Goal: Task Accomplishment & Management: Complete application form

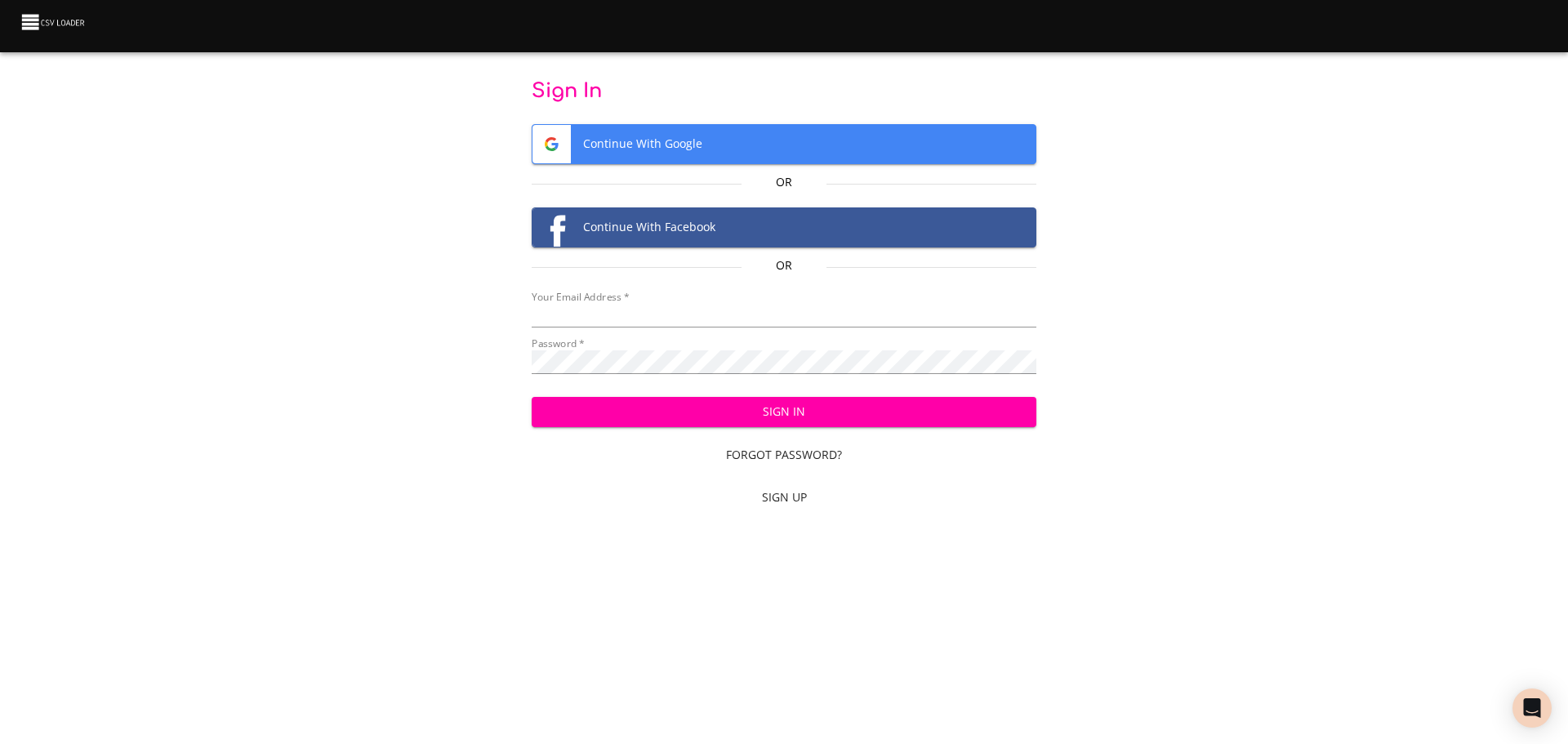
type input "cclaggett@k12.com"
click at [834, 413] on span "Sign In" at bounding box center [784, 411] width 480 height 20
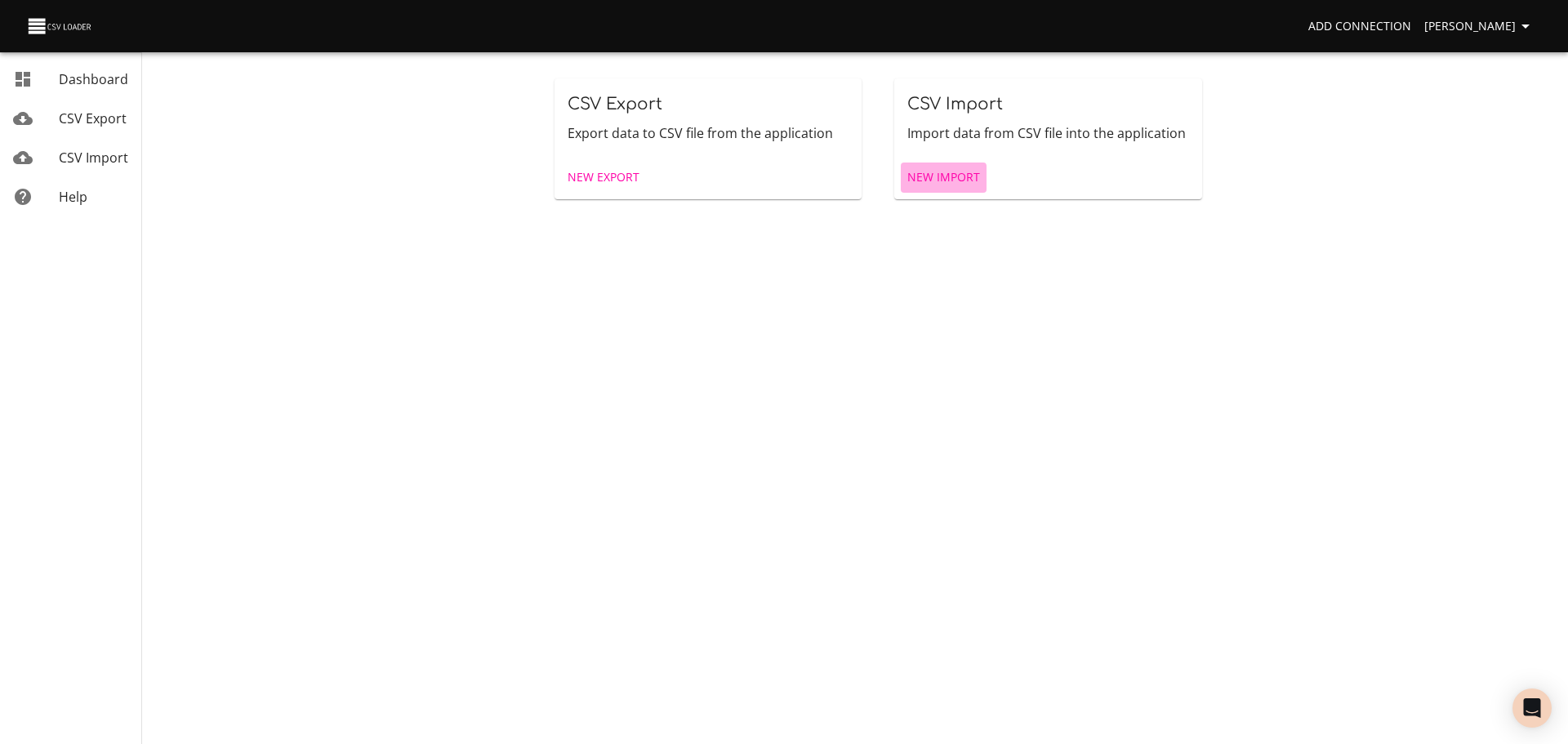
click at [925, 182] on span "New Import" at bounding box center [944, 177] width 73 height 20
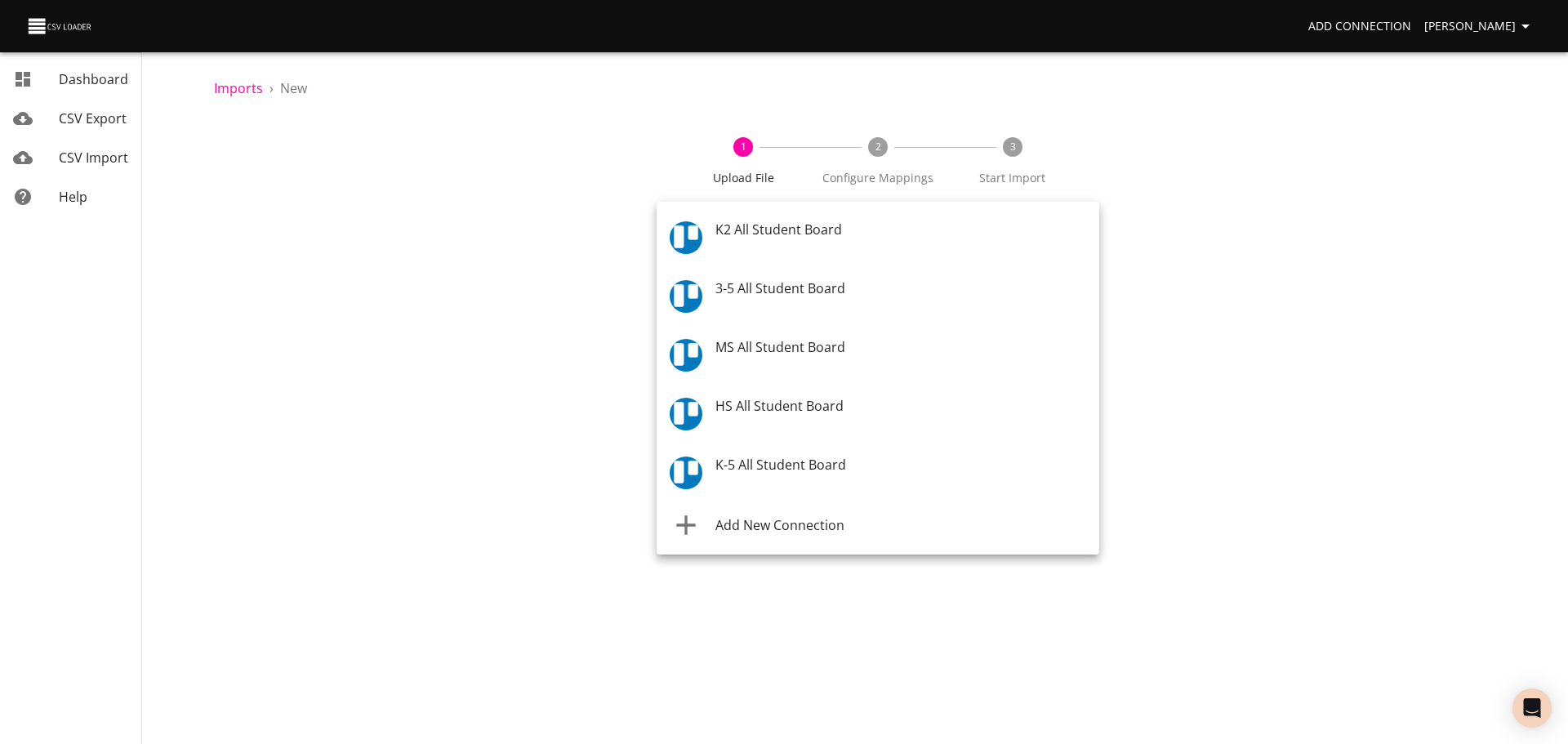
click at [718, 237] on body "Add Connection [PERSON_NAME] Dashboard CSV Export CSV Import Help Imports › New…" at bounding box center [784, 372] width 1568 height 744
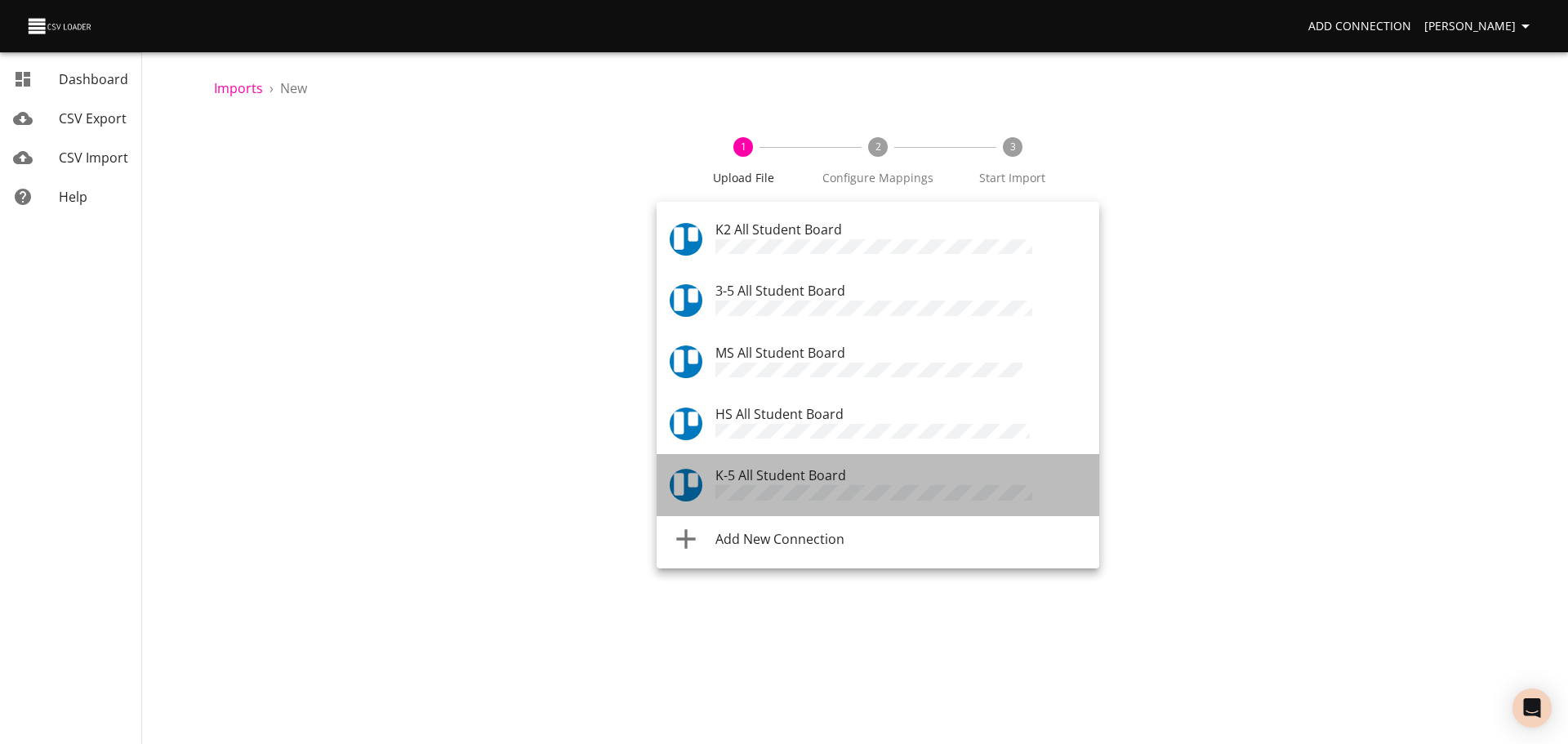
click at [755, 467] on span "K-5 All Student Board" at bounding box center [781, 475] width 130 height 18
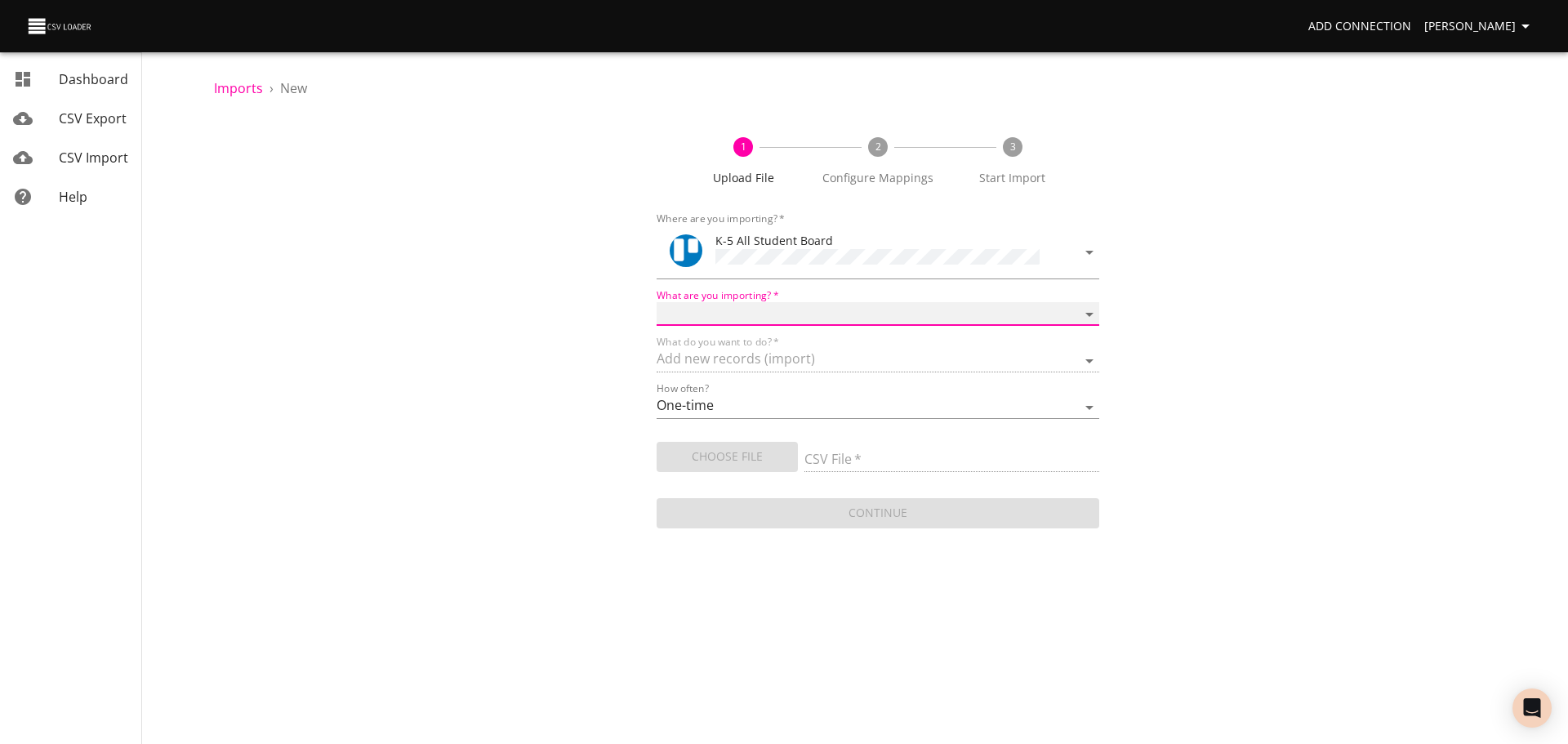
click at [766, 317] on select "Boards Cards Checkitems Checklists" at bounding box center [878, 313] width 443 height 24
select select "cards"
click at [657, 302] on select "Boards Cards Checkitems Checklists" at bounding box center [878, 313] width 443 height 24
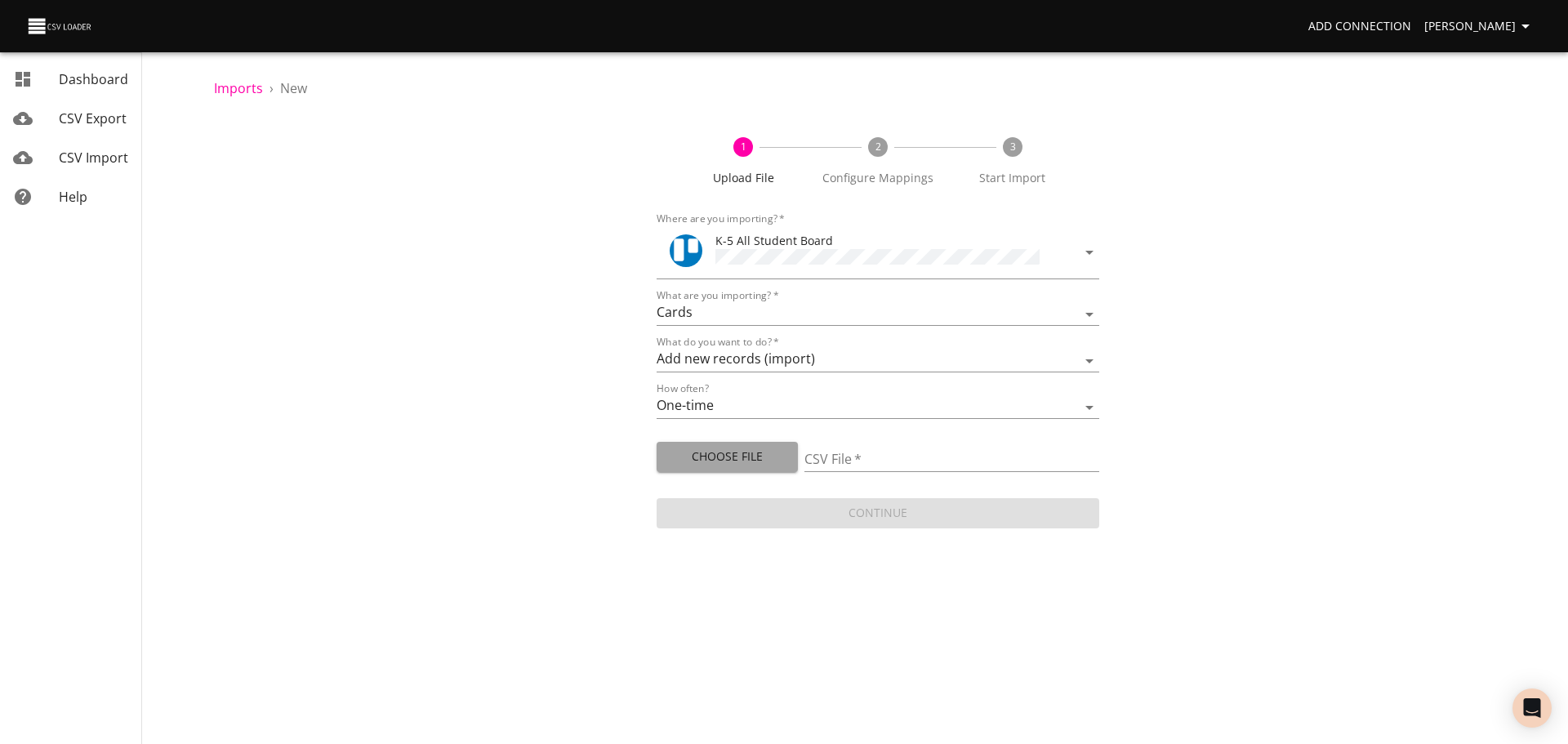
click at [747, 447] on span "Choose File" at bounding box center [727, 456] width 115 height 20
type input "ES new 08122025.csv"
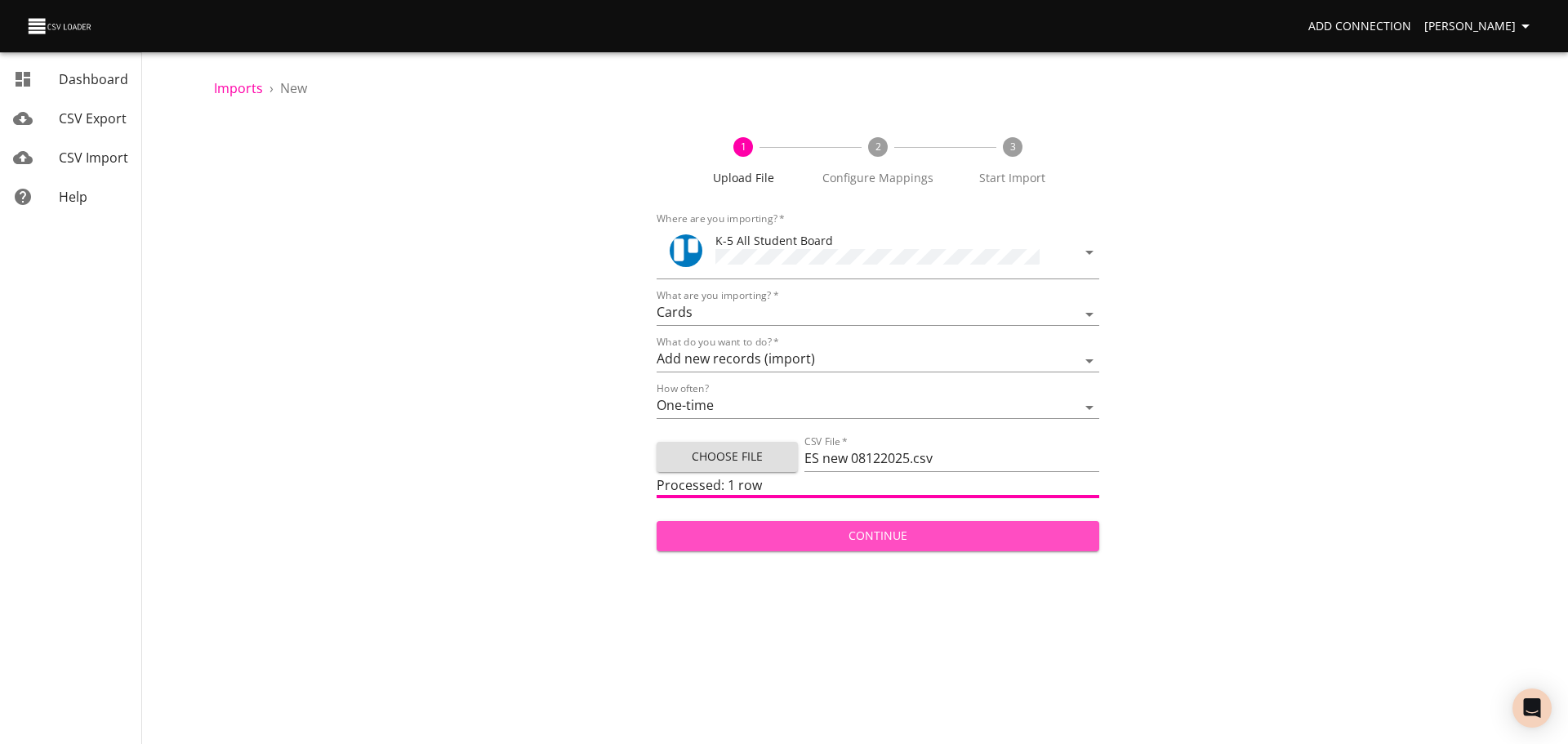
click at [871, 526] on span "Continue" at bounding box center [878, 535] width 416 height 20
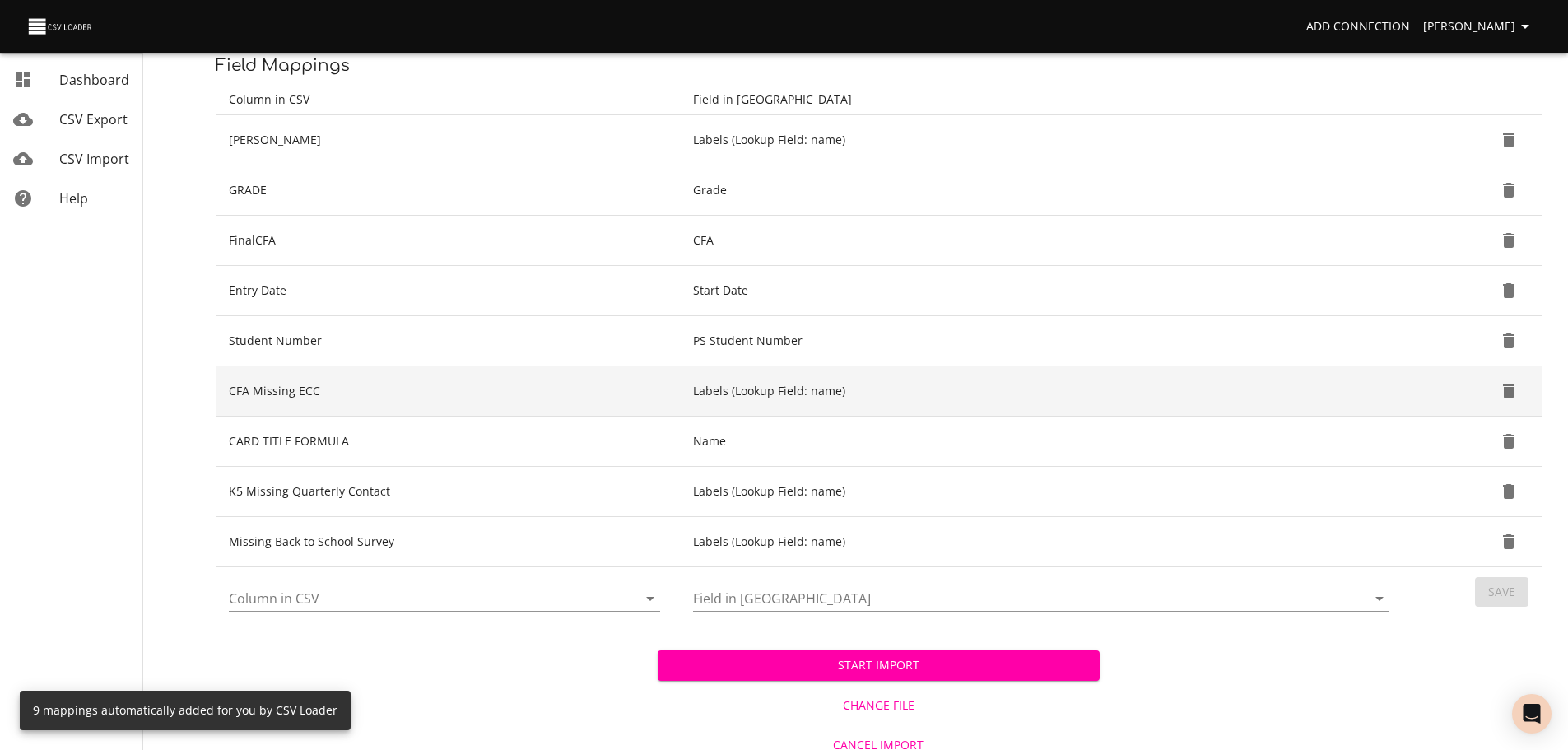
scroll to position [222, 0]
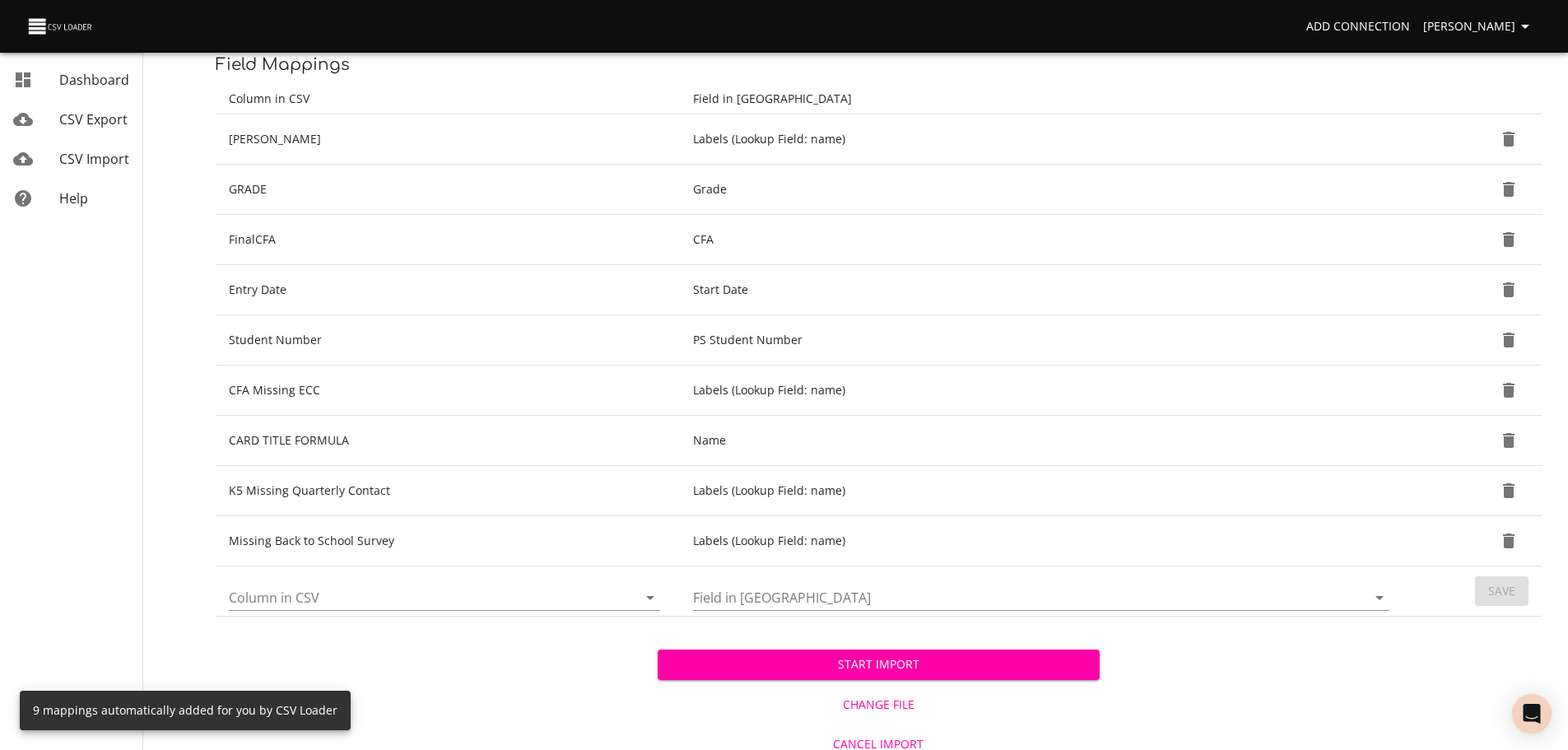
click at [651, 597] on icon "Open" at bounding box center [650, 598] width 8 height 4
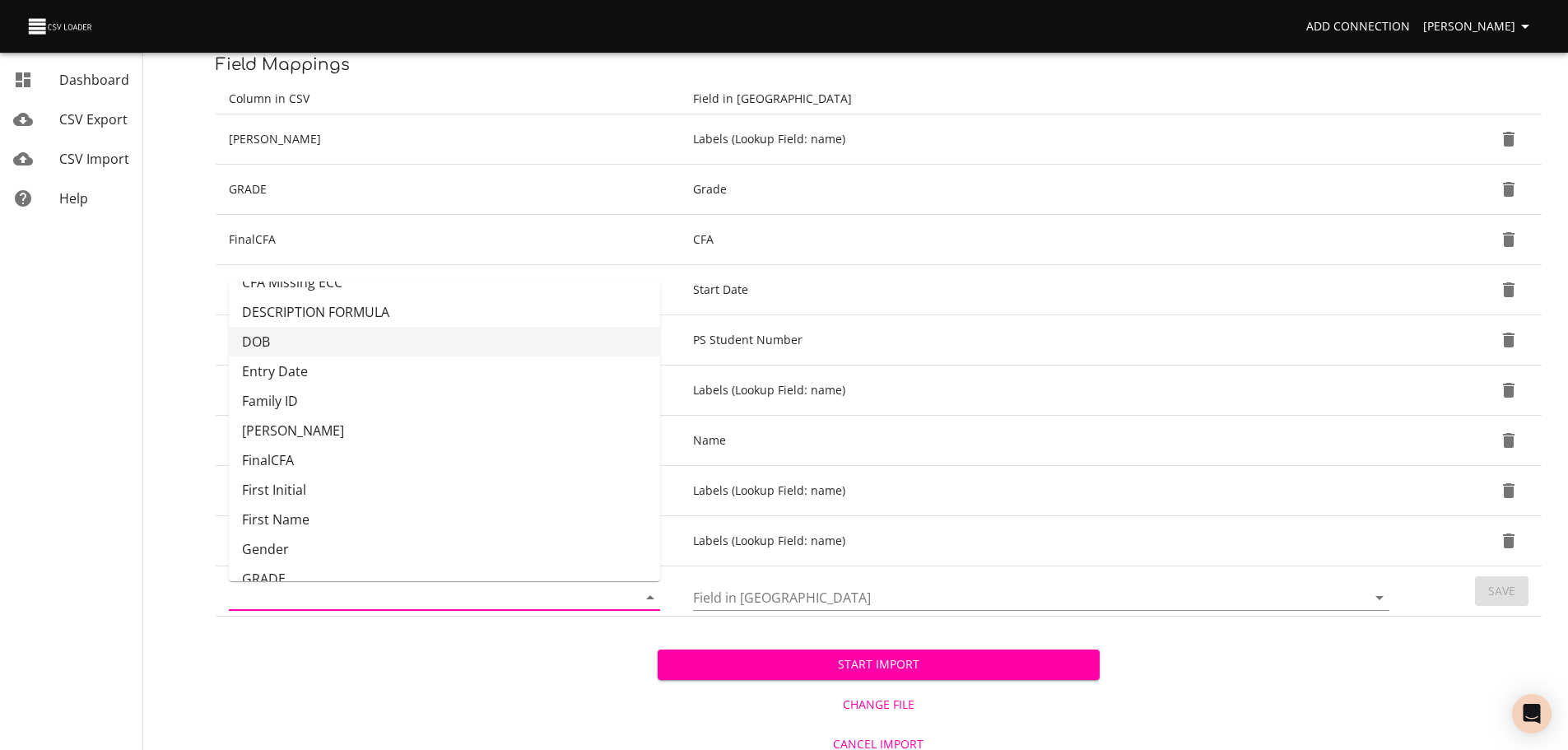
scroll to position [0, 0]
click at [519, 389] on li "DOB" at bounding box center [445, 391] width 431 height 29
type input "DOB"
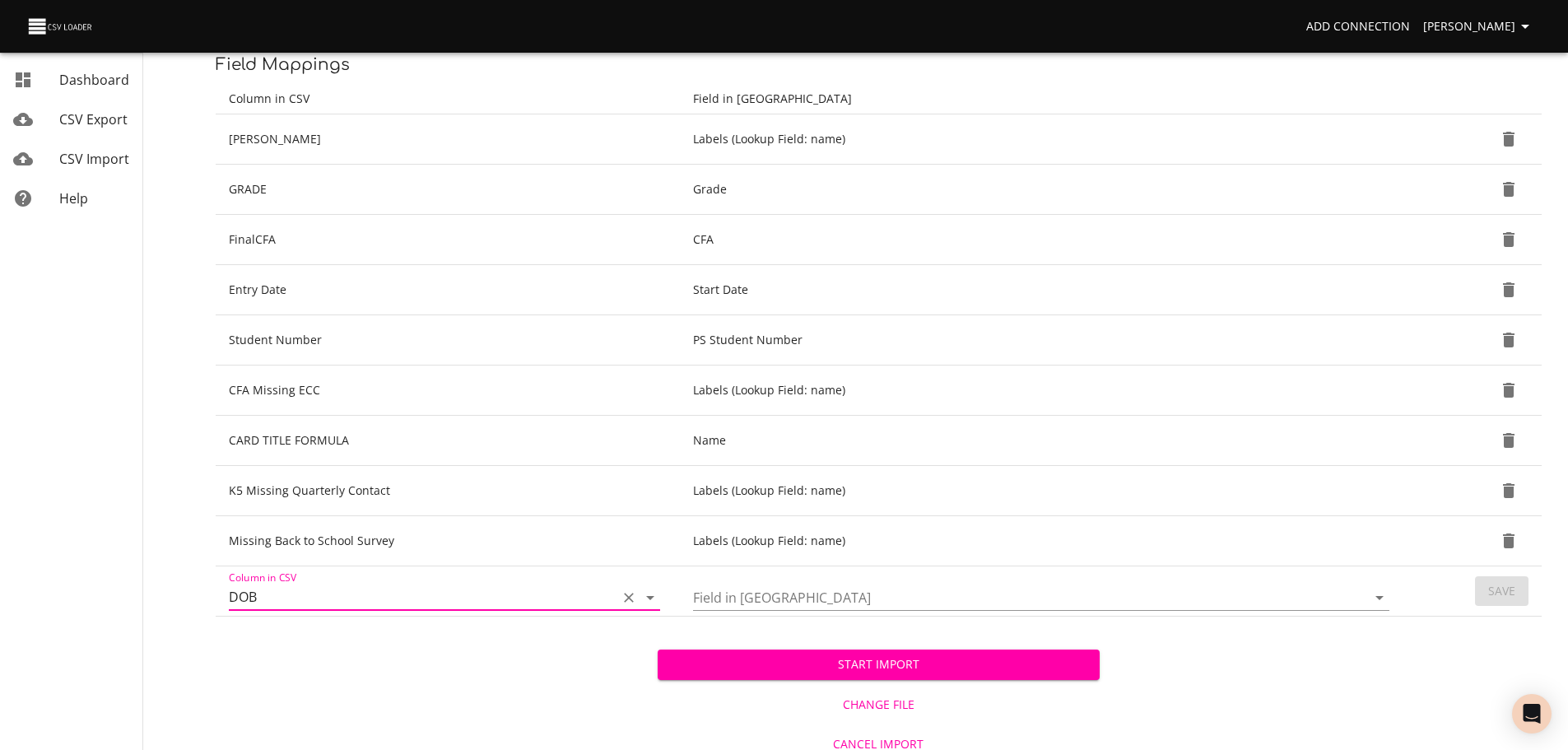
click at [1384, 601] on icon "Open" at bounding box center [1380, 597] width 20 height 20
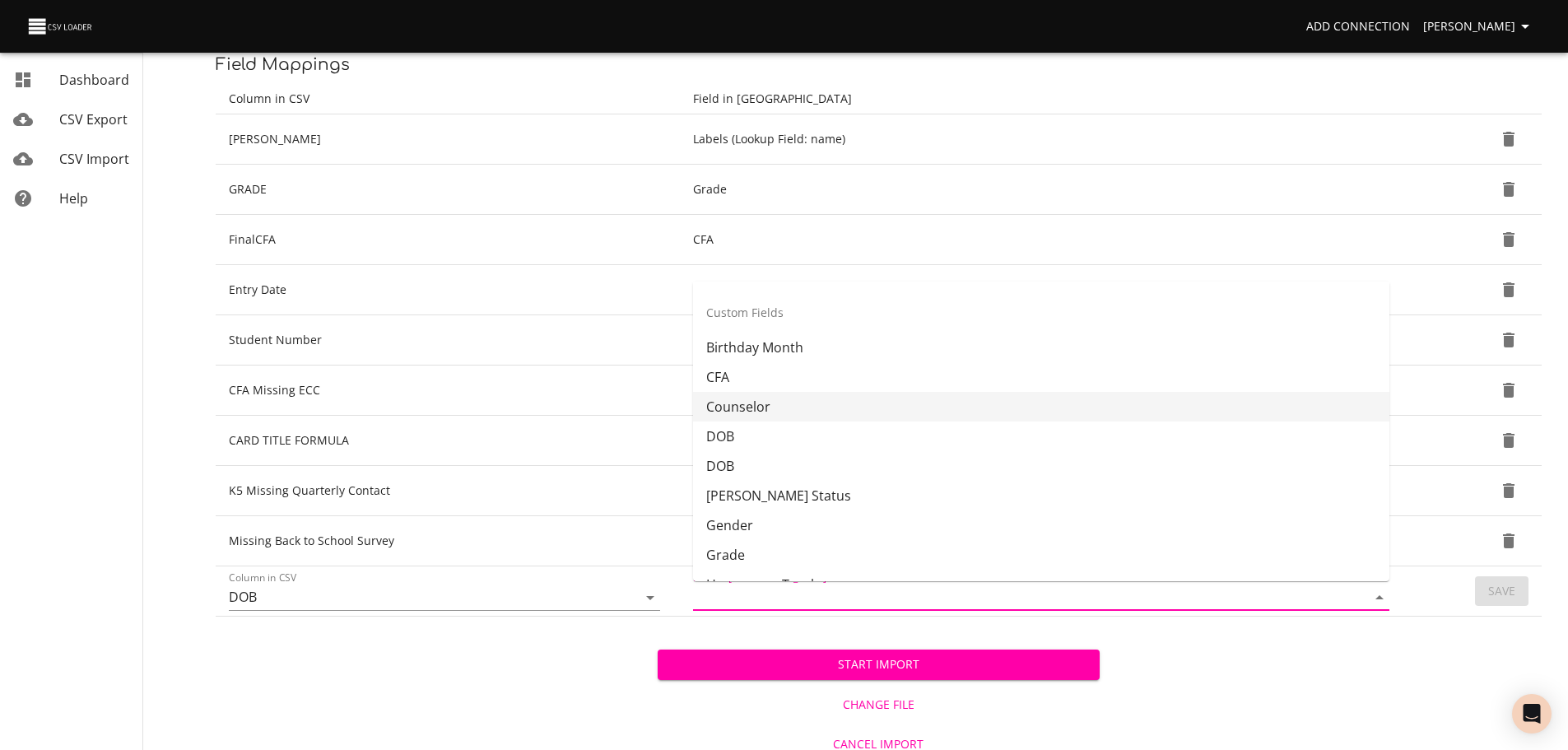
scroll to position [371, 0]
click at [1238, 435] on li "DOB" at bounding box center [1041, 435] width 697 height 29
type input "DOB"
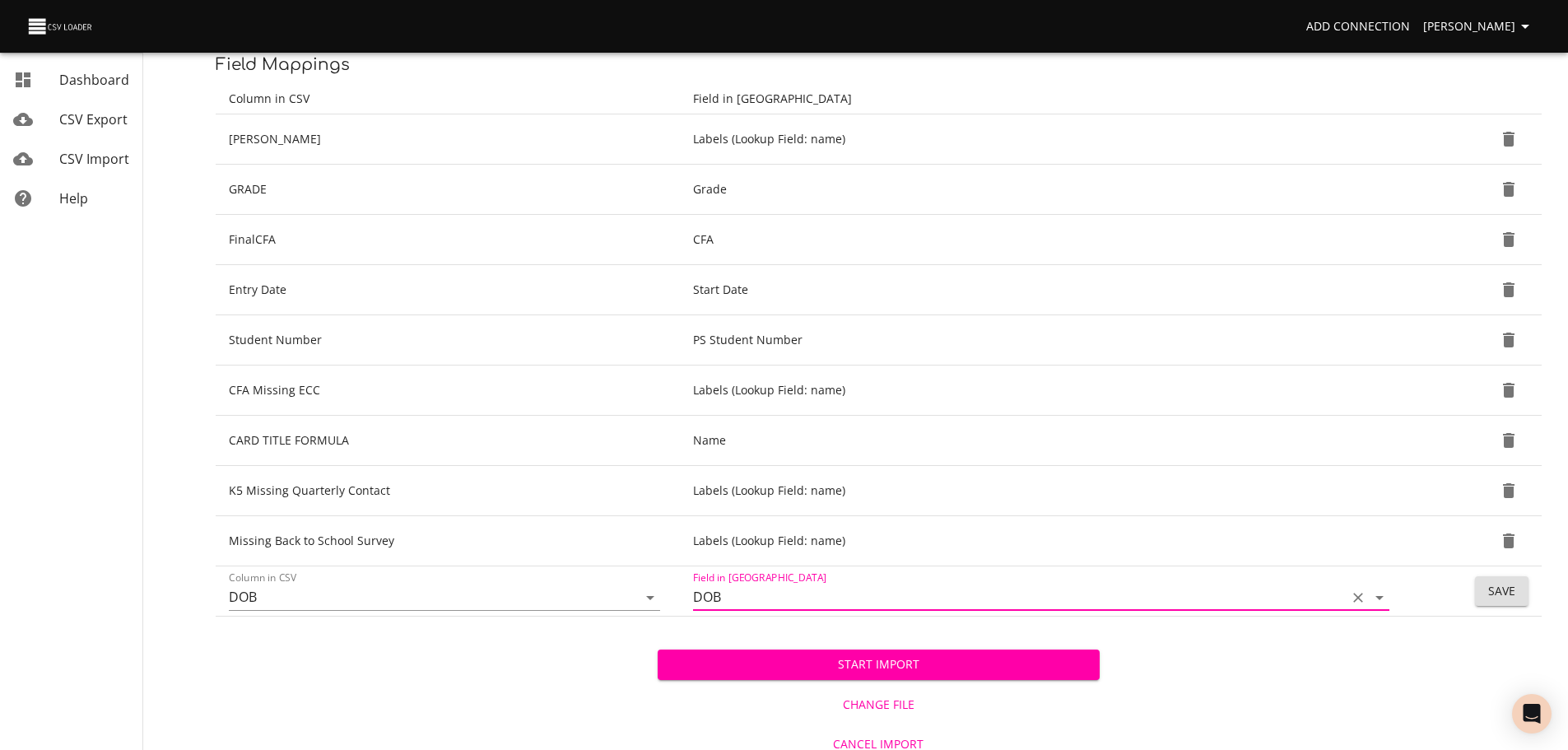
click at [1490, 604] on button "Save" at bounding box center [1501, 591] width 53 height 30
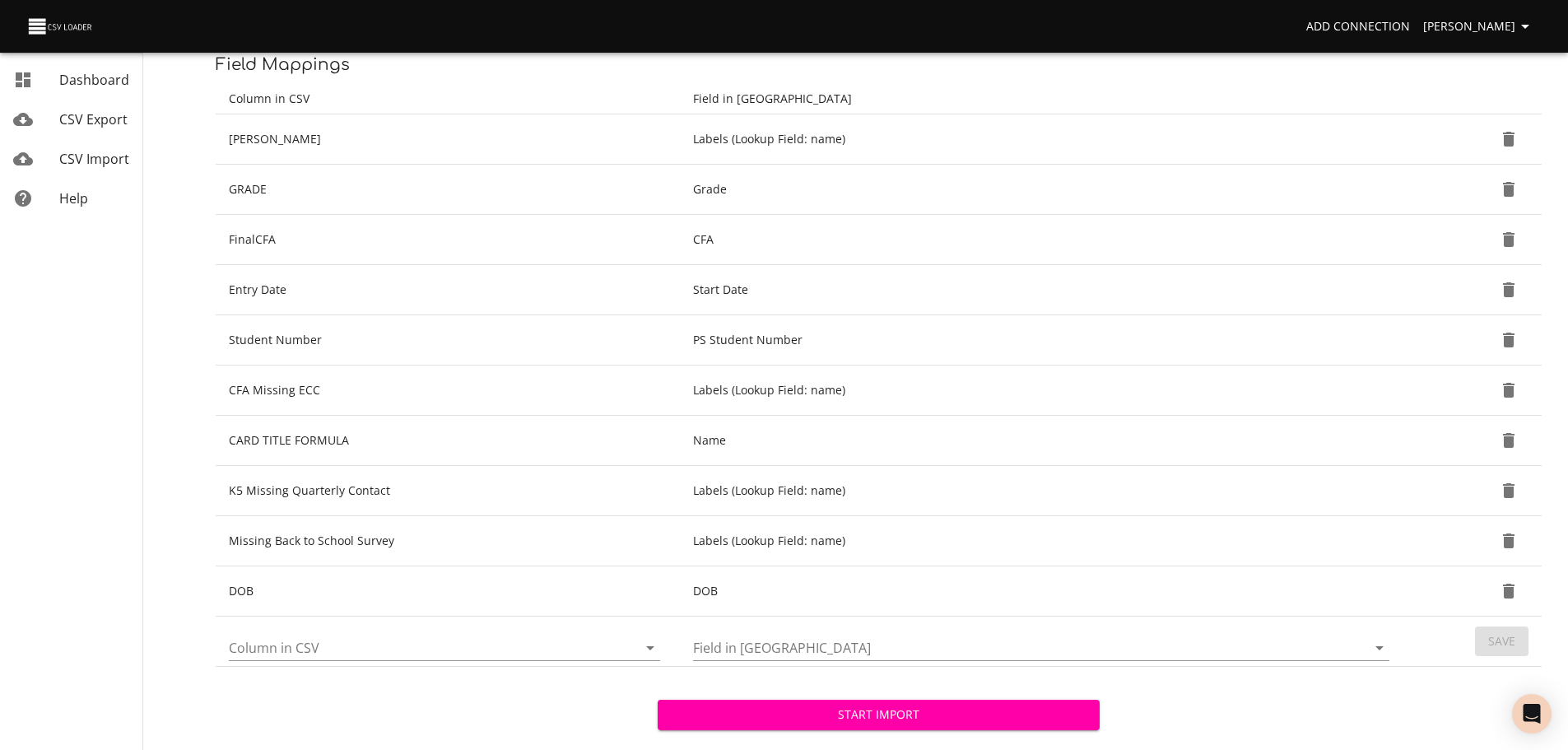
click at [649, 649] on icon "Open" at bounding box center [650, 648] width 8 height 4
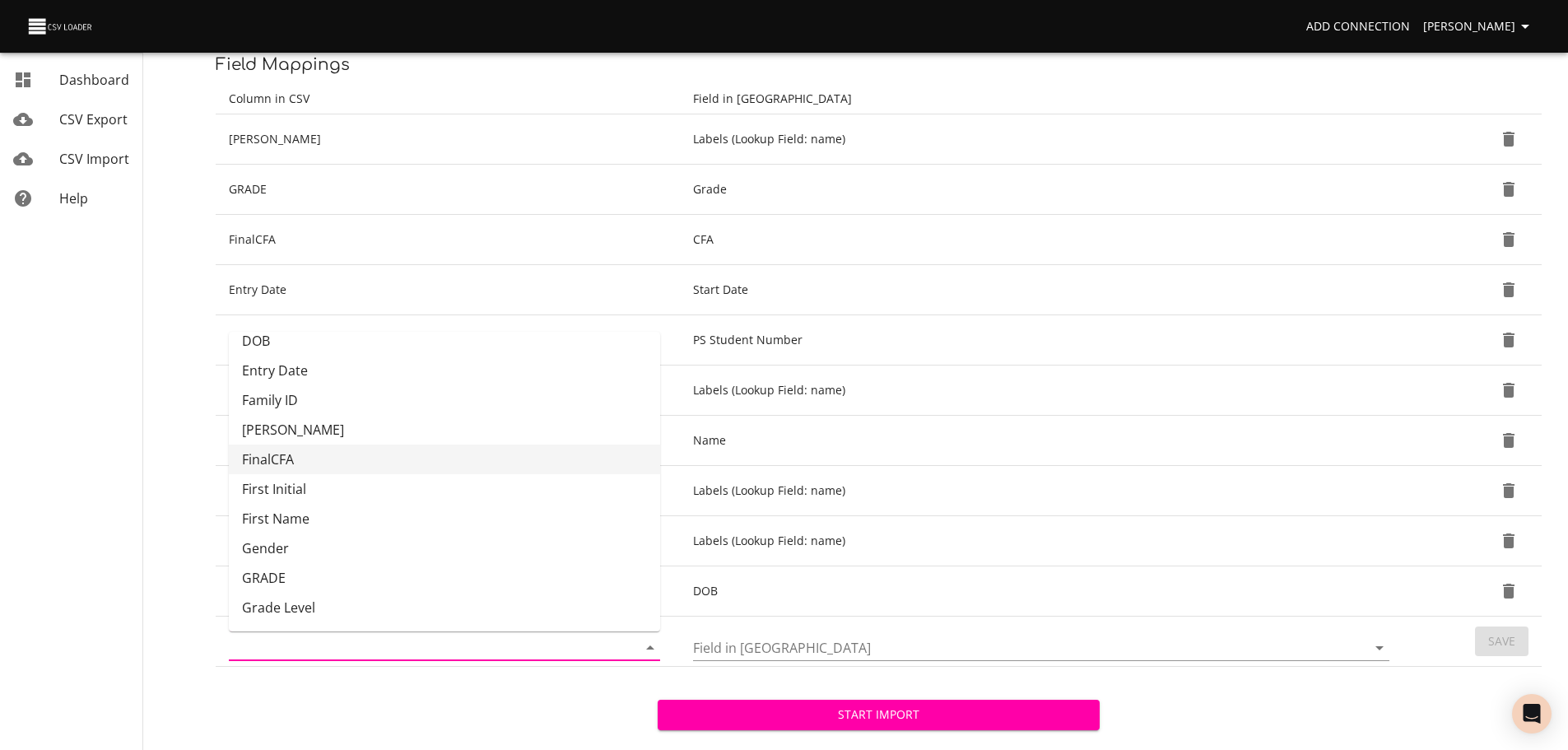
scroll to position [101, 0]
click at [540, 563] on li "GRADE" at bounding box center [445, 577] width 431 height 29
type input "GRADE"
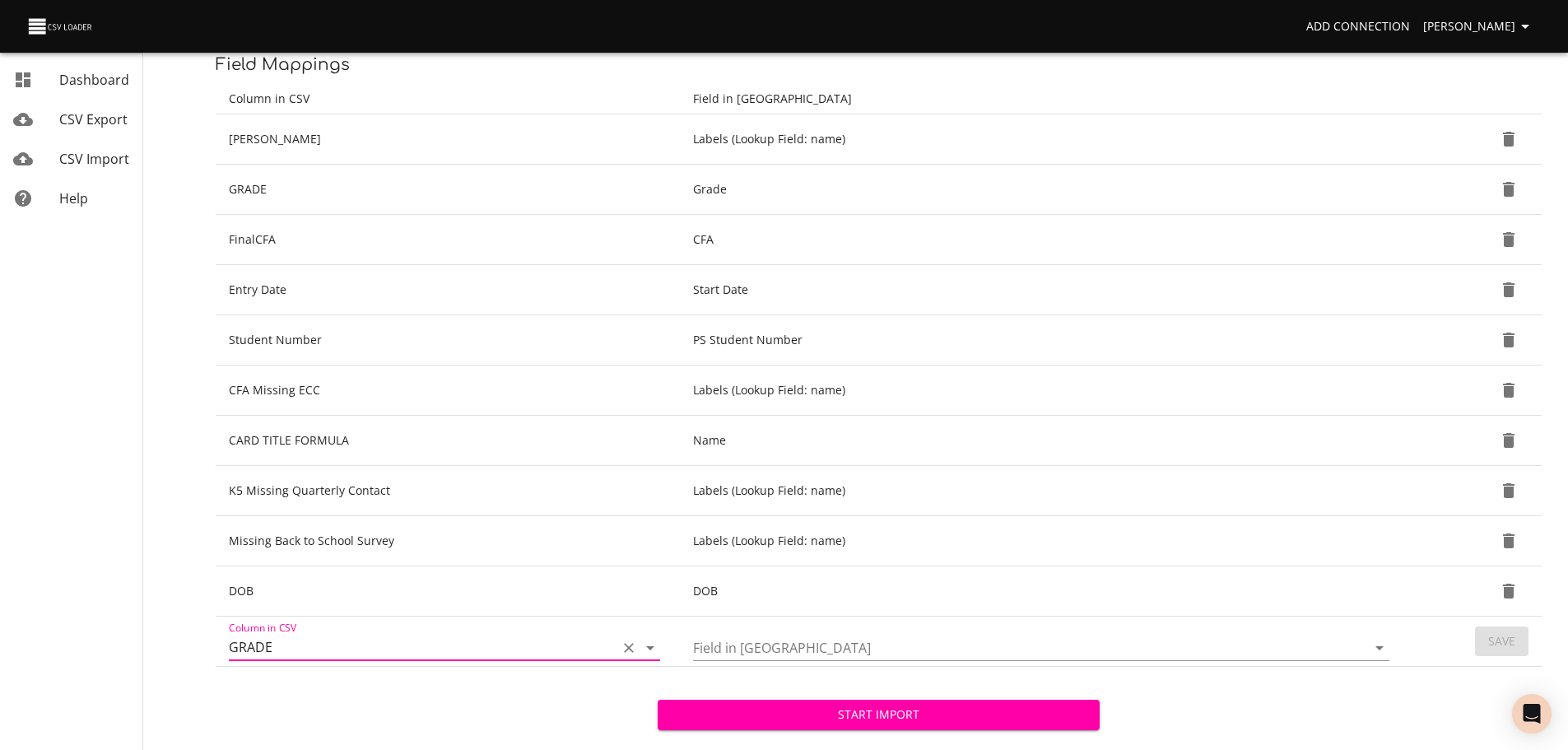
click at [1375, 649] on icon "Open" at bounding box center [1380, 648] width 20 height 20
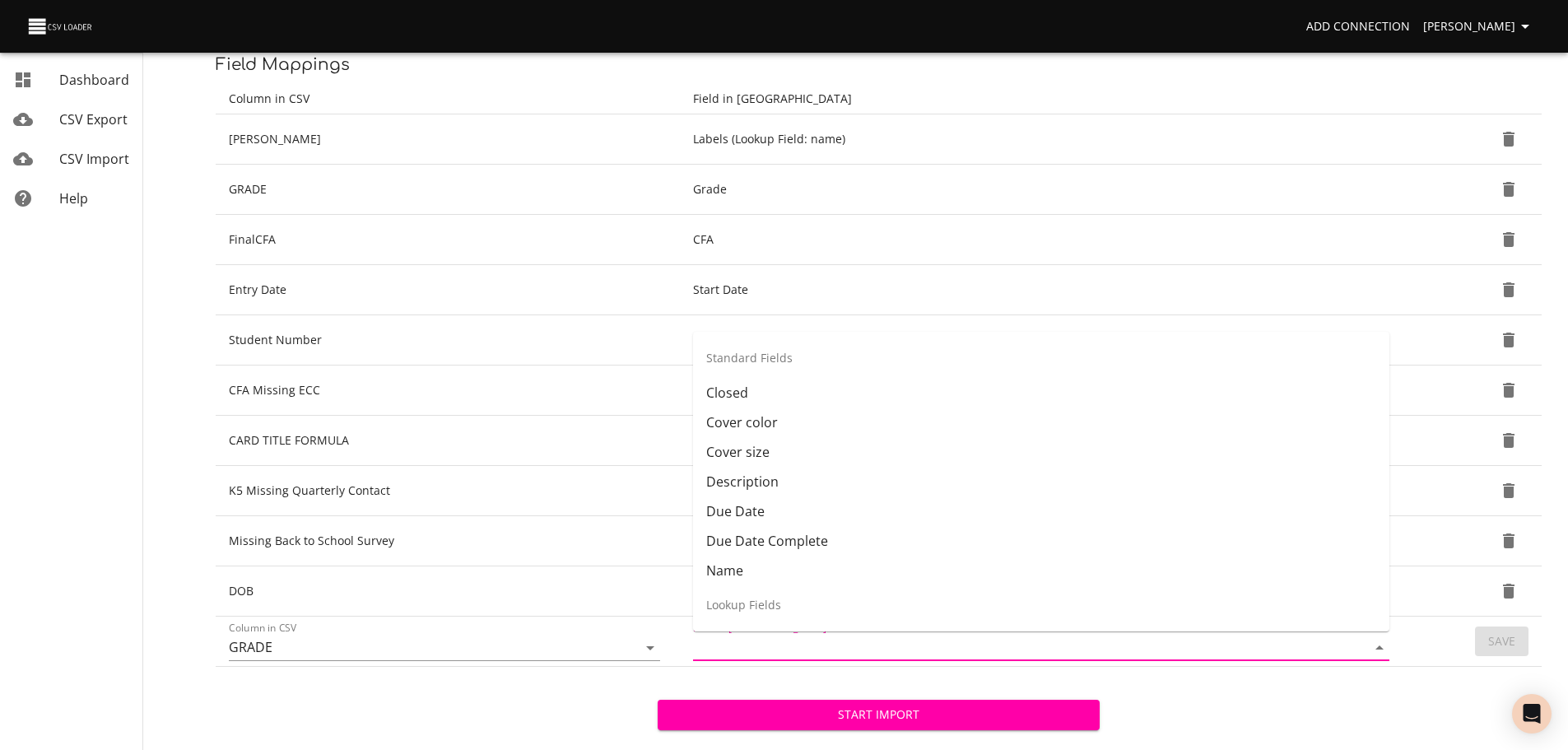
scroll to position [241, 0]
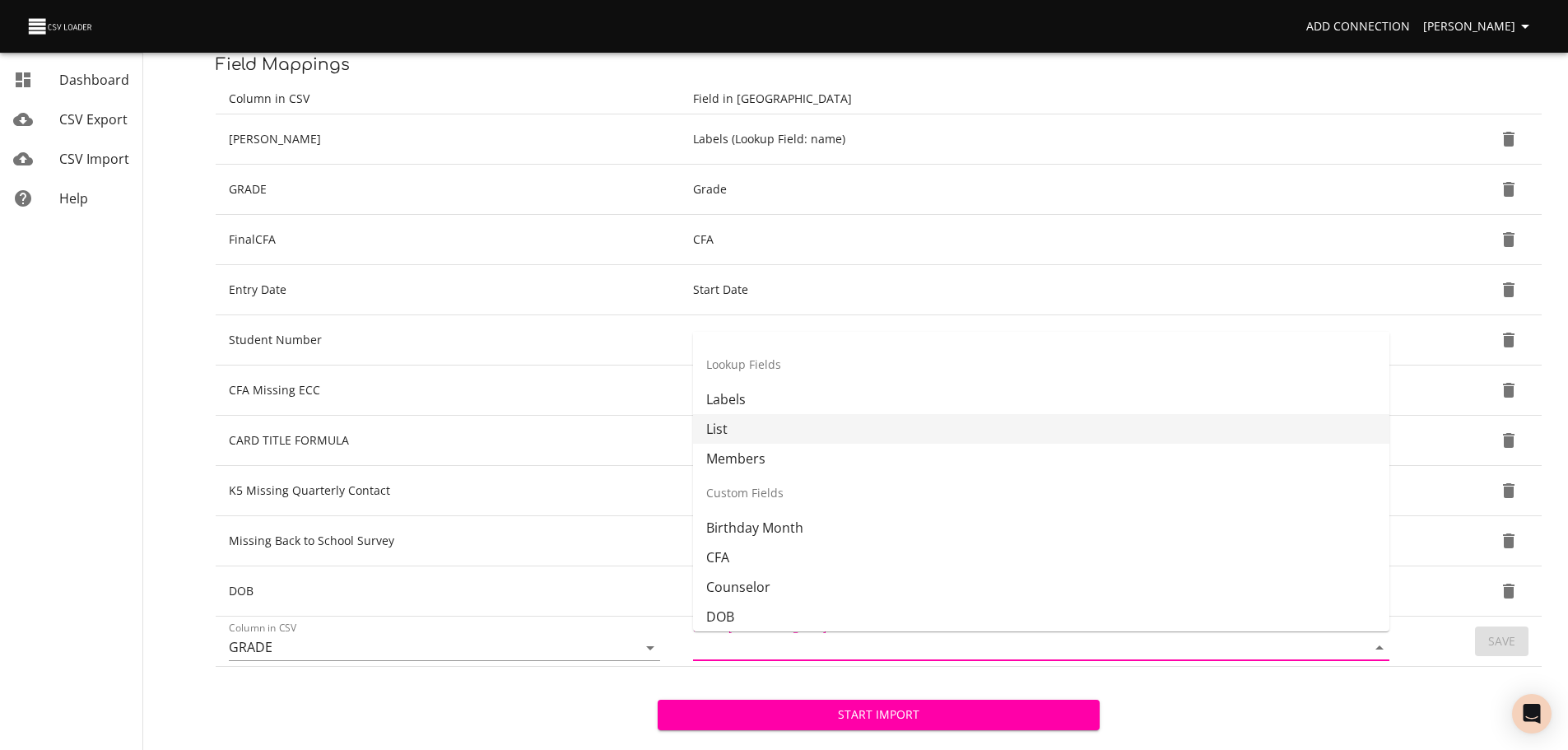
click at [1129, 435] on li "List" at bounding box center [1041, 429] width 697 height 29
type input "List"
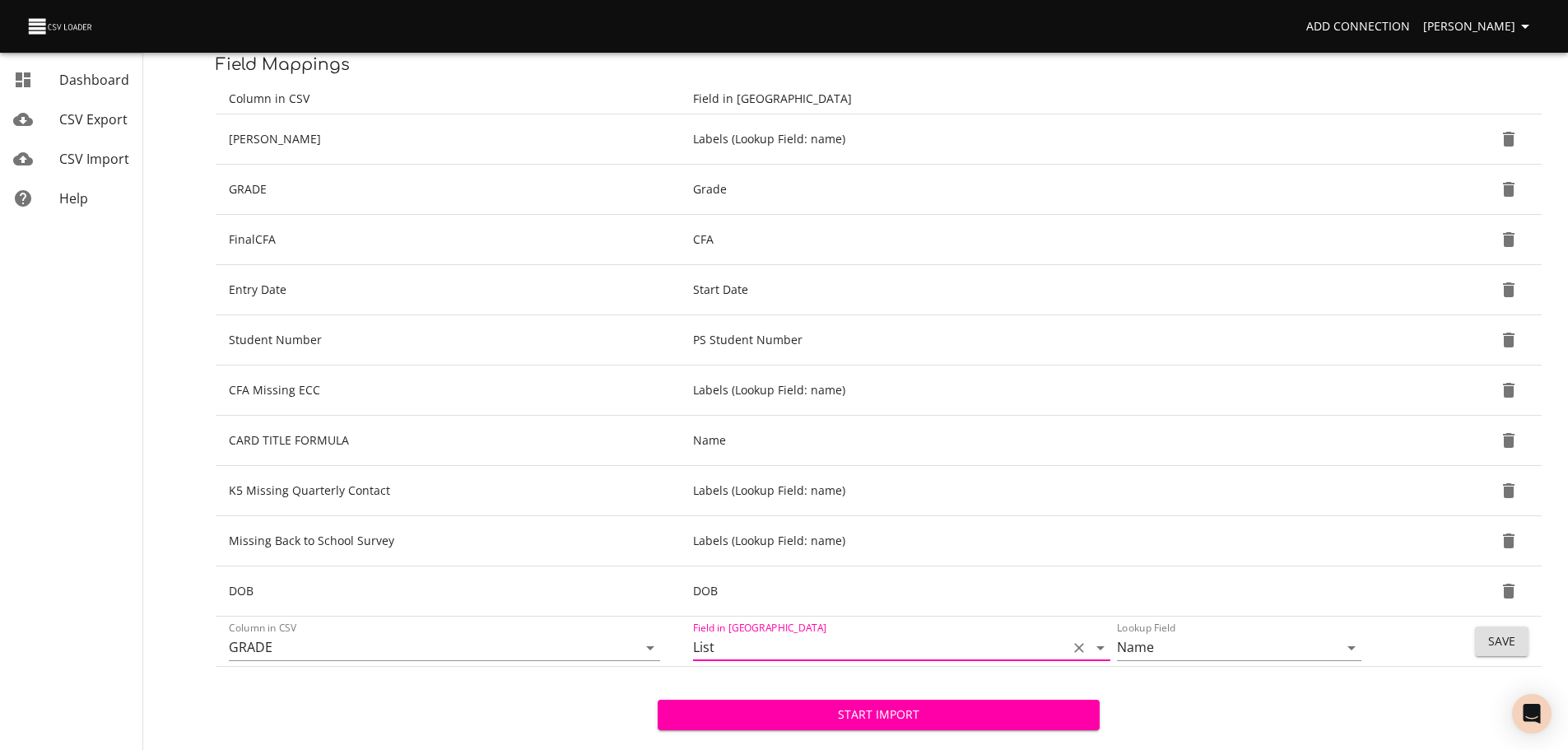
click at [1505, 642] on span "Save" at bounding box center [1501, 641] width 28 height 20
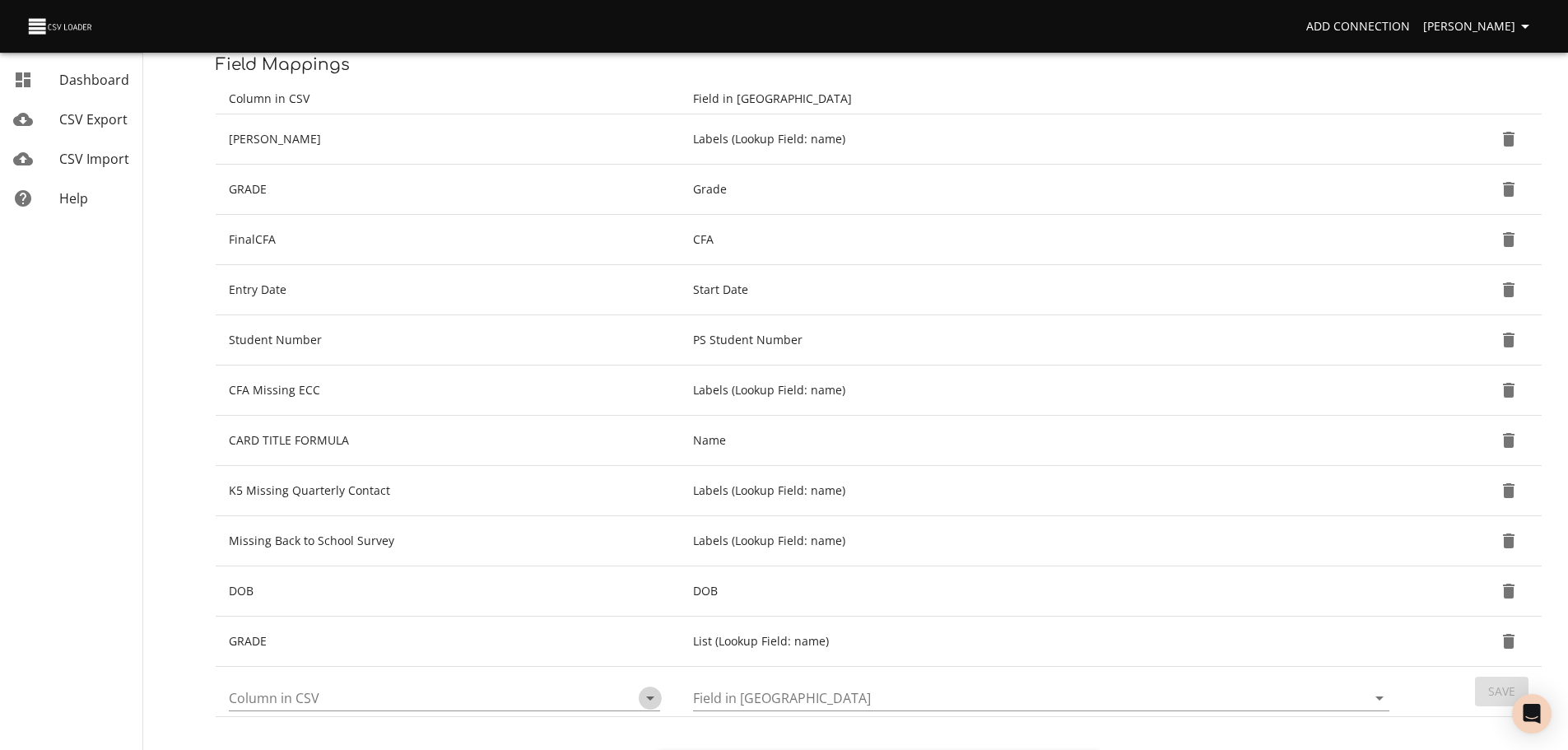
click at [649, 707] on icon "Open" at bounding box center [650, 698] width 20 height 20
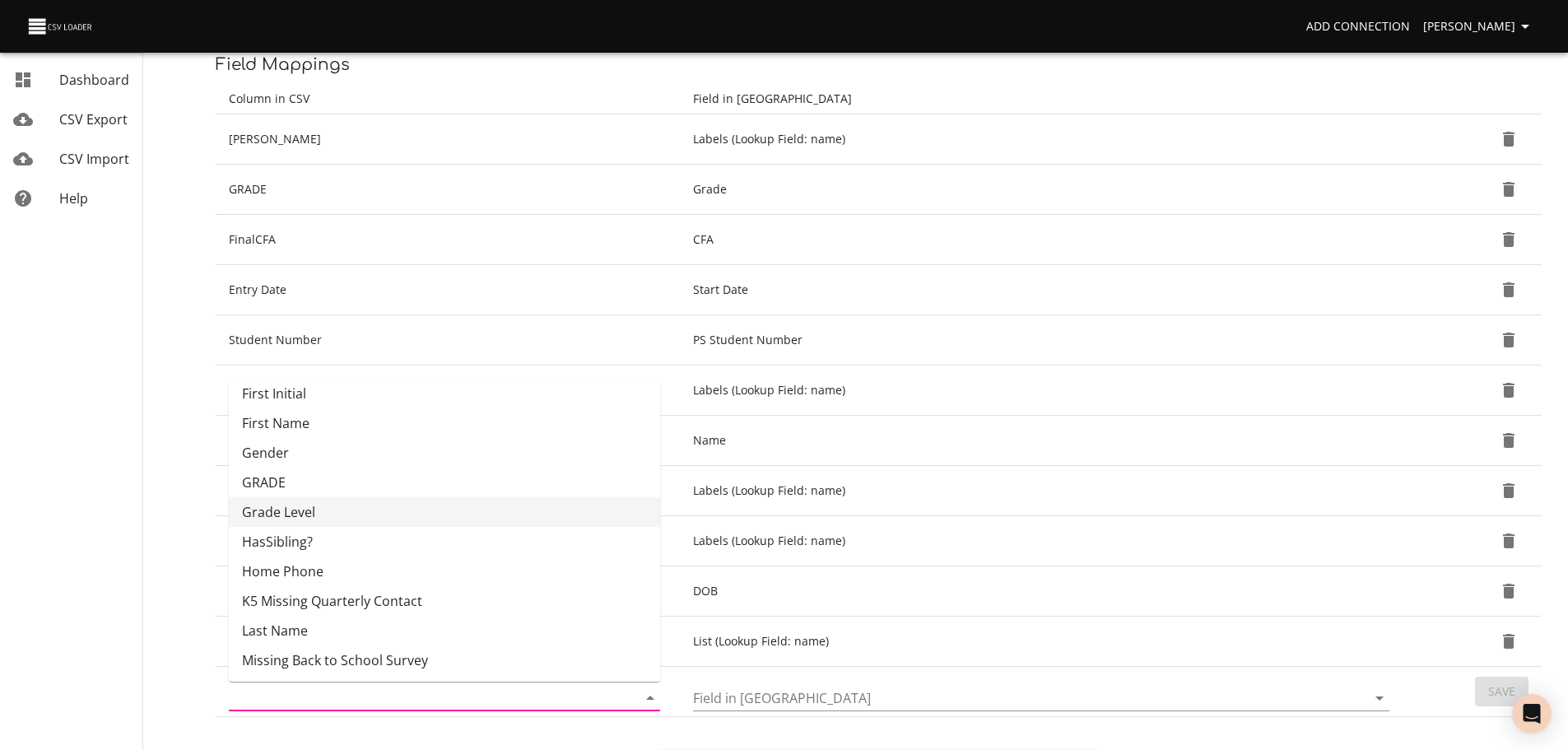
scroll to position [248, 0]
click at [573, 541] on li "HasSibling?" at bounding box center [445, 541] width 431 height 29
type input "HasSibling?"
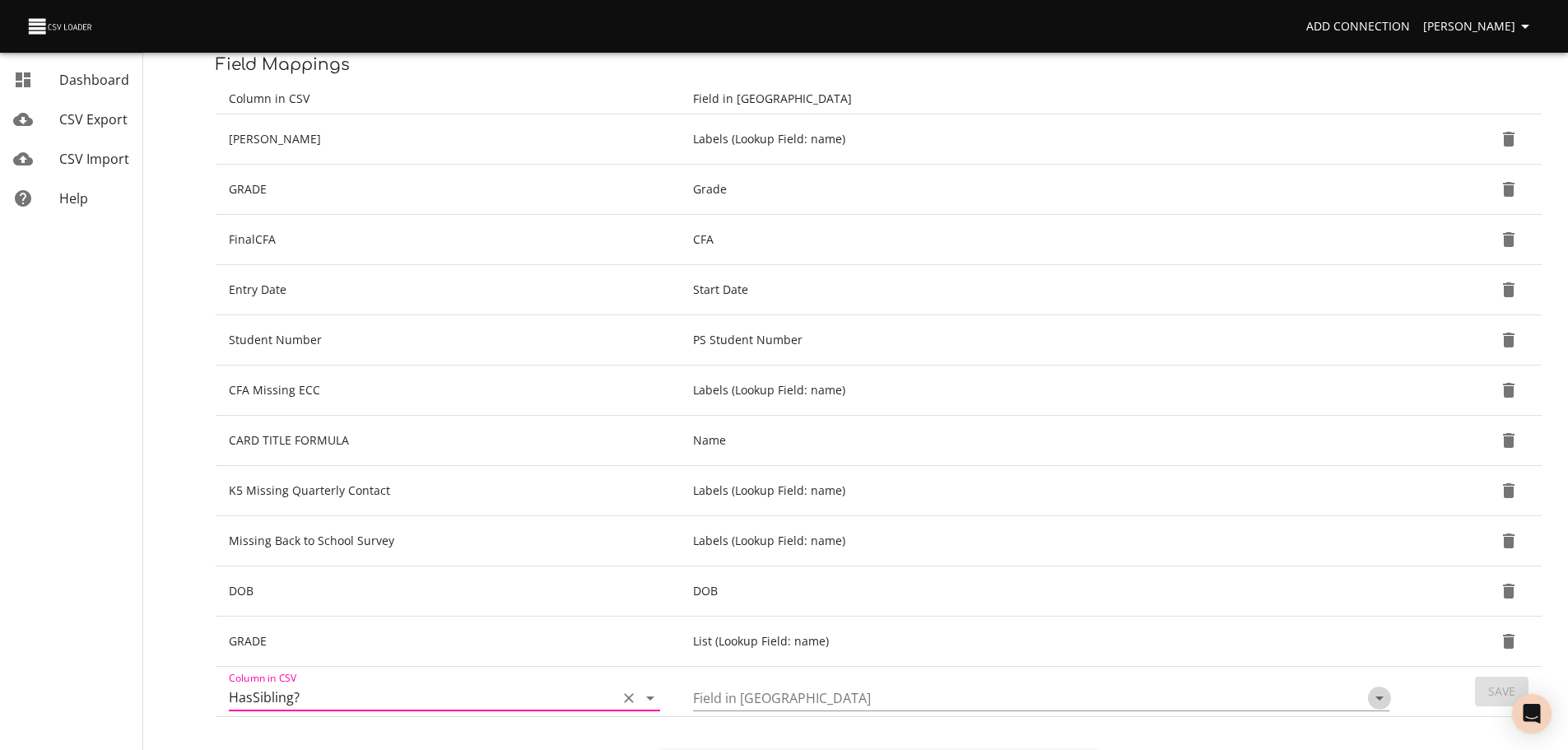
click at [1381, 695] on icon "Open" at bounding box center [1380, 698] width 20 height 20
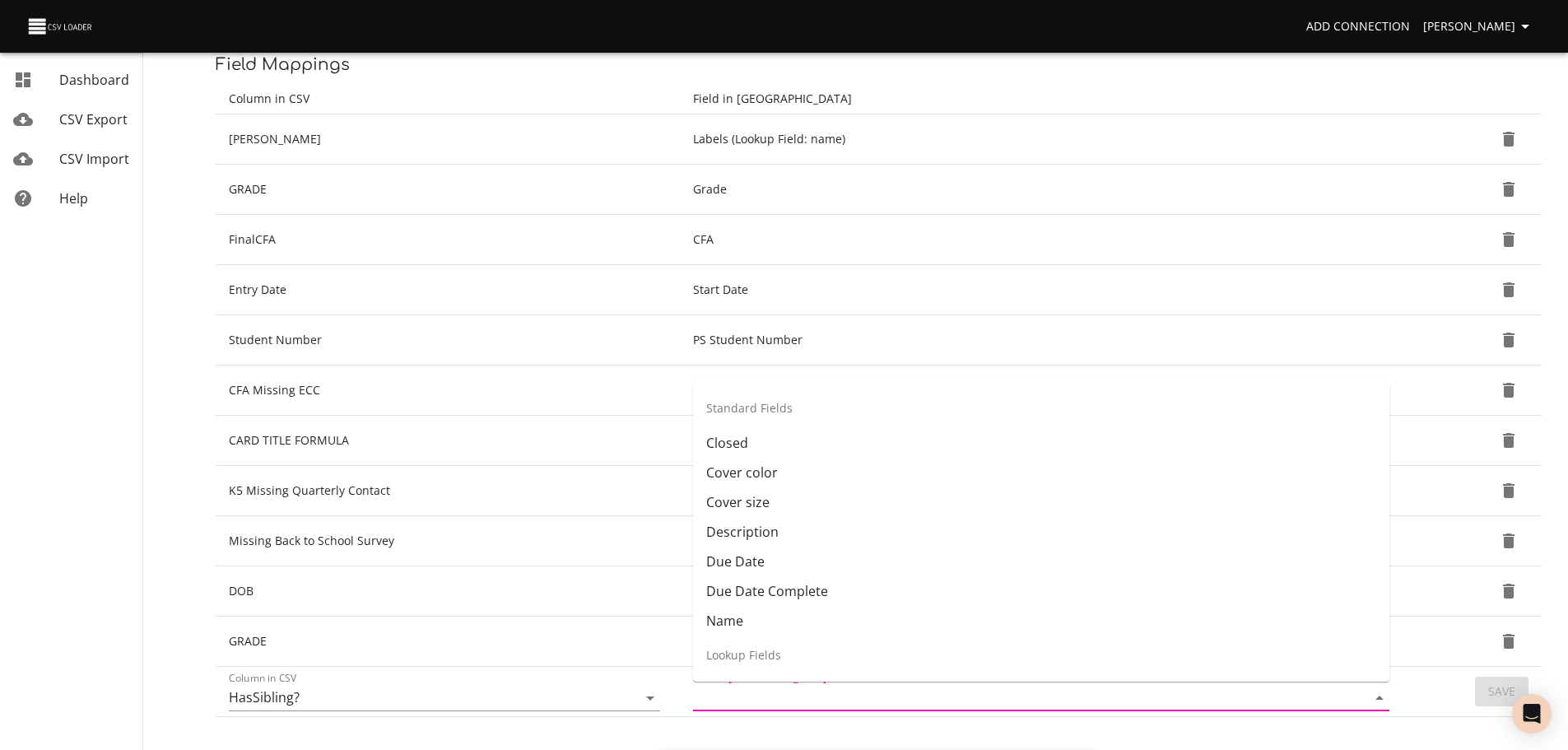
scroll to position [52, 0]
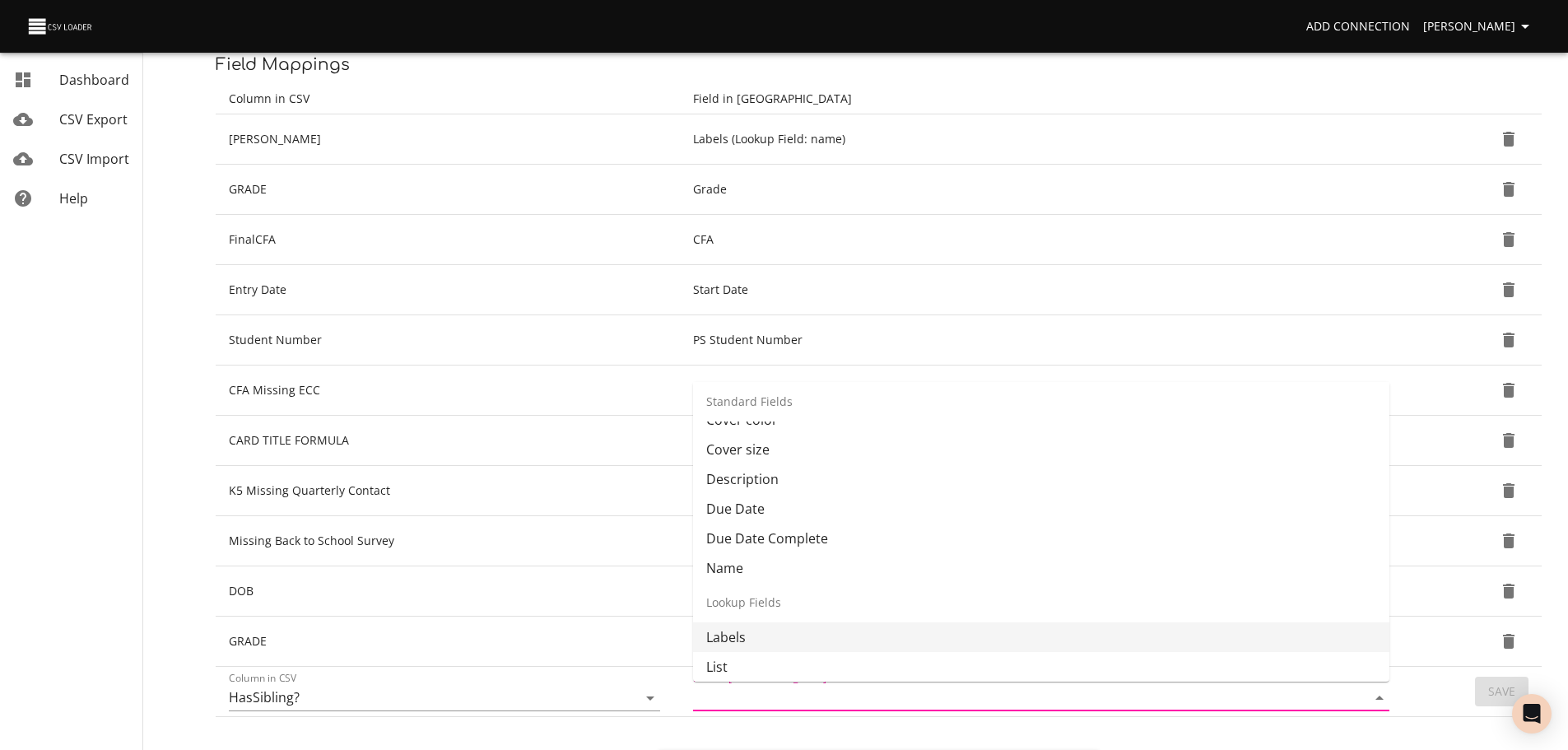
click at [1322, 631] on li "Labels" at bounding box center [1041, 636] width 697 height 29
type input "Labels"
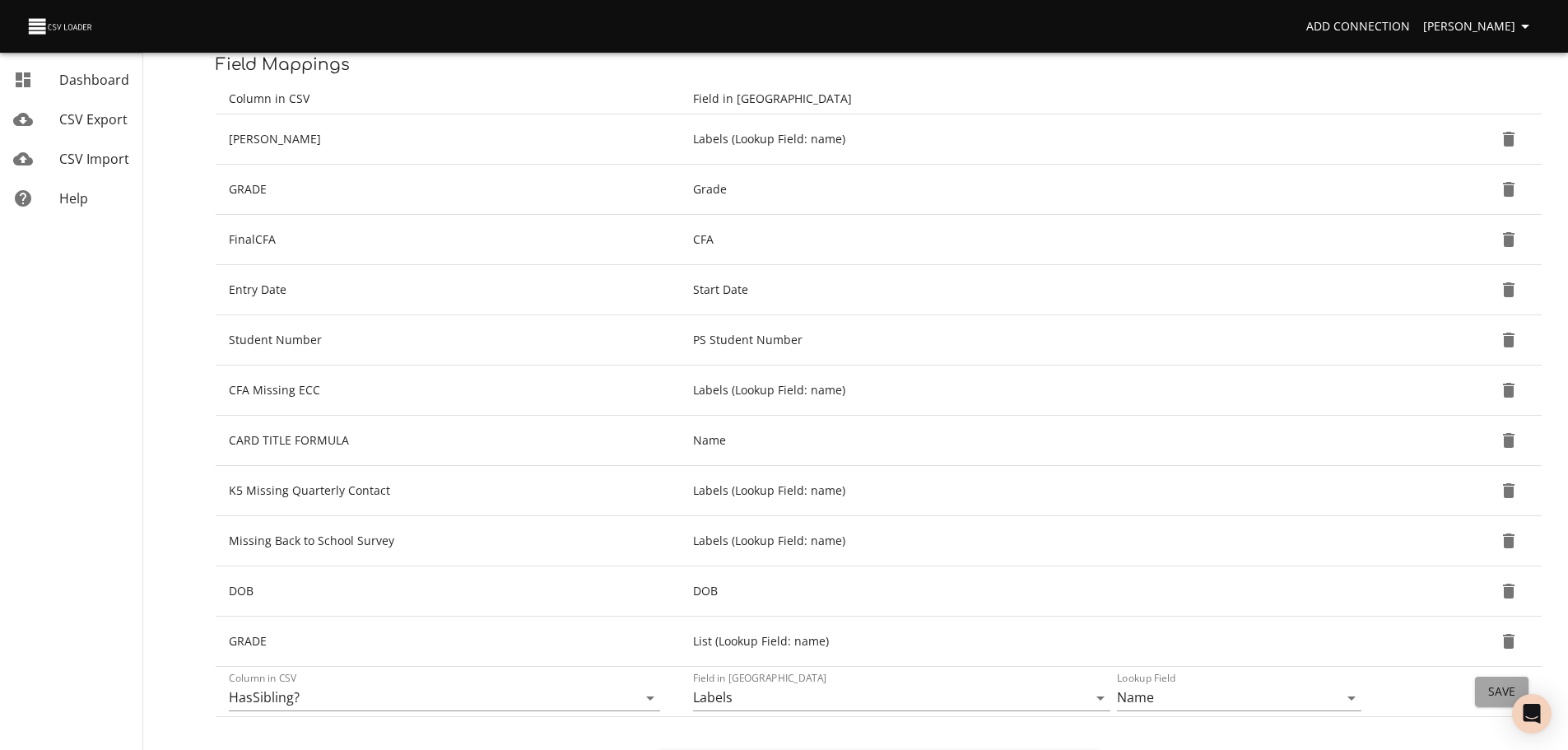
click at [1490, 689] on span "Save" at bounding box center [1501, 691] width 28 height 20
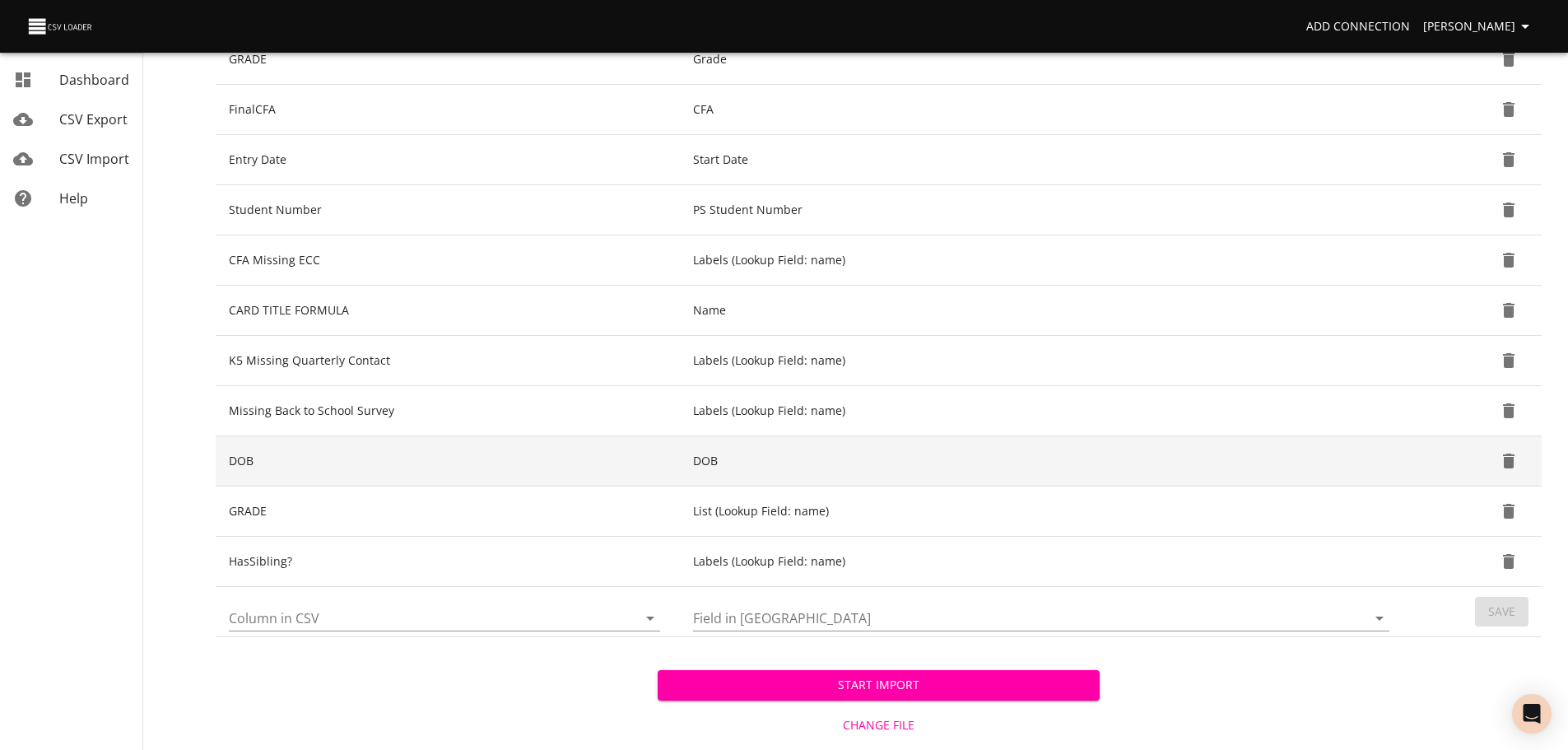
scroll to position [352, 0]
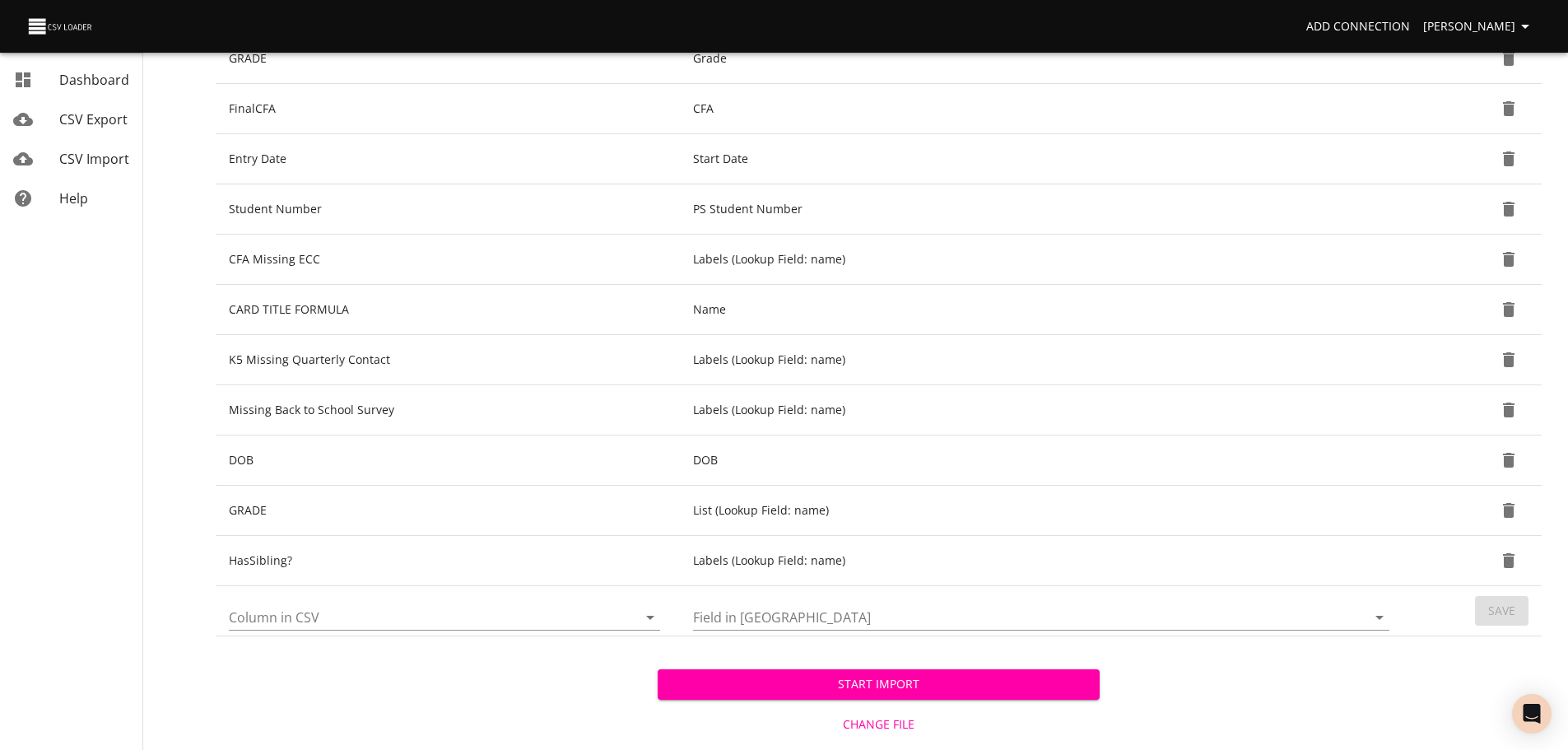
click at [649, 615] on icon "Open" at bounding box center [650, 618] width 20 height 20
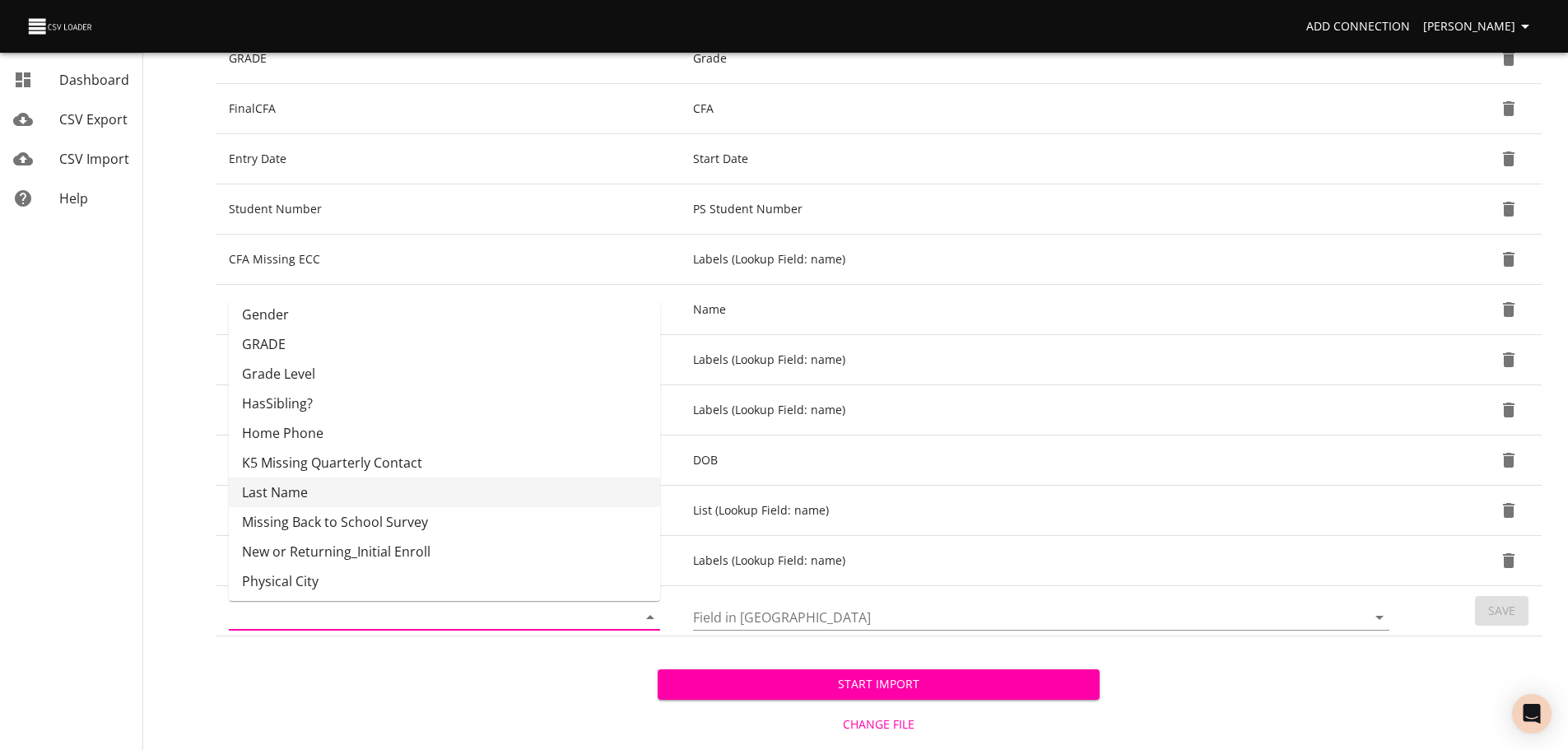
scroll to position [305, 0]
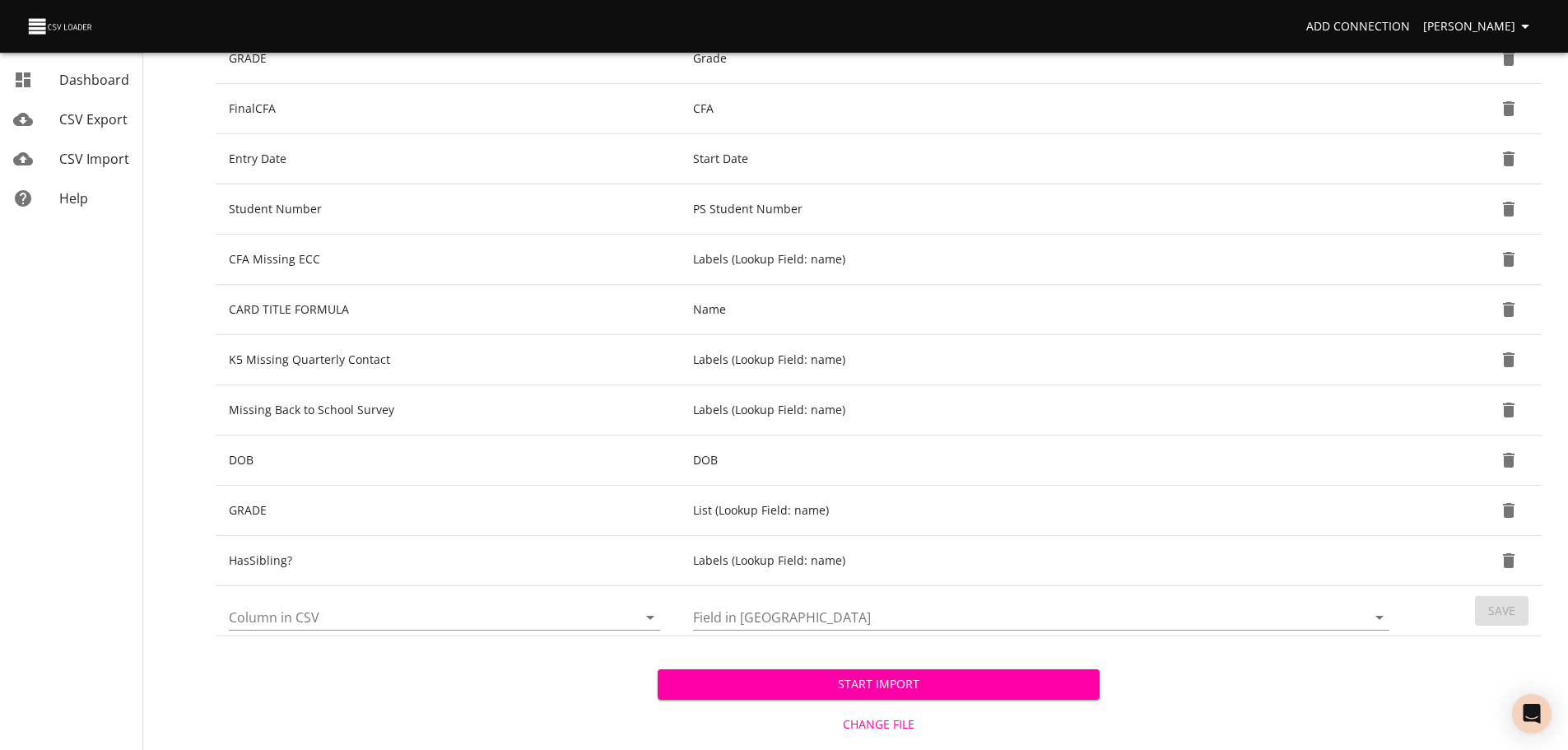
click at [175, 505] on nav "Dashboard CSV Export CSV Import Help" at bounding box center [94, 215] width 189 height 1135
click at [653, 612] on icon "Open" at bounding box center [650, 618] width 20 height 20
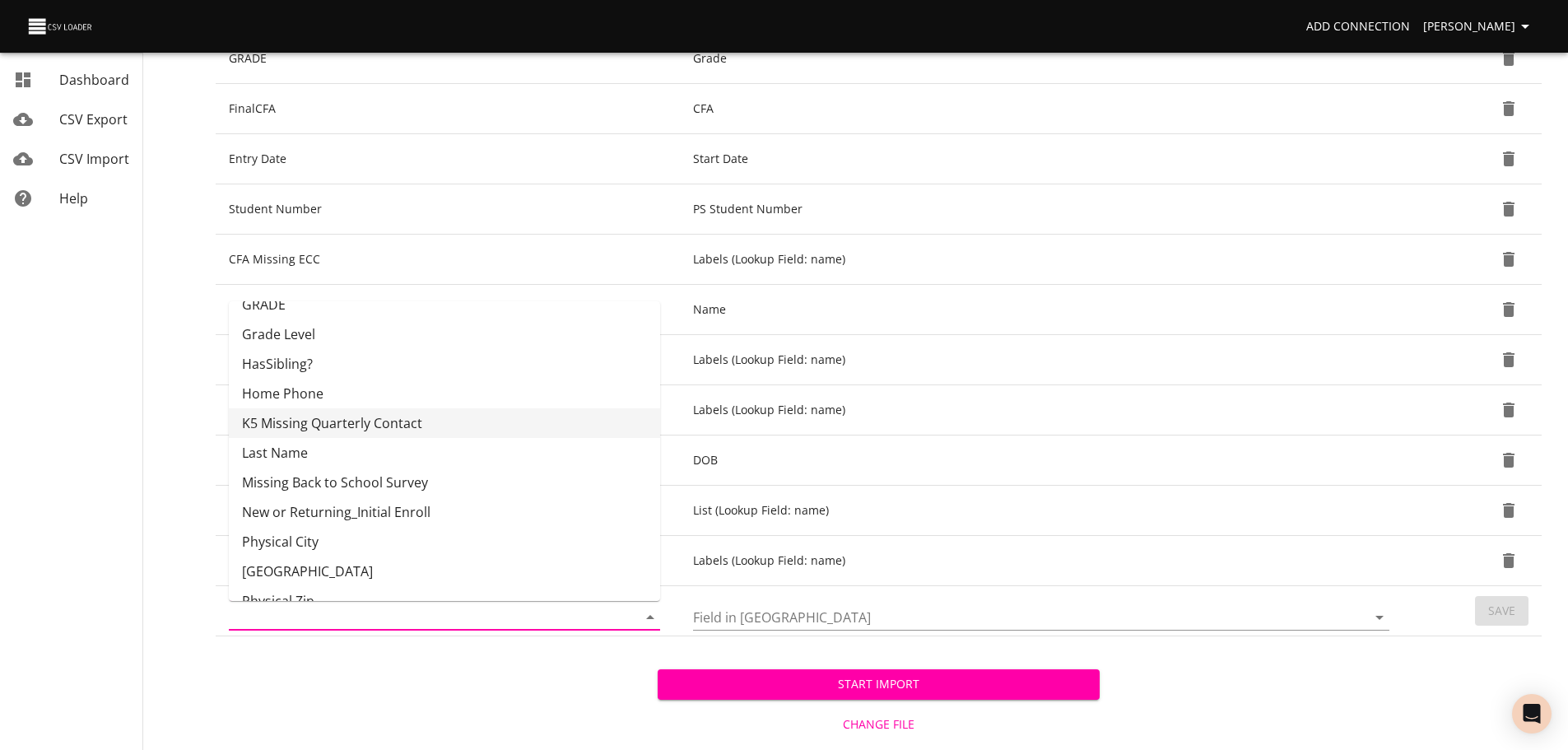
scroll to position [351, 0]
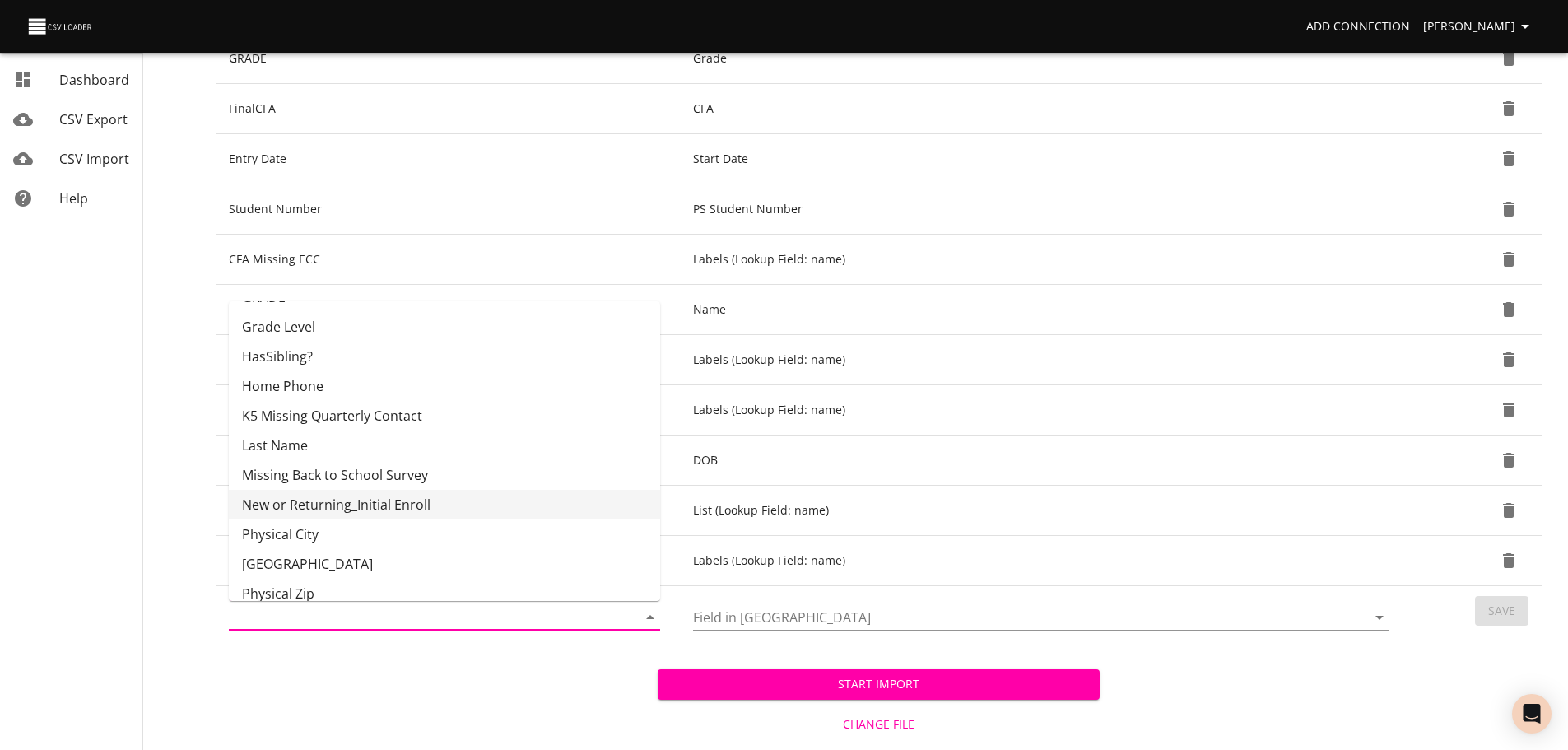
click at [552, 504] on li "New or Returning_Initial Enroll" at bounding box center [445, 504] width 431 height 29
type input "New or Returning_Initial Enroll"
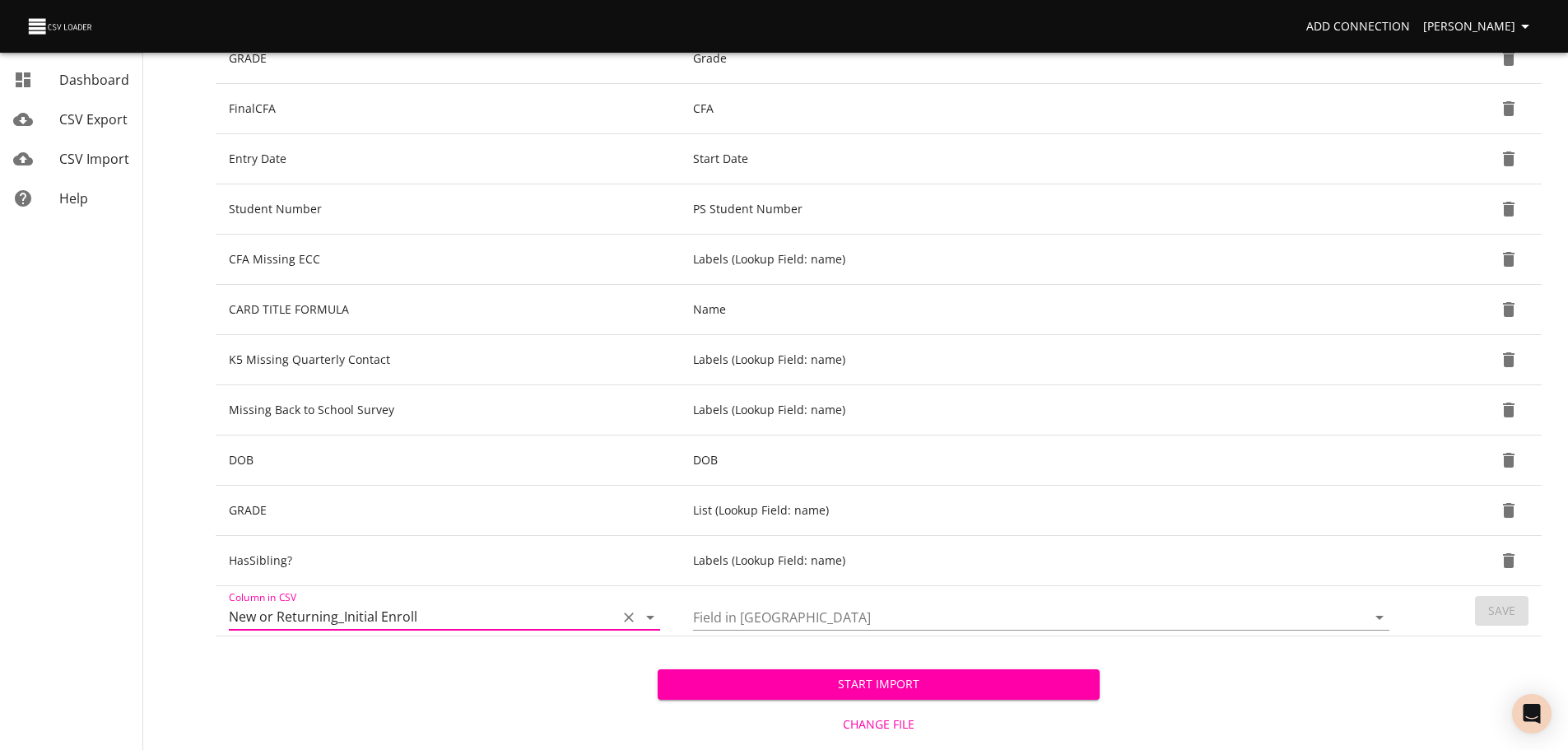
click at [1381, 618] on icon "Open" at bounding box center [1379, 618] width 8 height 4
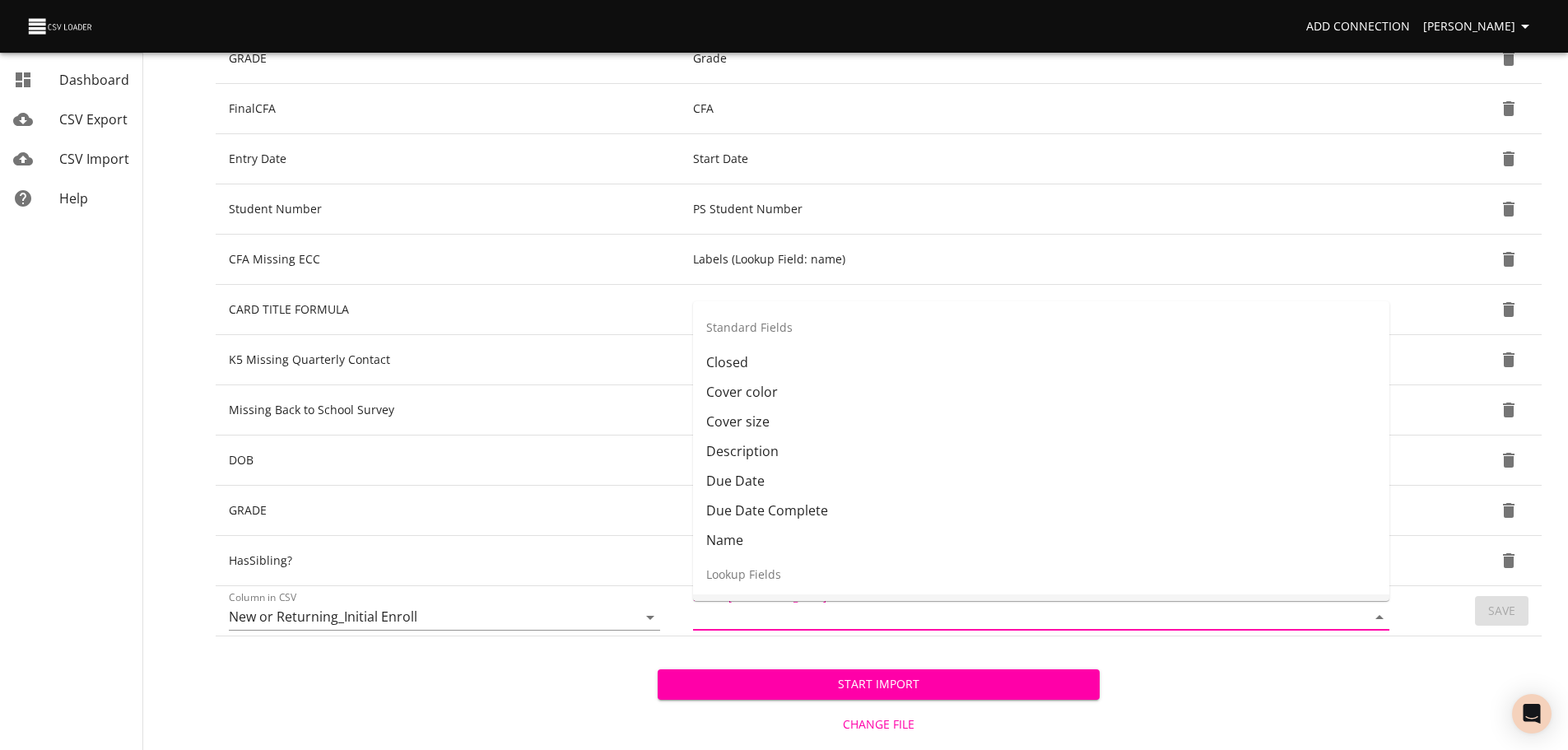
scroll to position [23, 0]
click at [1279, 581] on li "Labels" at bounding box center [1041, 586] width 697 height 29
type input "Labels"
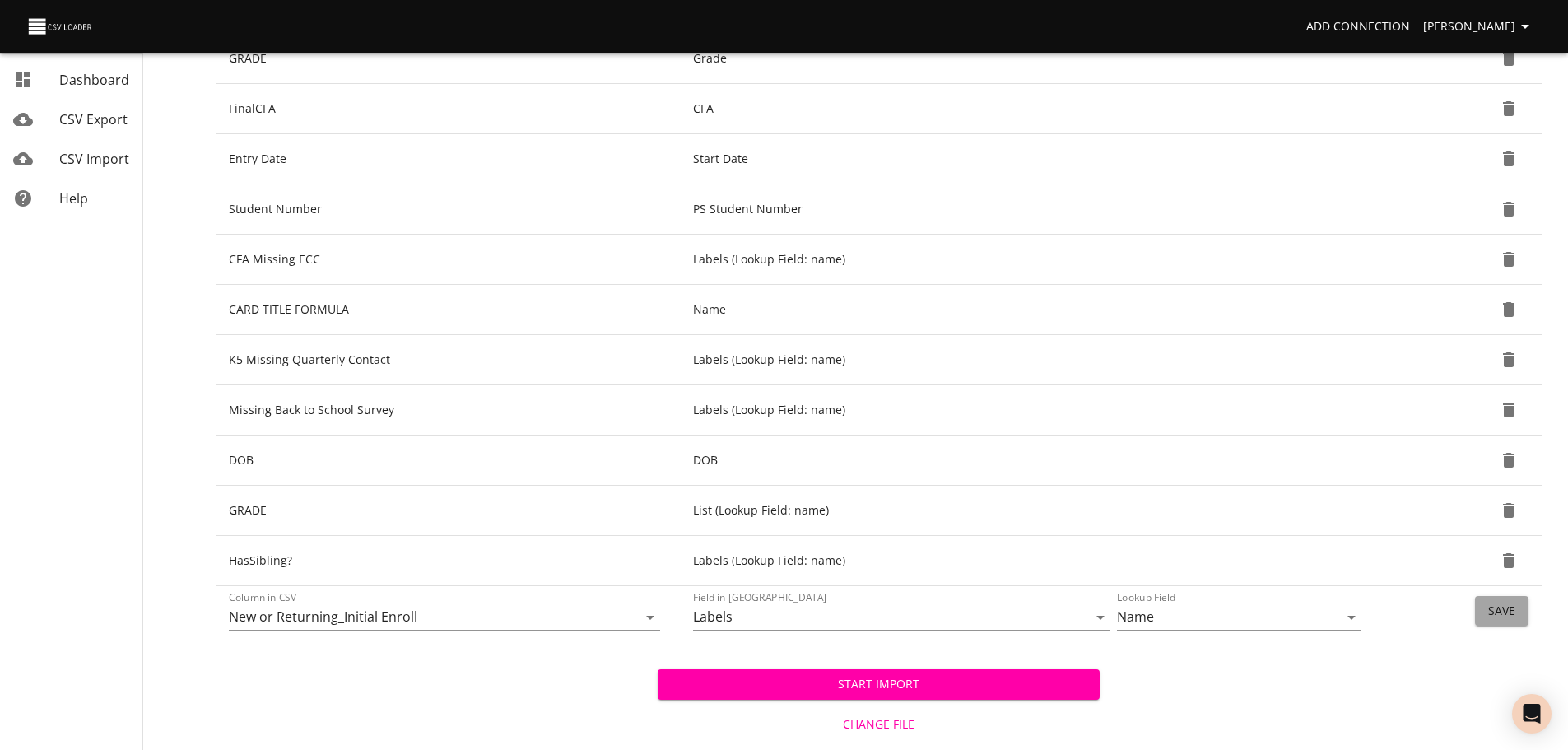
click at [1492, 602] on span "Save" at bounding box center [1501, 611] width 28 height 20
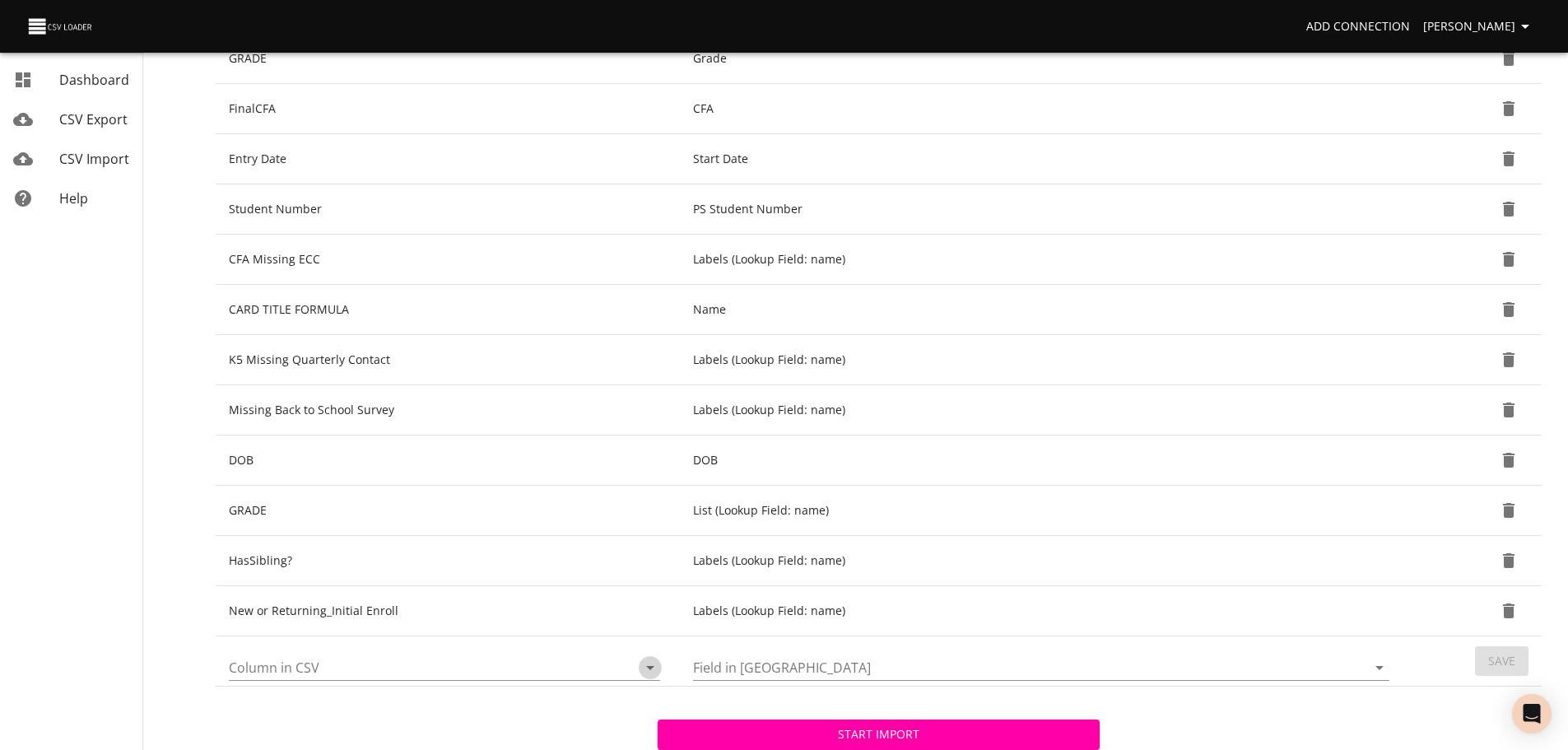
click at [653, 670] on icon "Open" at bounding box center [650, 667] width 20 height 20
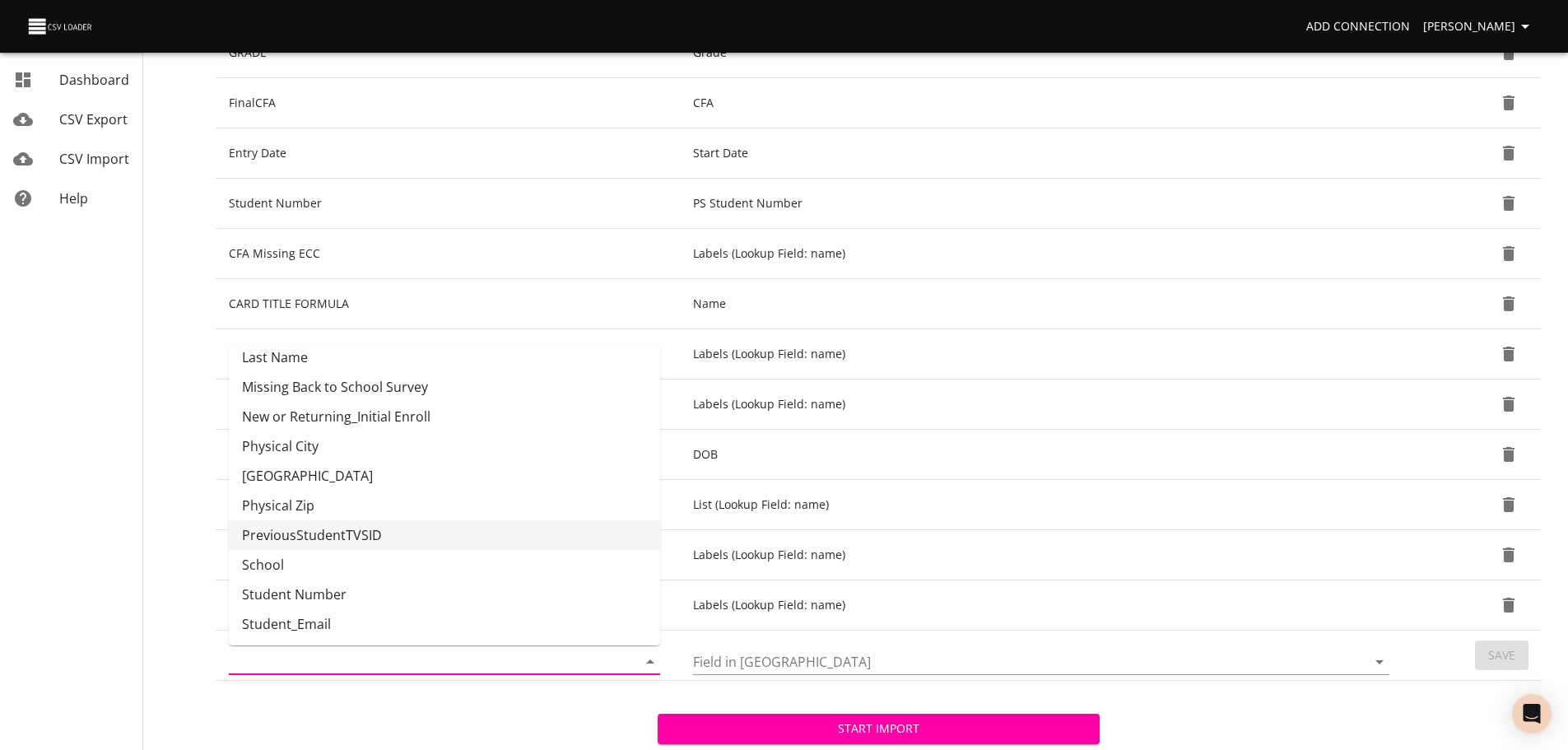
scroll to position [365, 0]
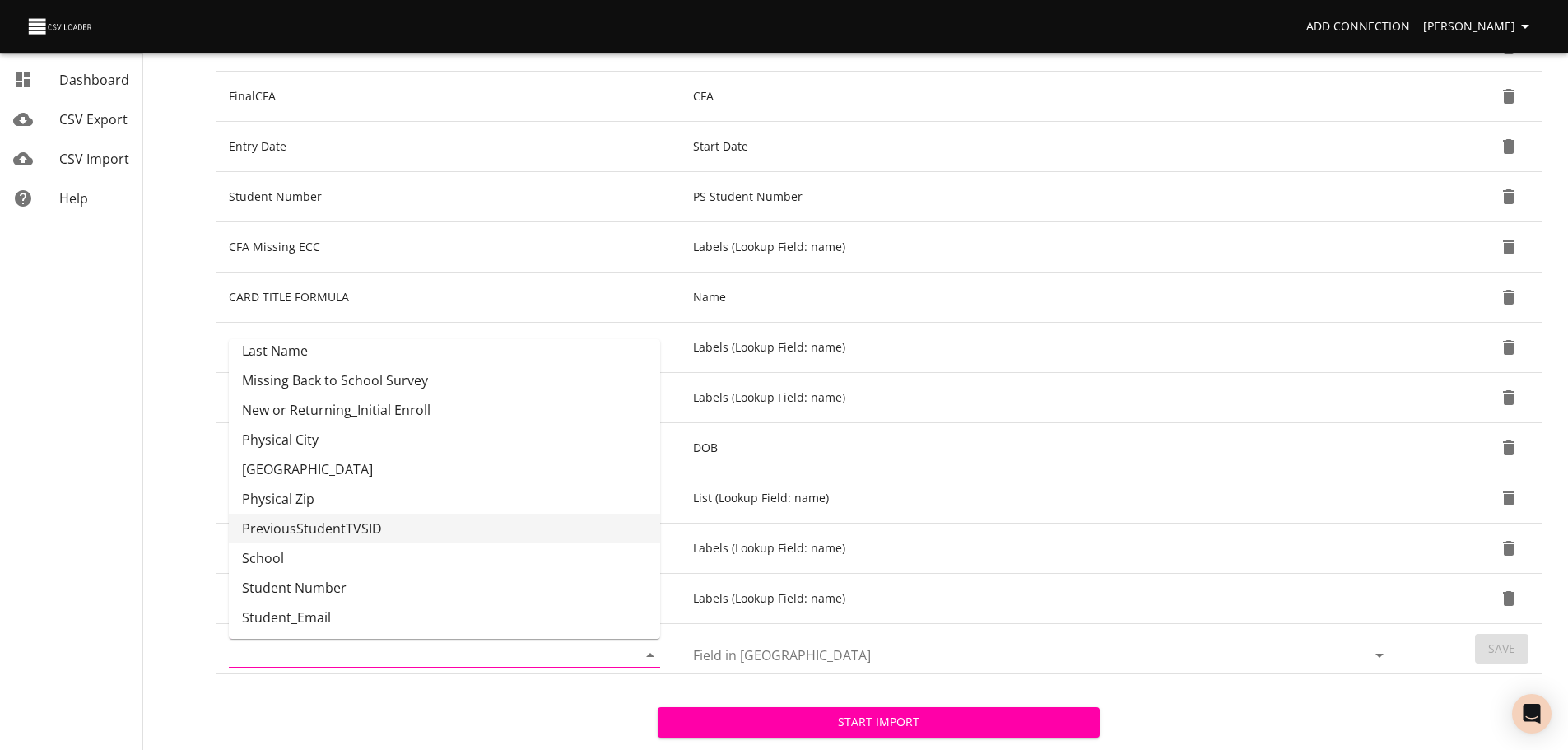
click at [586, 533] on li "PreviousStudentTVSID" at bounding box center [445, 528] width 431 height 29
type input "PreviousStudentTVSID"
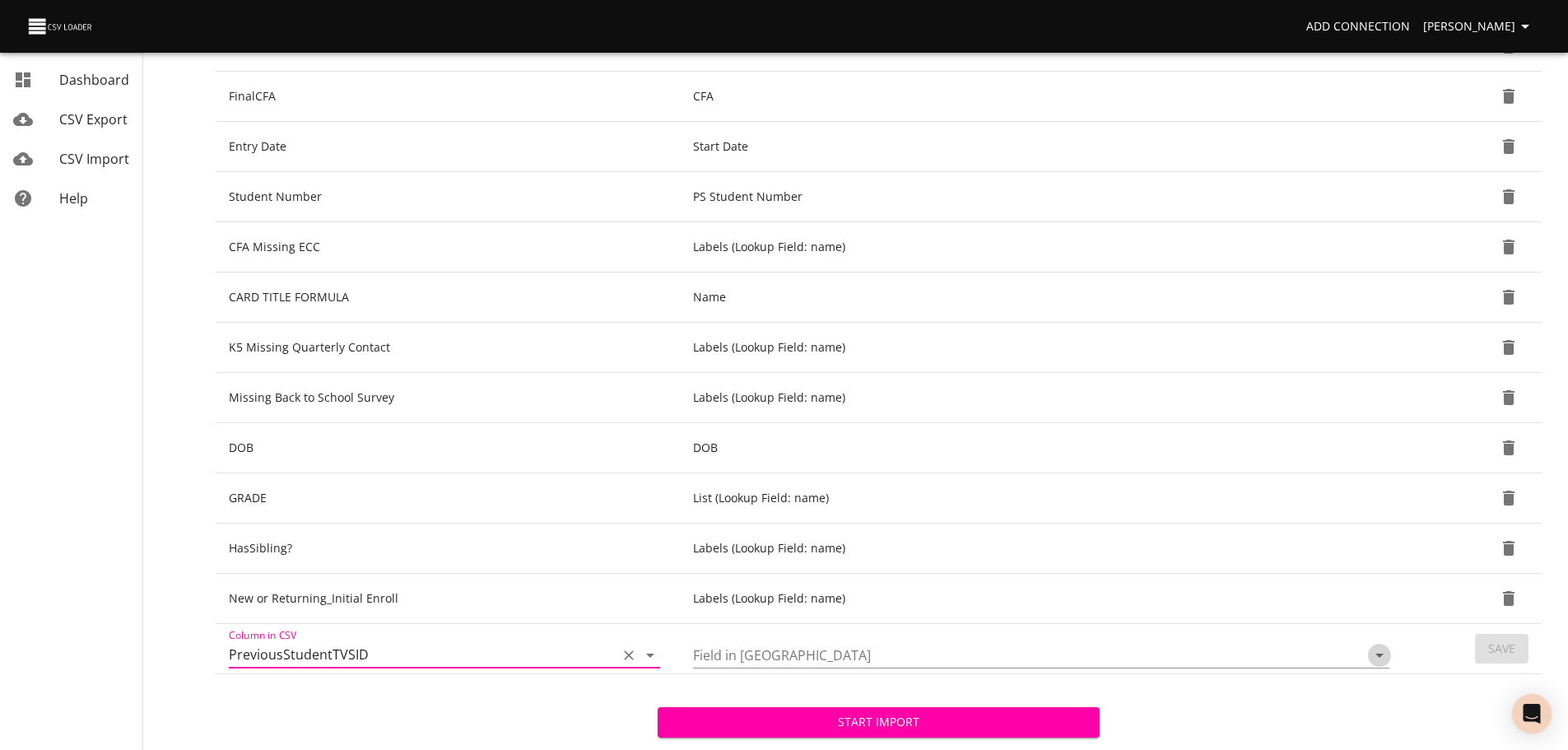
click at [1380, 650] on icon "Open" at bounding box center [1380, 655] width 20 height 20
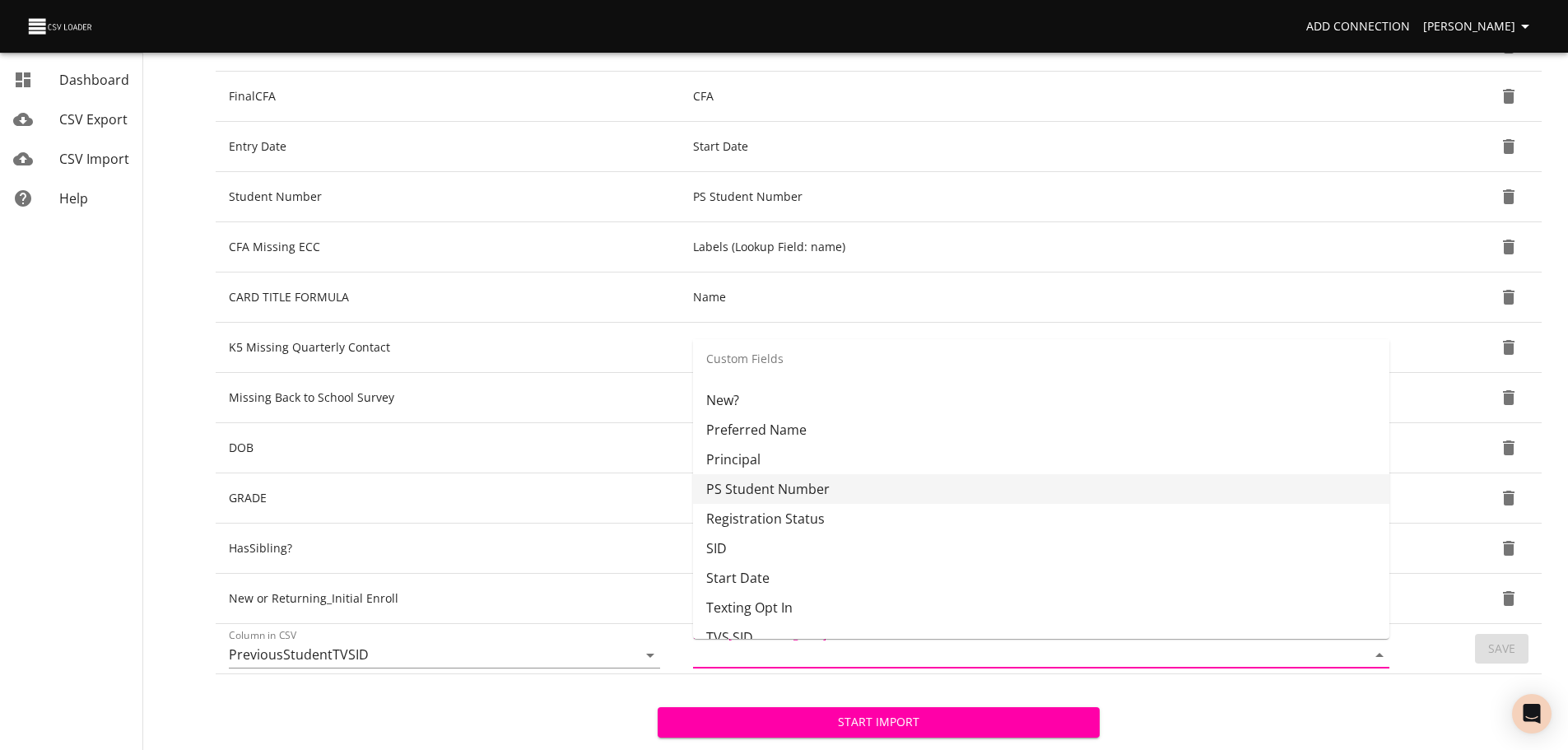
scroll to position [840, 0]
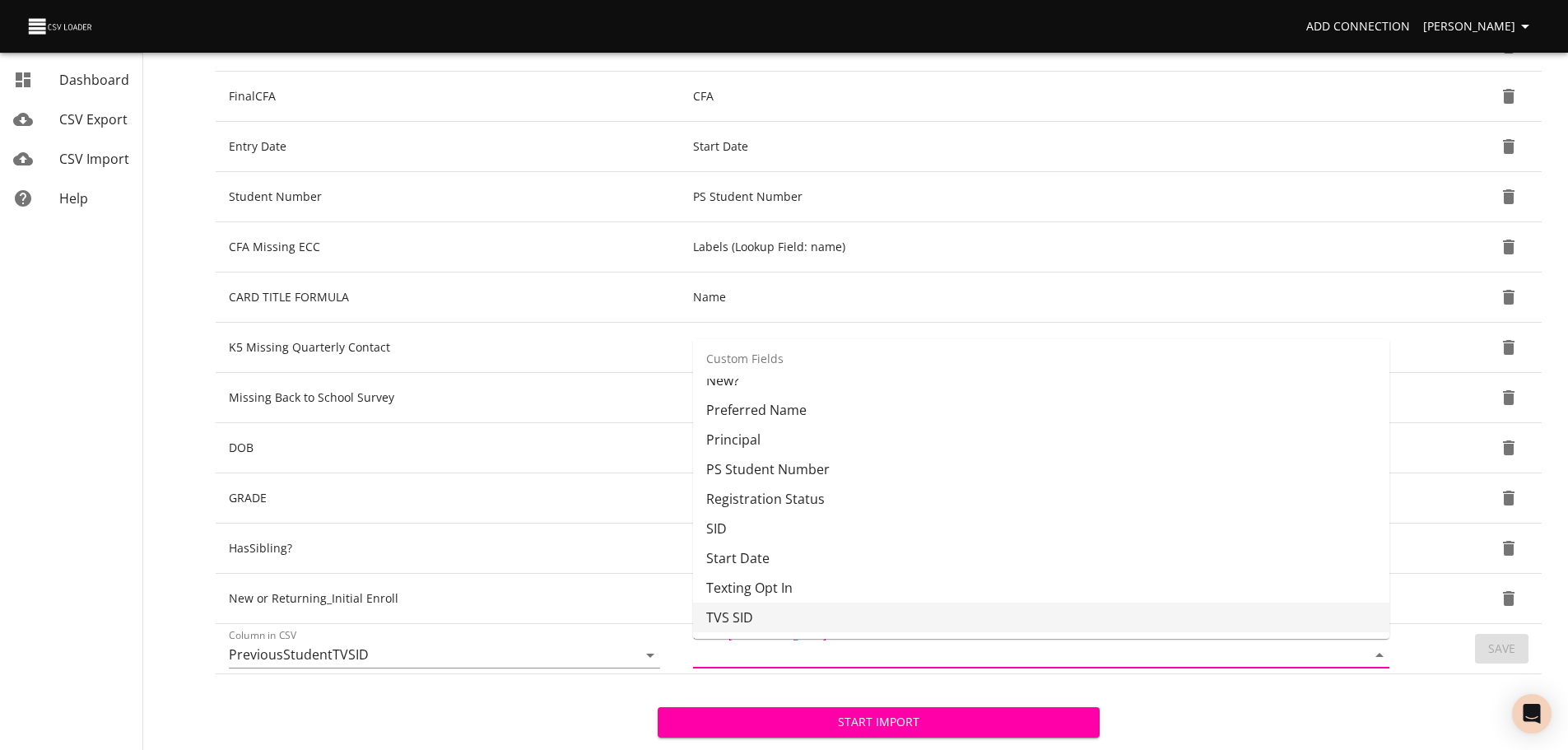
click at [1202, 633] on ul "Standard Fields Closed Cover color Cover size Description Due Date Due Date Com…" at bounding box center [1041, 489] width 697 height 300
click at [1206, 623] on li "TVS SID" at bounding box center [1041, 617] width 697 height 29
type input "TVS SID"
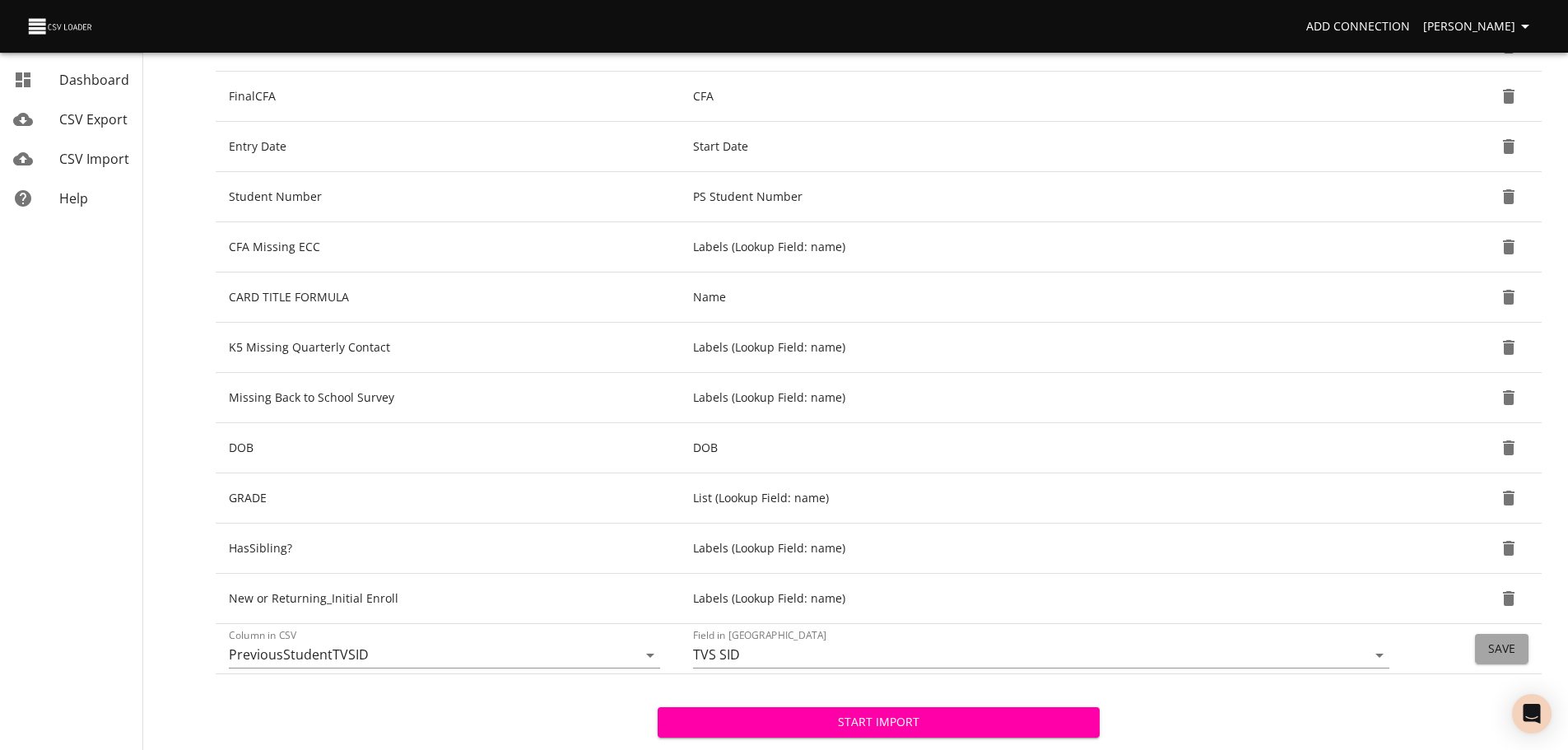
click at [1485, 644] on button "Save" at bounding box center [1501, 649] width 53 height 30
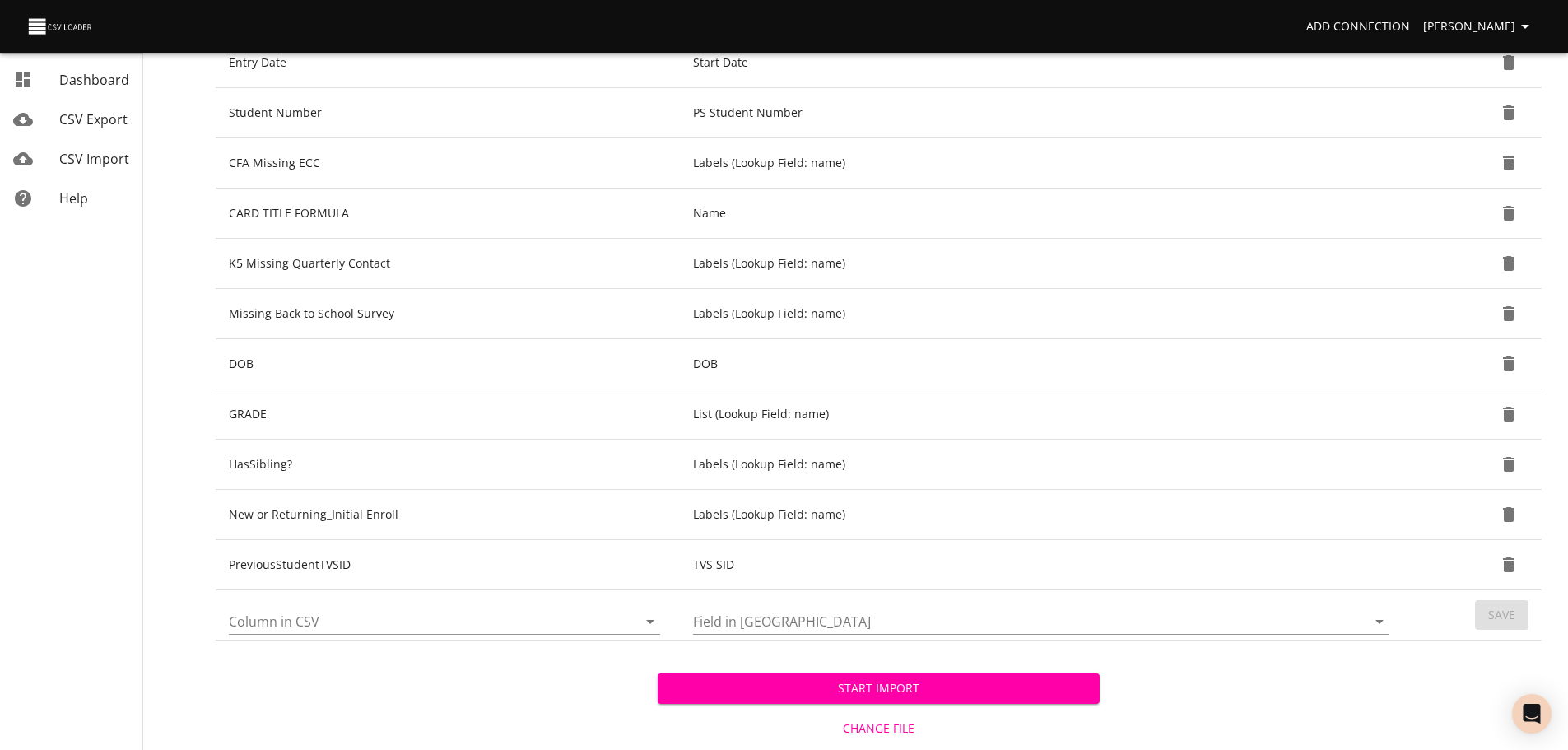
scroll to position [449, 0]
click at [654, 624] on icon "Open" at bounding box center [650, 620] width 20 height 20
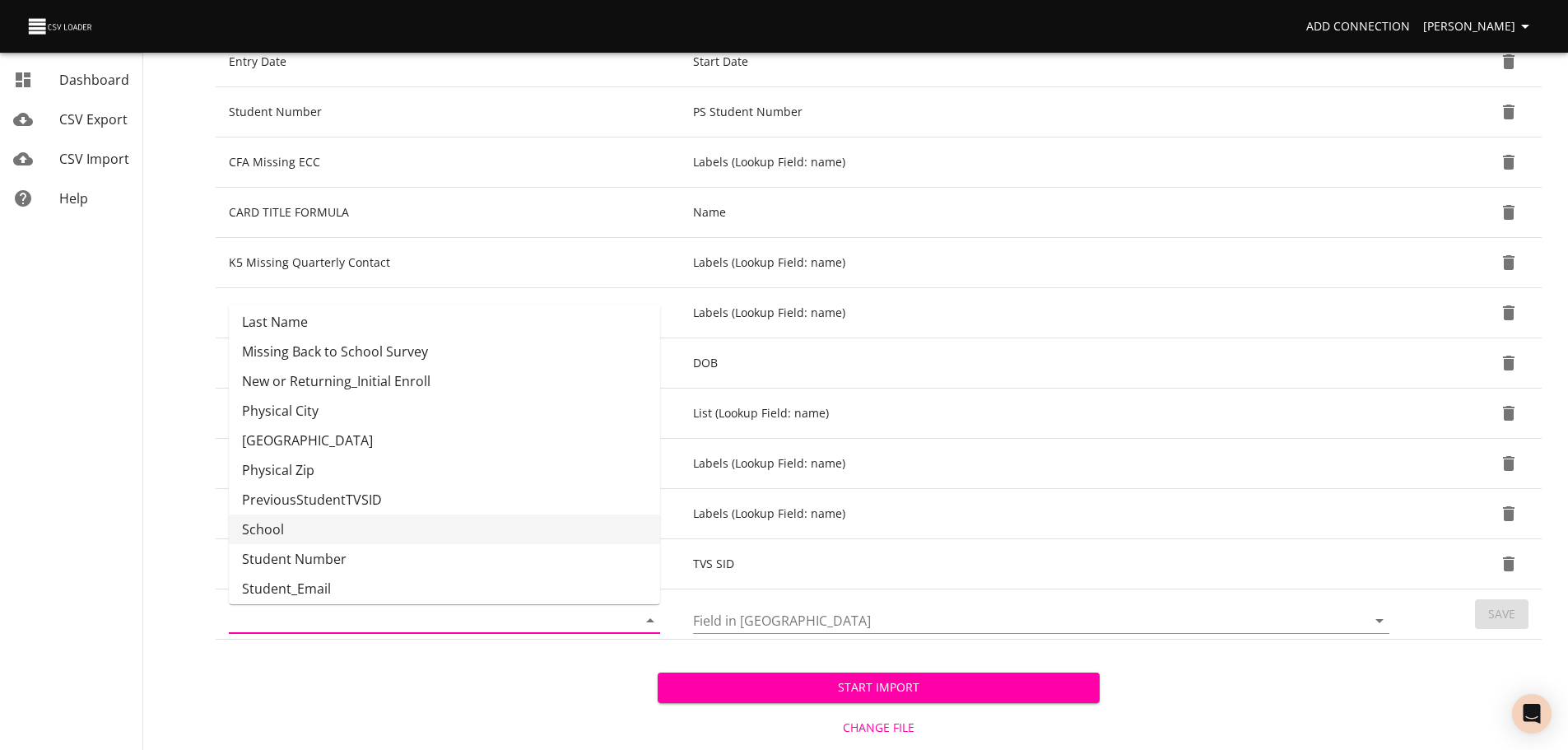
scroll to position [484, 0]
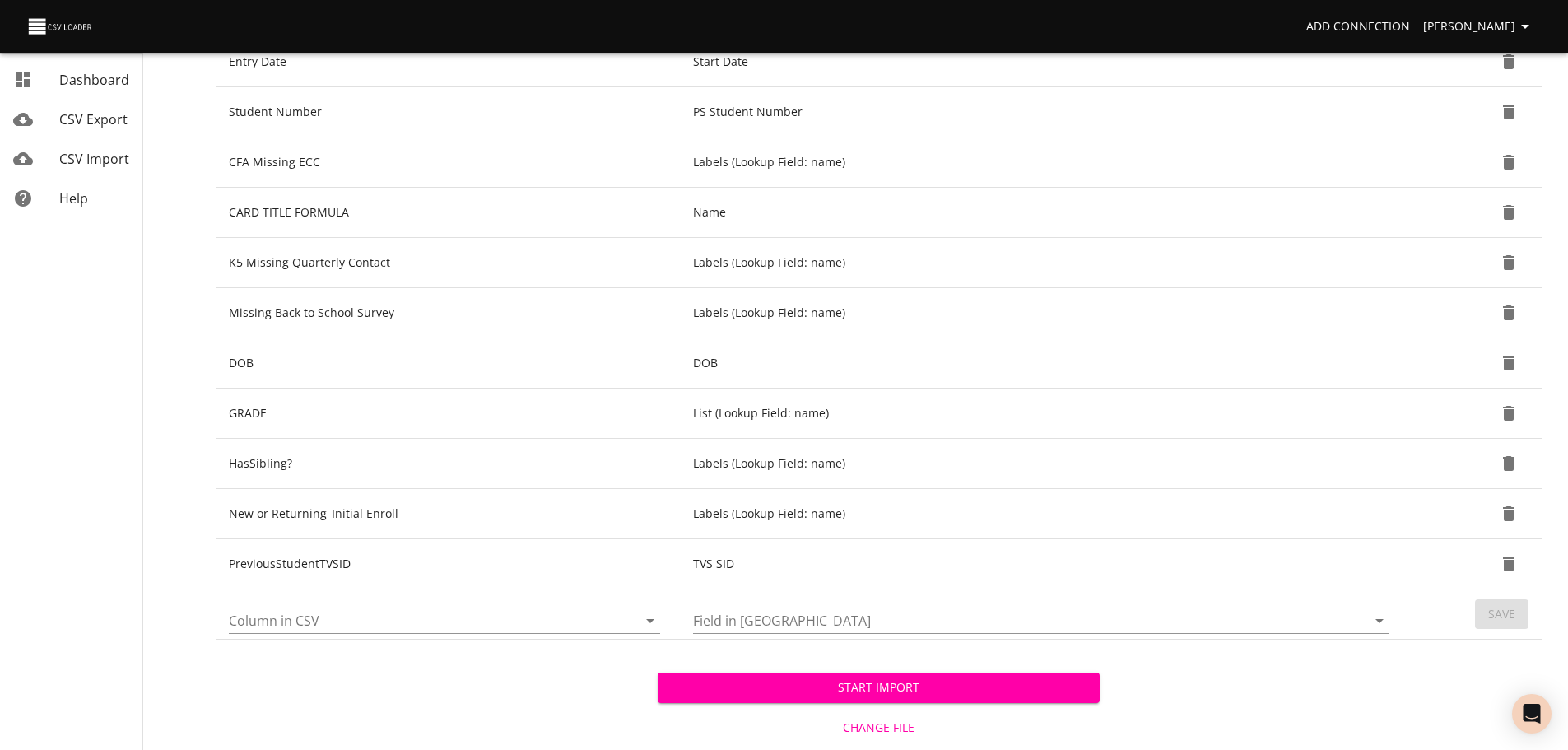
click at [586, 699] on div "Start Import Change File Cancel Import" at bounding box center [879, 713] width 1326 height 146
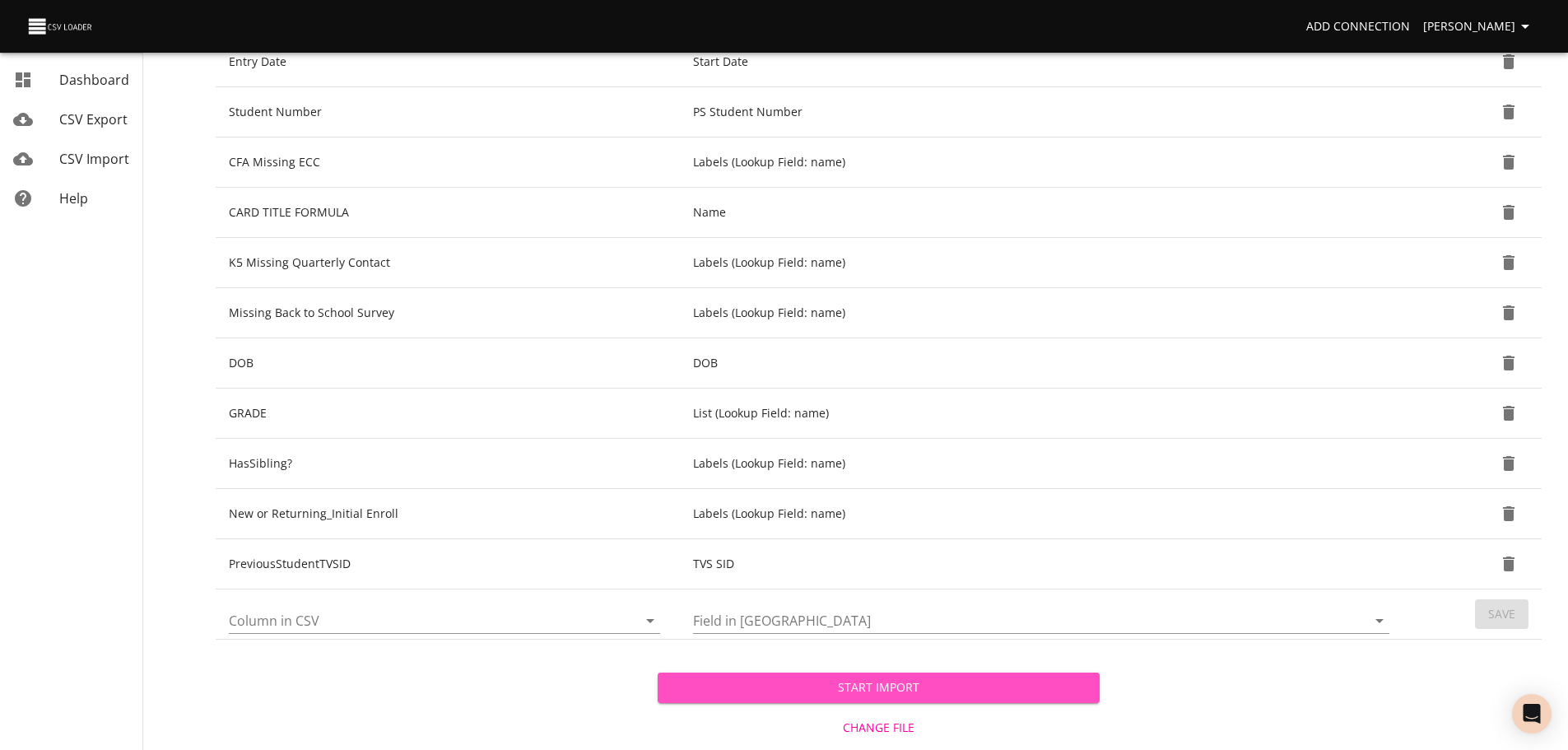
click at [741, 691] on span "Start Import" at bounding box center [879, 687] width 415 height 20
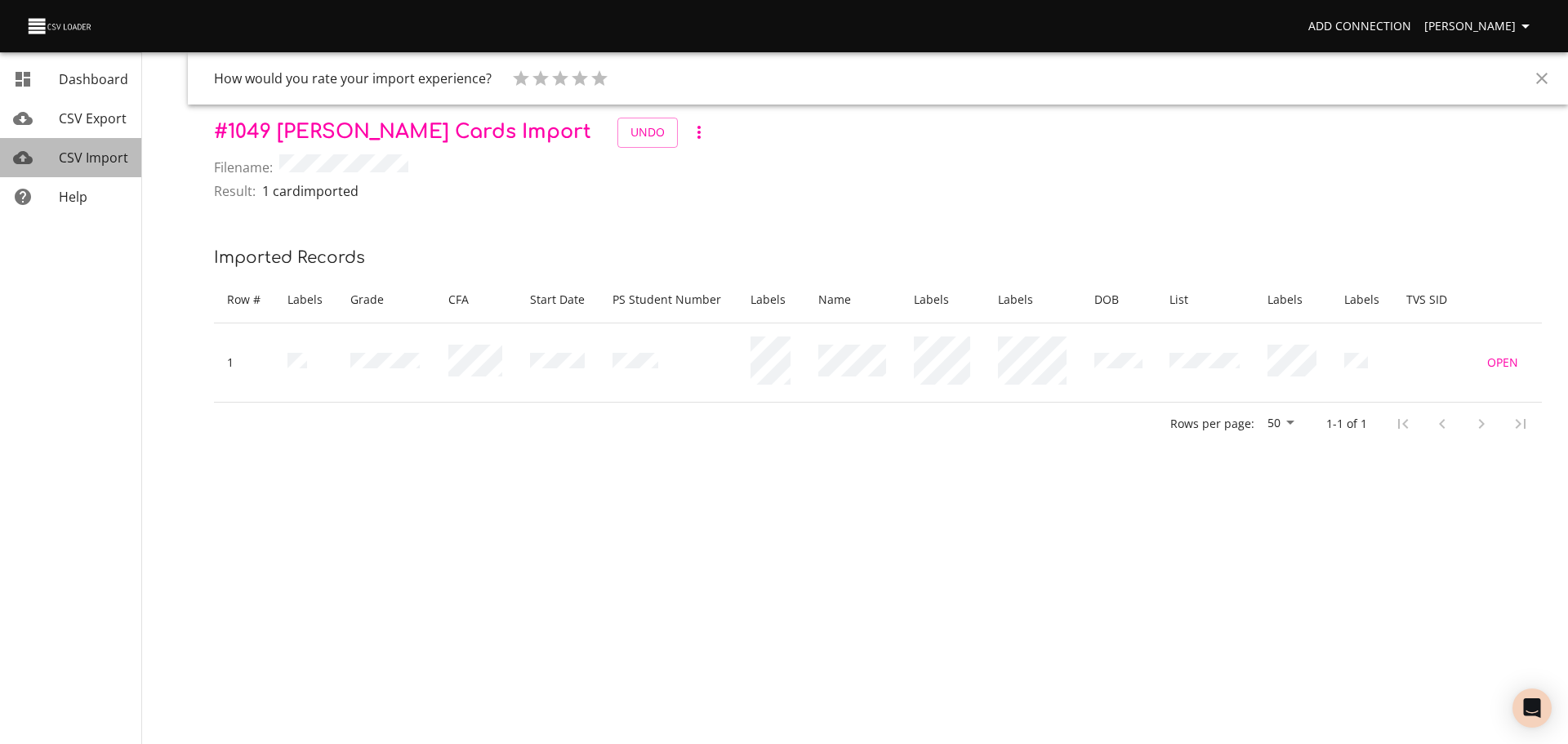
click at [99, 156] on span "CSV Import" at bounding box center [93, 158] width 70 height 18
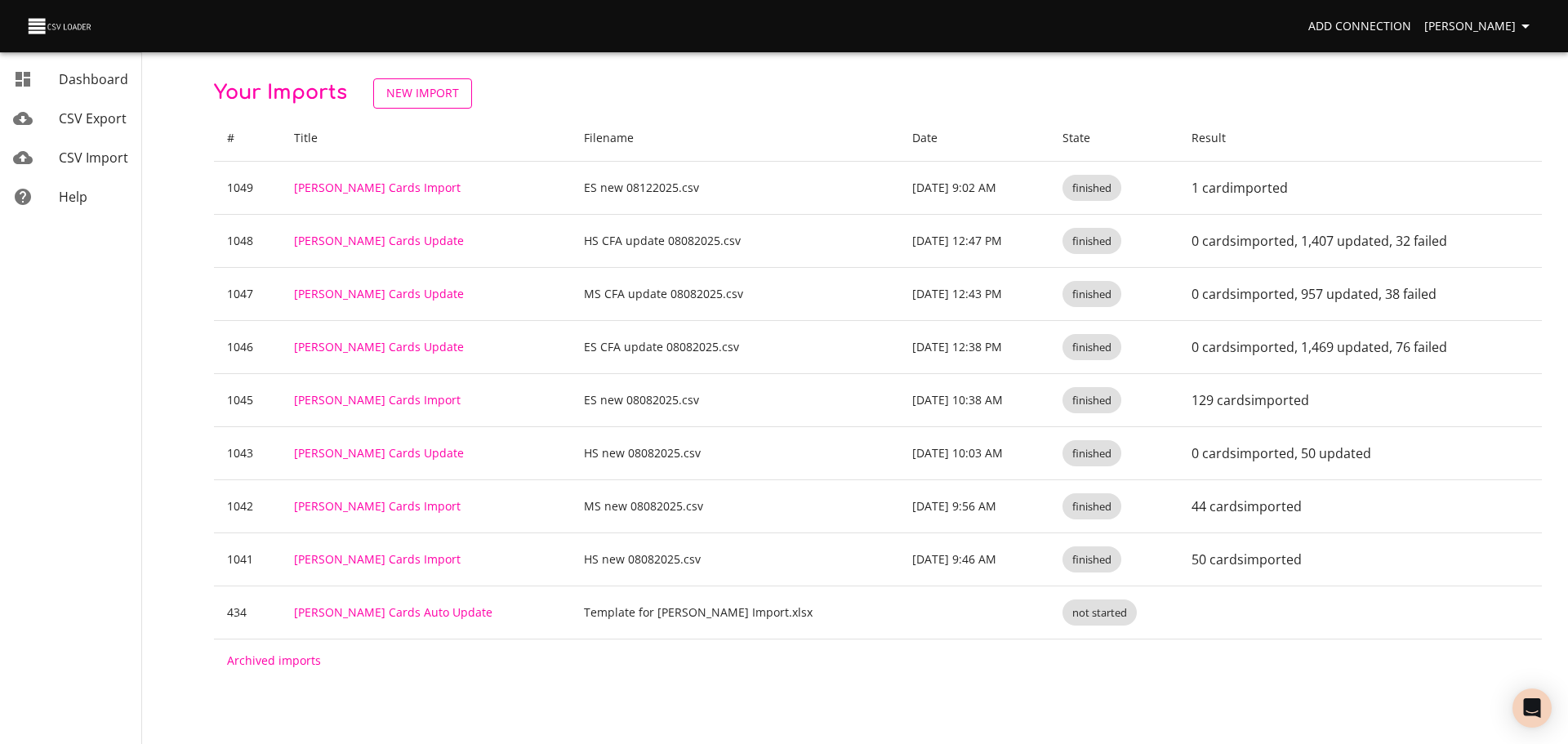
click at [434, 94] on span "New Import" at bounding box center [423, 93] width 73 height 20
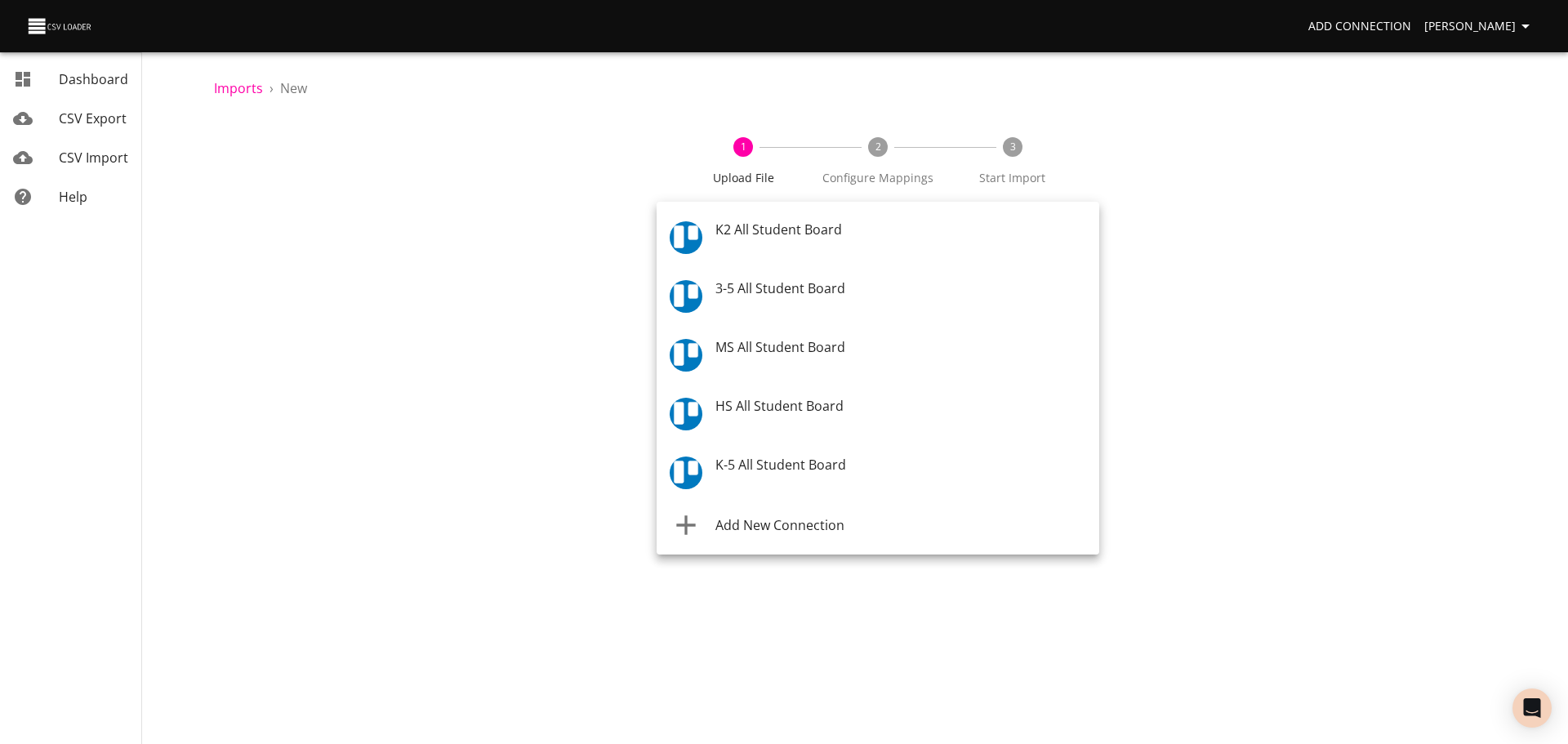
click at [757, 232] on body "Add Connection [PERSON_NAME] Dashboard CSV Export CSV Import Help Imports › New…" at bounding box center [784, 372] width 1568 height 744
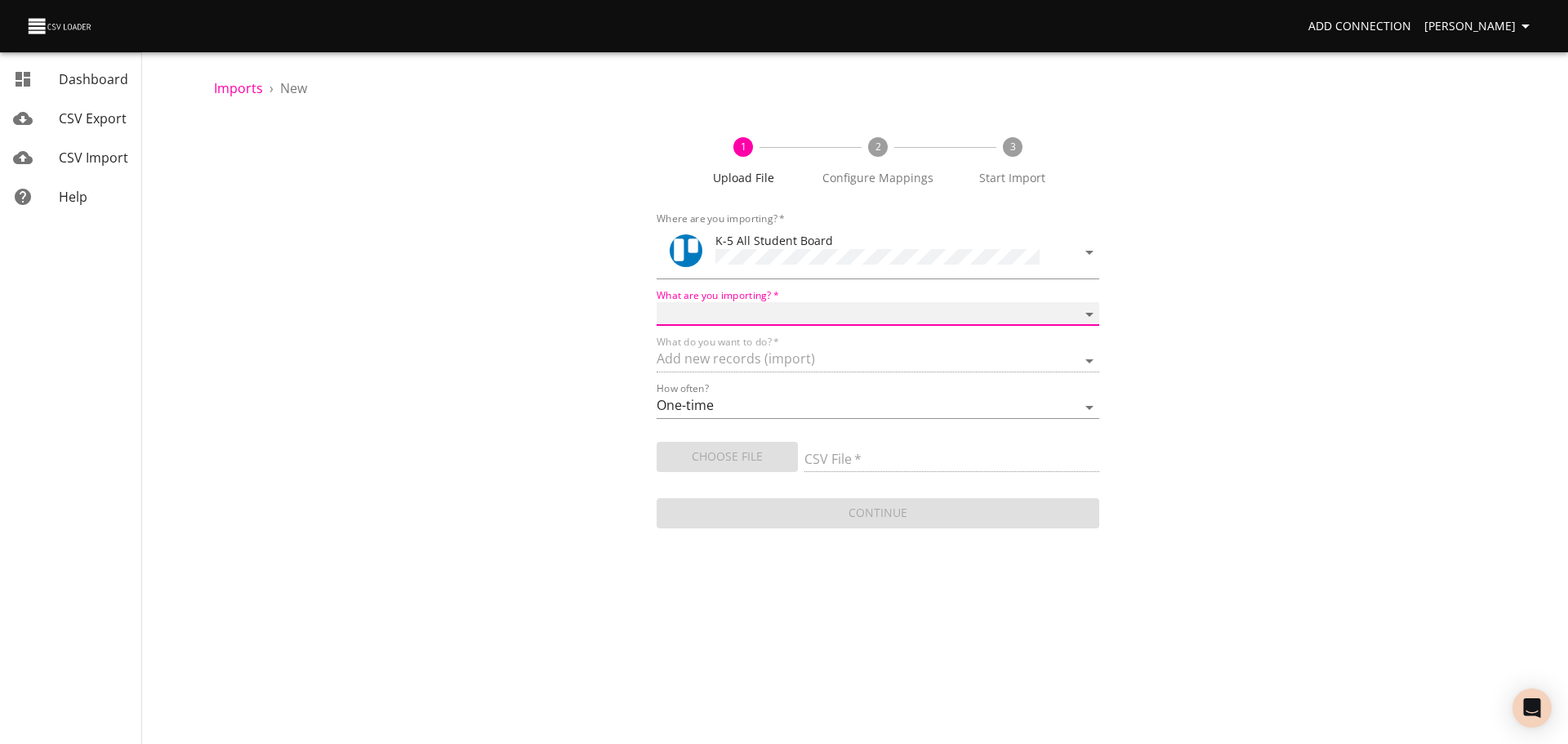
click at [762, 302] on select "Boards Cards Checkitems Checklists" at bounding box center [878, 313] width 443 height 24
select select "cards"
click at [657, 302] on select "Boards Cards Checkitems Checklists" at bounding box center [878, 313] width 443 height 24
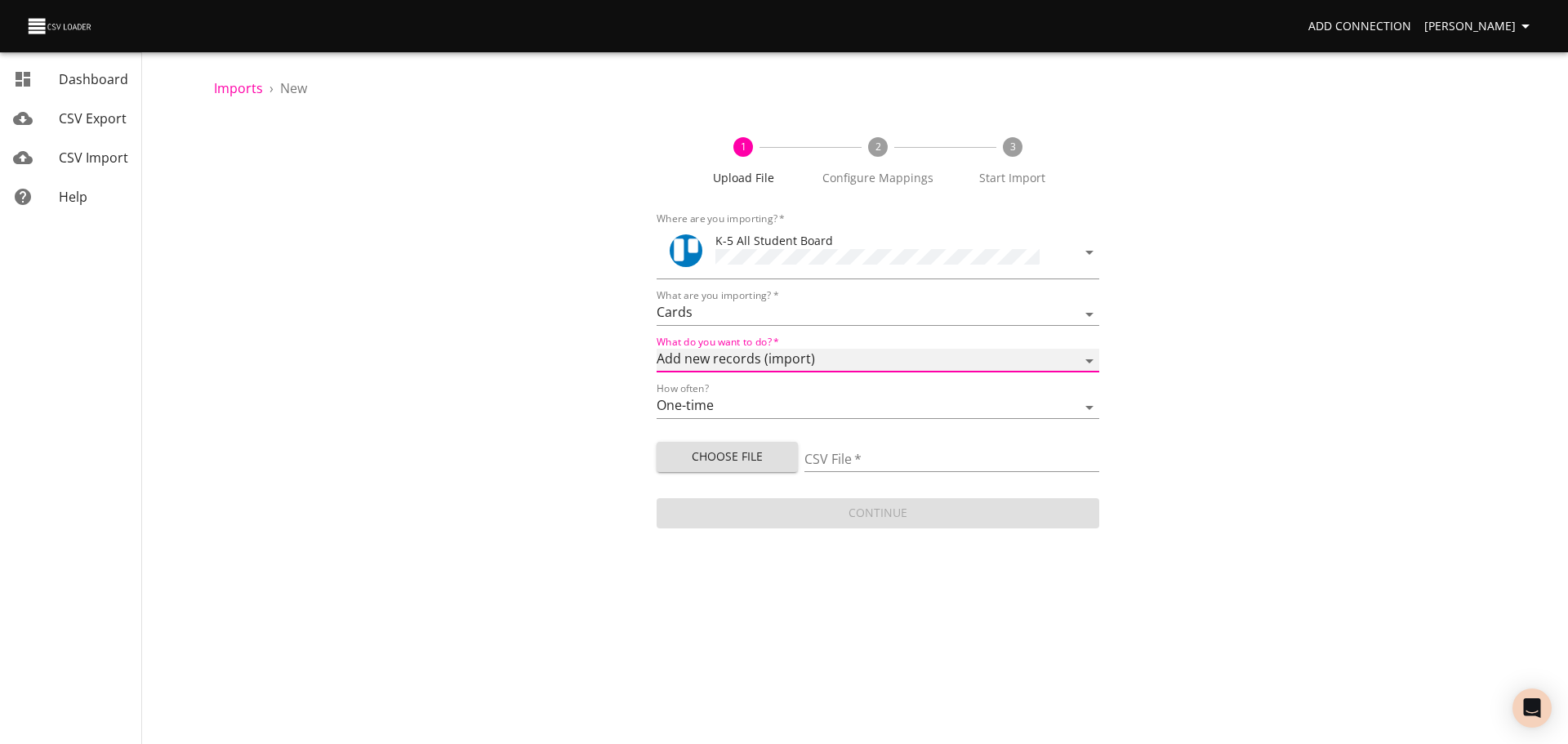
click at [760, 361] on select "Add new records (import) Update existing records (update) Add new and update ex…" at bounding box center [878, 360] width 443 height 24
select select "update"
click at [657, 349] on select "Add new records (import) Update existing records (update) Add new and update ex…" at bounding box center [878, 360] width 443 height 24
click at [740, 451] on span "Choose File" at bounding box center [727, 456] width 115 height 20
type input "ES new 08122025.csv"
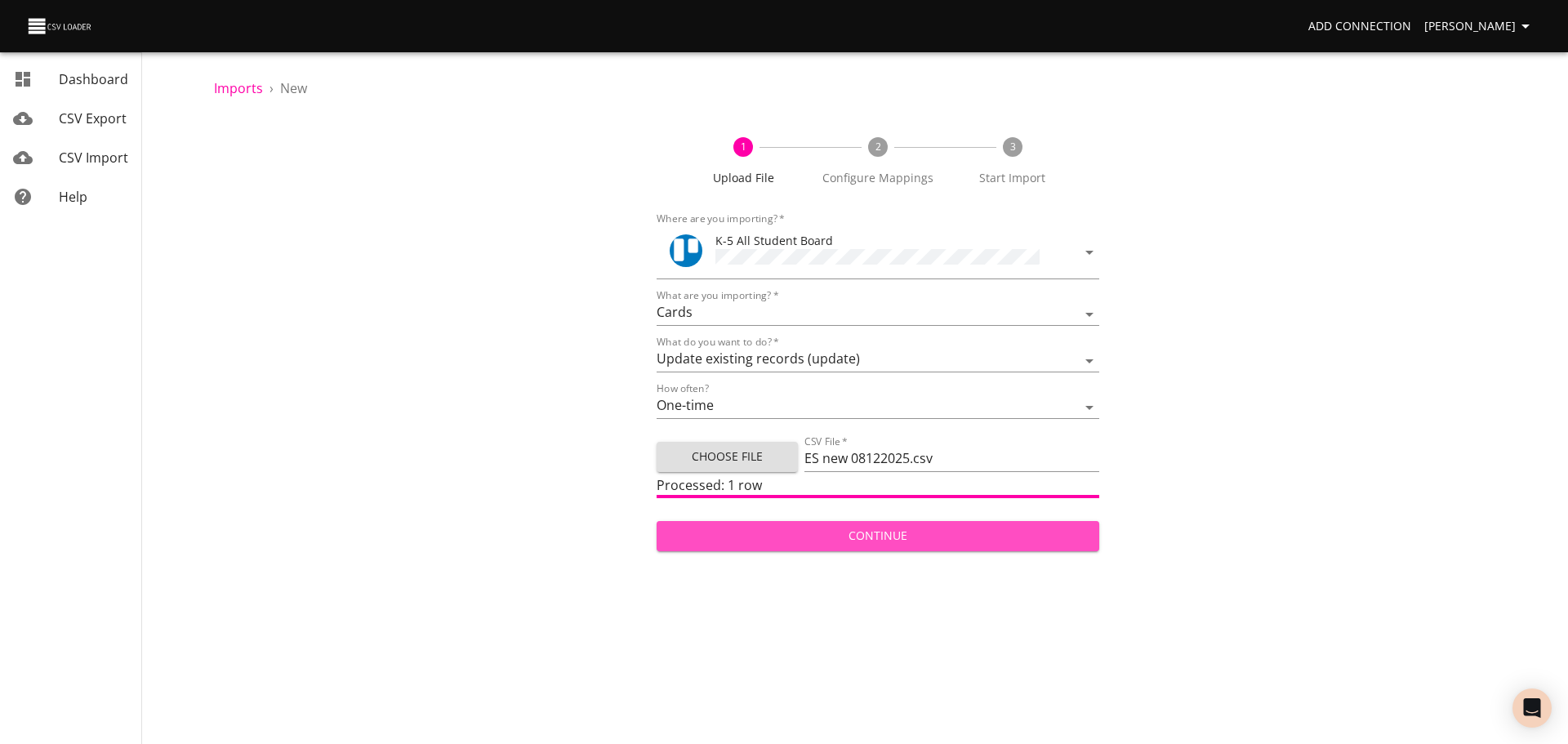
click at [829, 534] on span "Continue" at bounding box center [878, 535] width 416 height 20
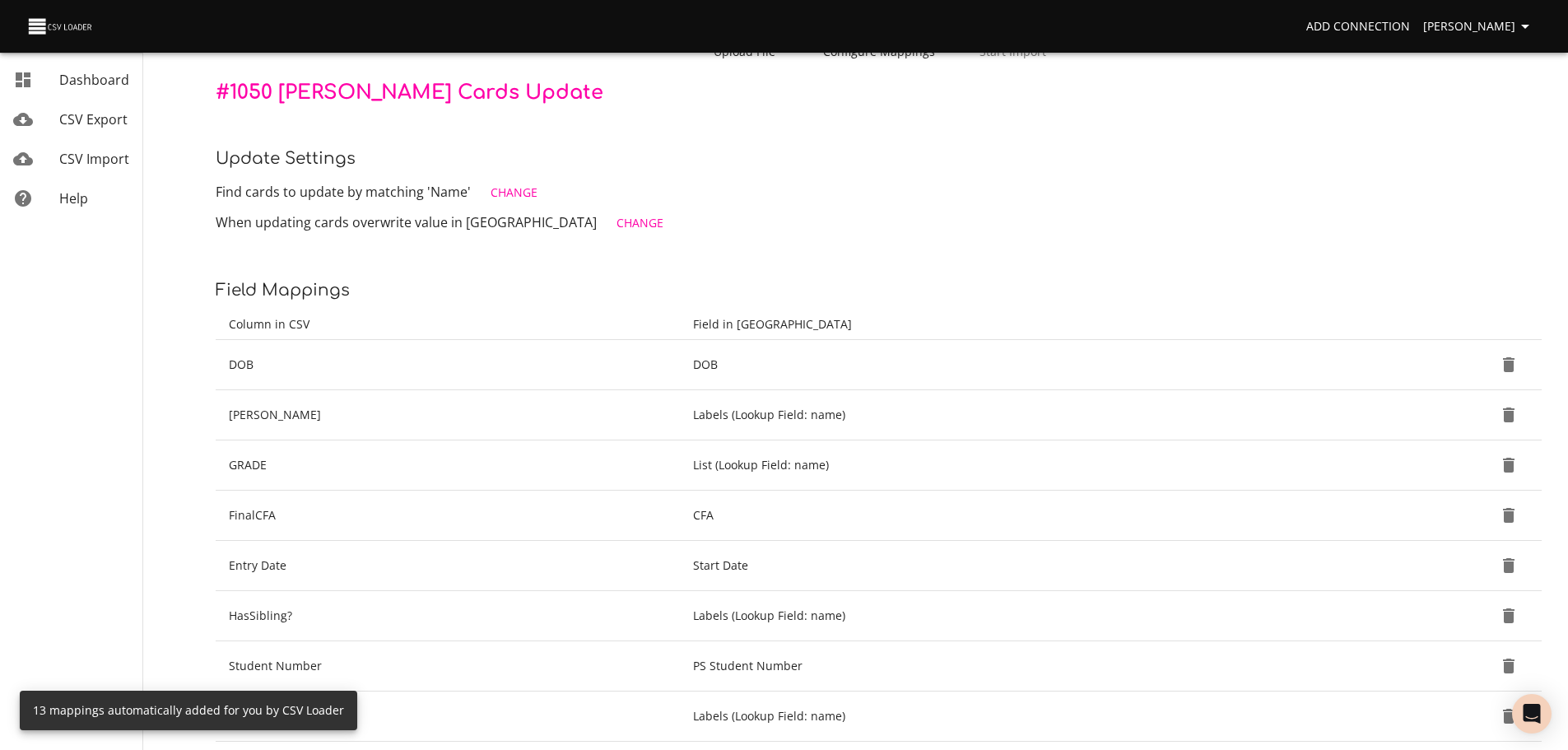
scroll to position [129, 0]
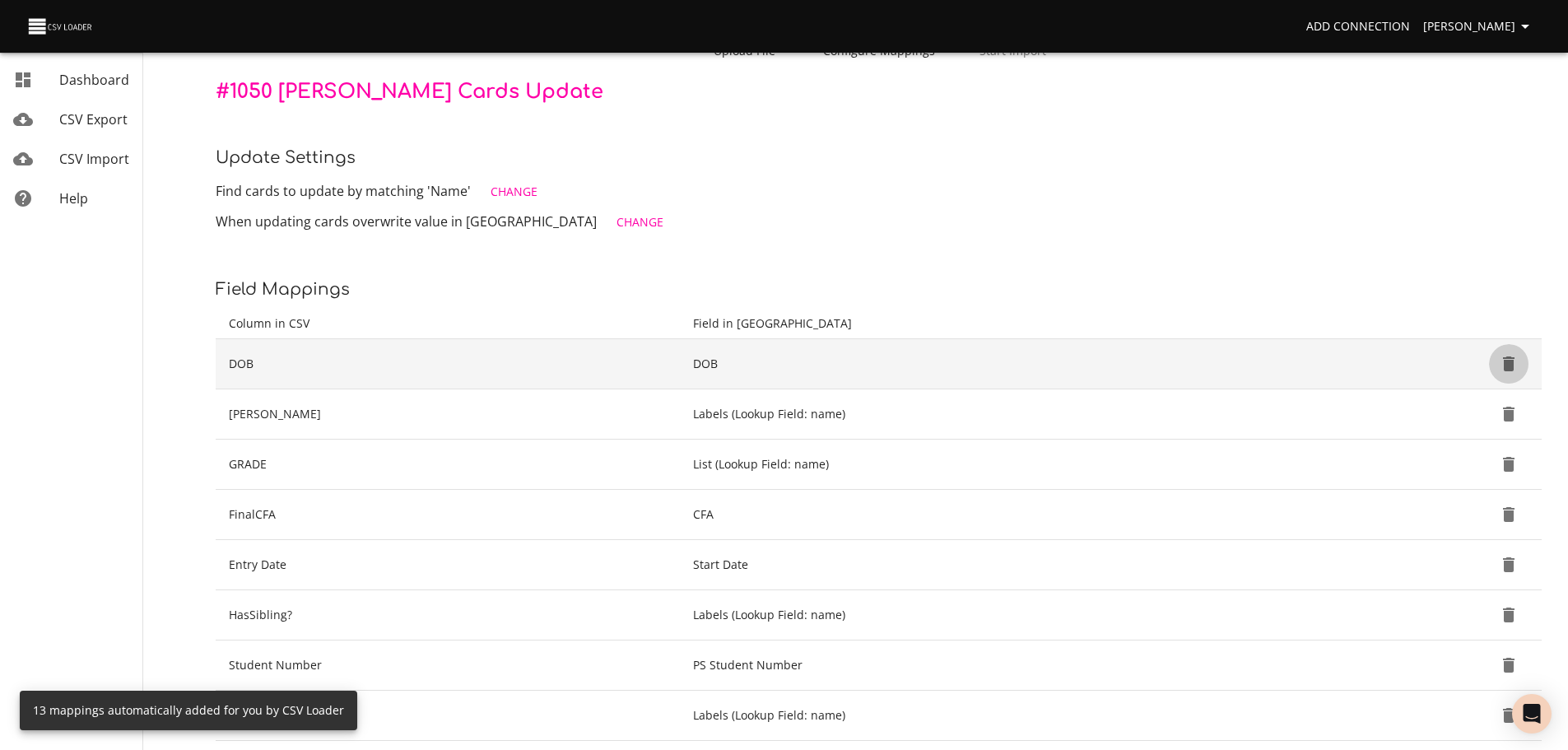
click at [1514, 365] on icon "Delete" at bounding box center [1509, 364] width 12 height 15
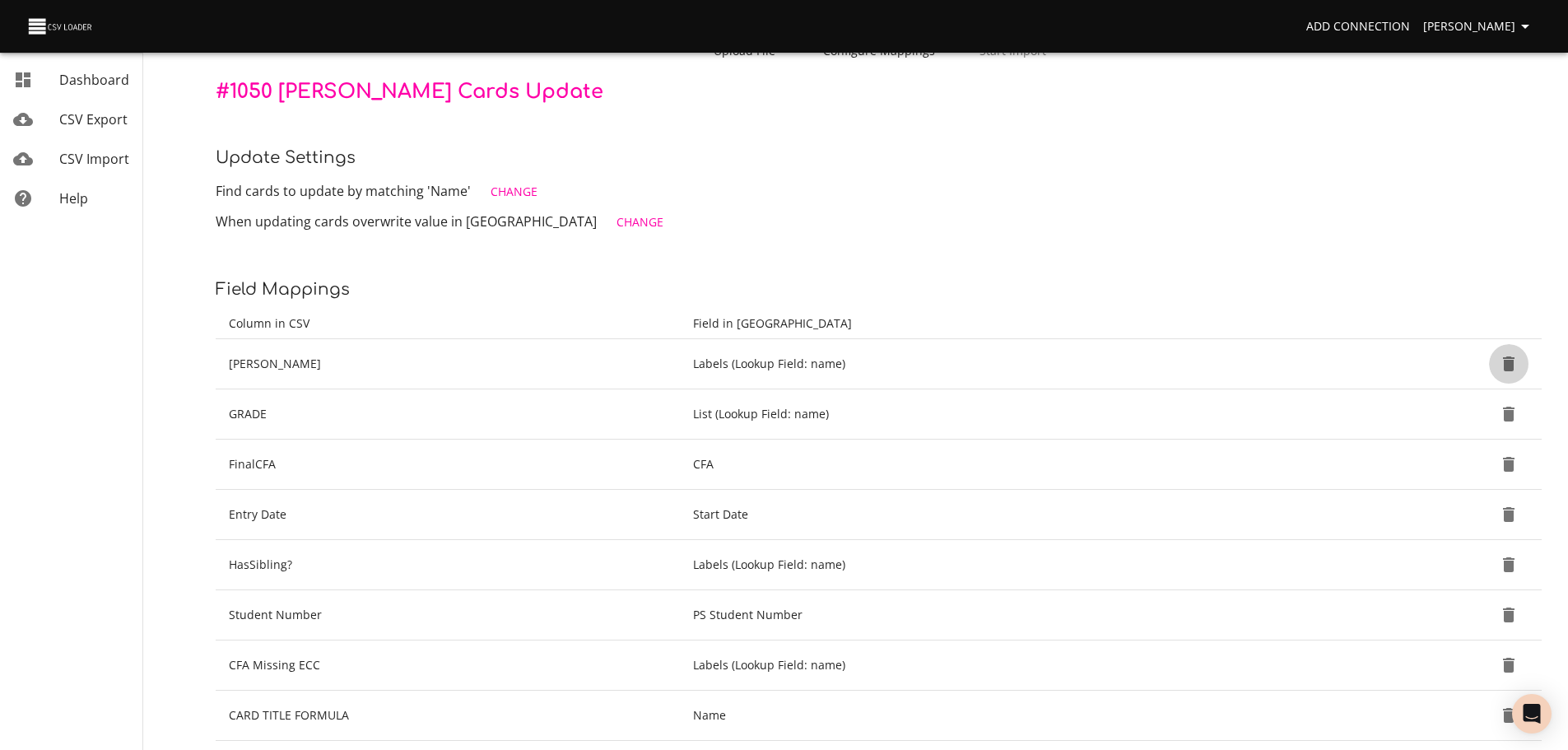
click at [1514, 365] on icon "Delete" at bounding box center [1509, 364] width 12 height 15
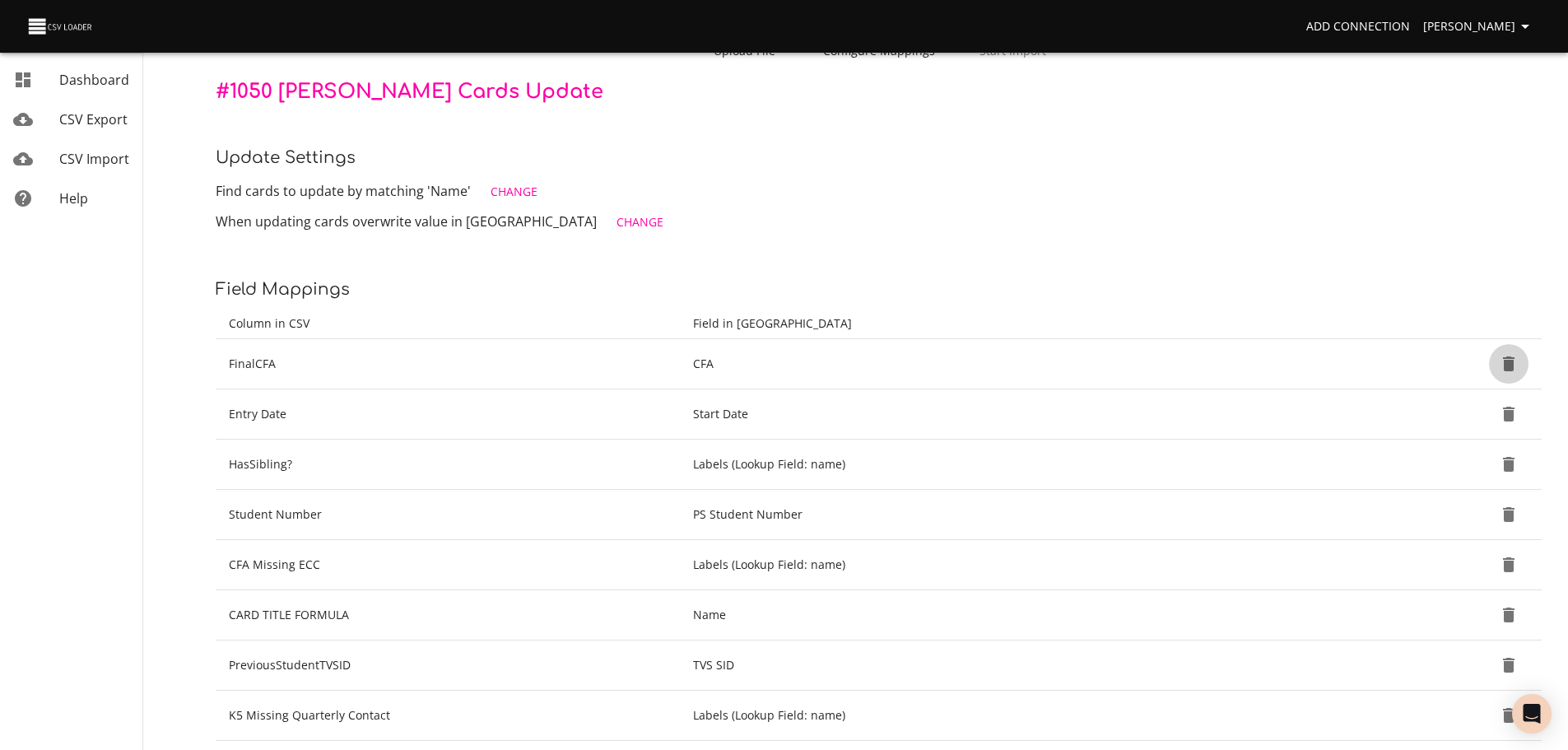
click at [1514, 365] on icon "Delete" at bounding box center [1509, 364] width 12 height 15
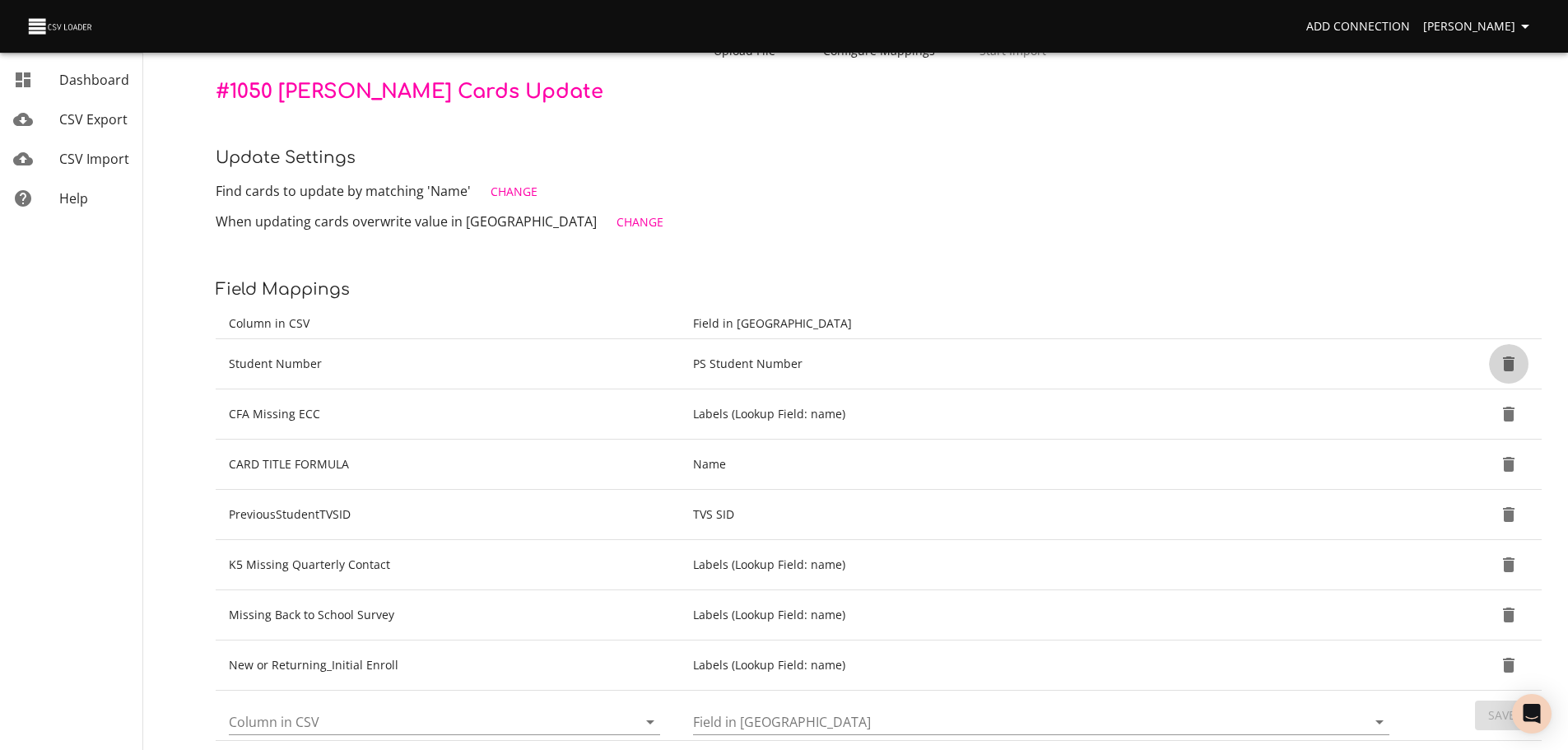
click at [1514, 365] on icon "Delete" at bounding box center [1509, 364] width 12 height 15
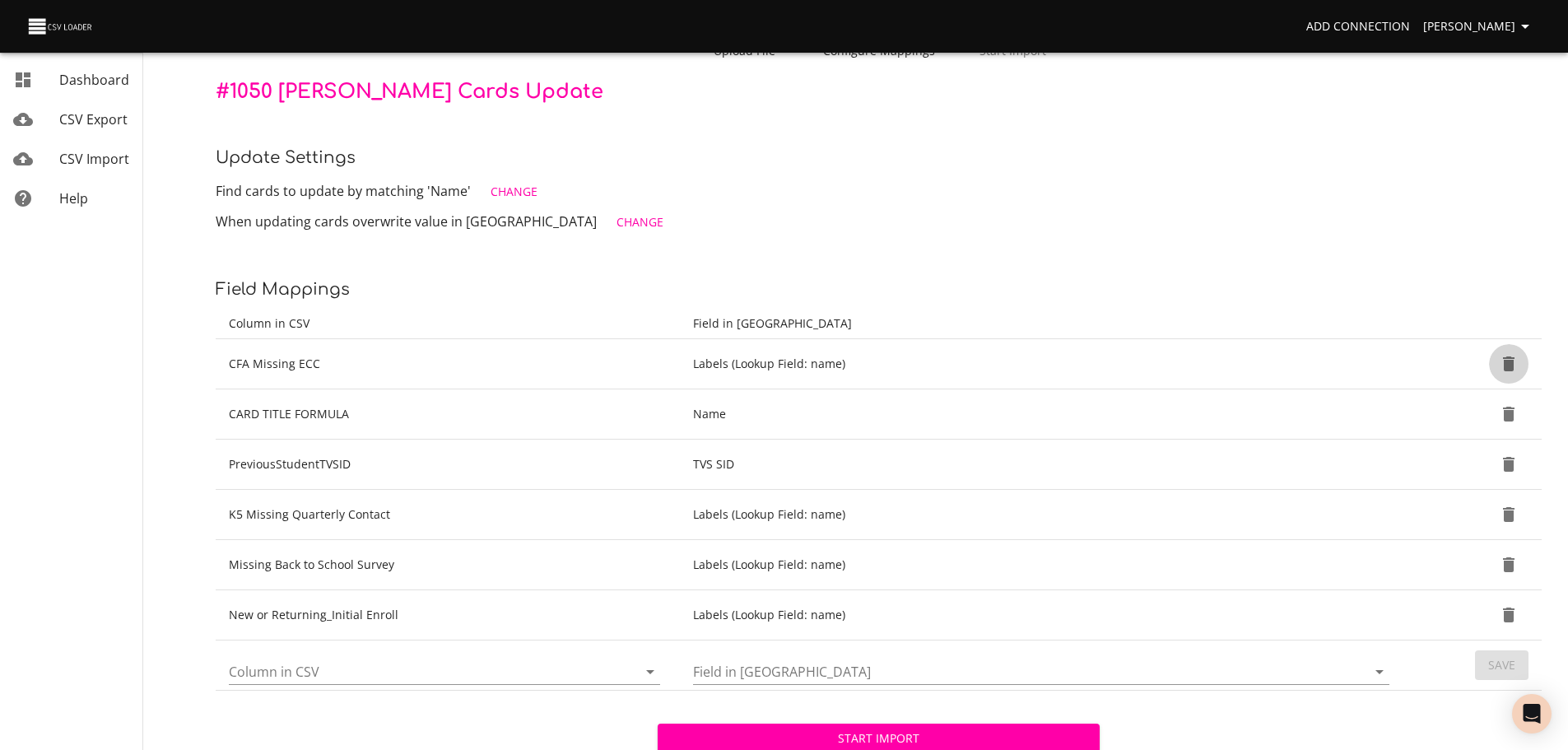
click at [1514, 365] on icon "Delete" at bounding box center [1509, 364] width 12 height 15
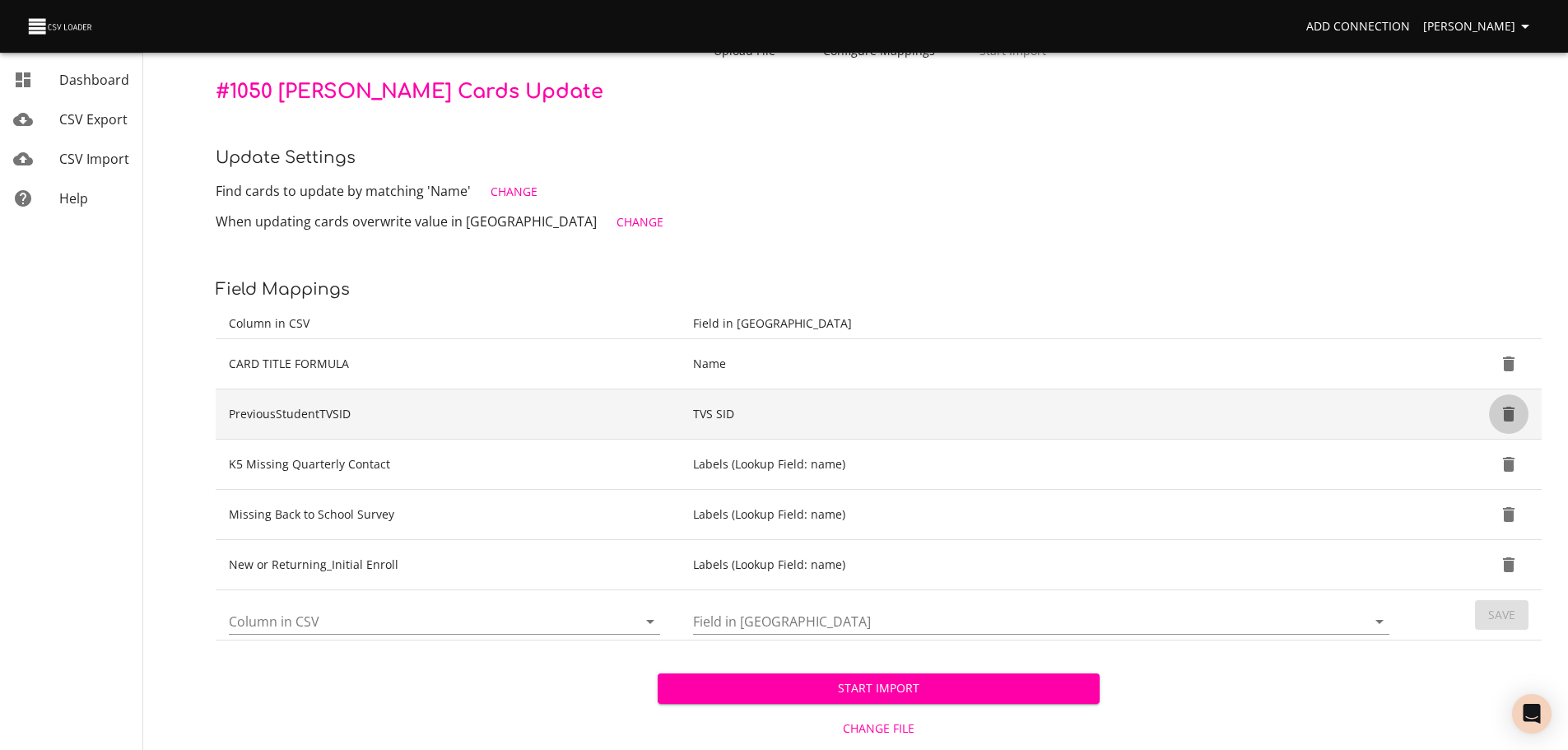
click at [1509, 415] on icon "Delete" at bounding box center [1509, 414] width 12 height 15
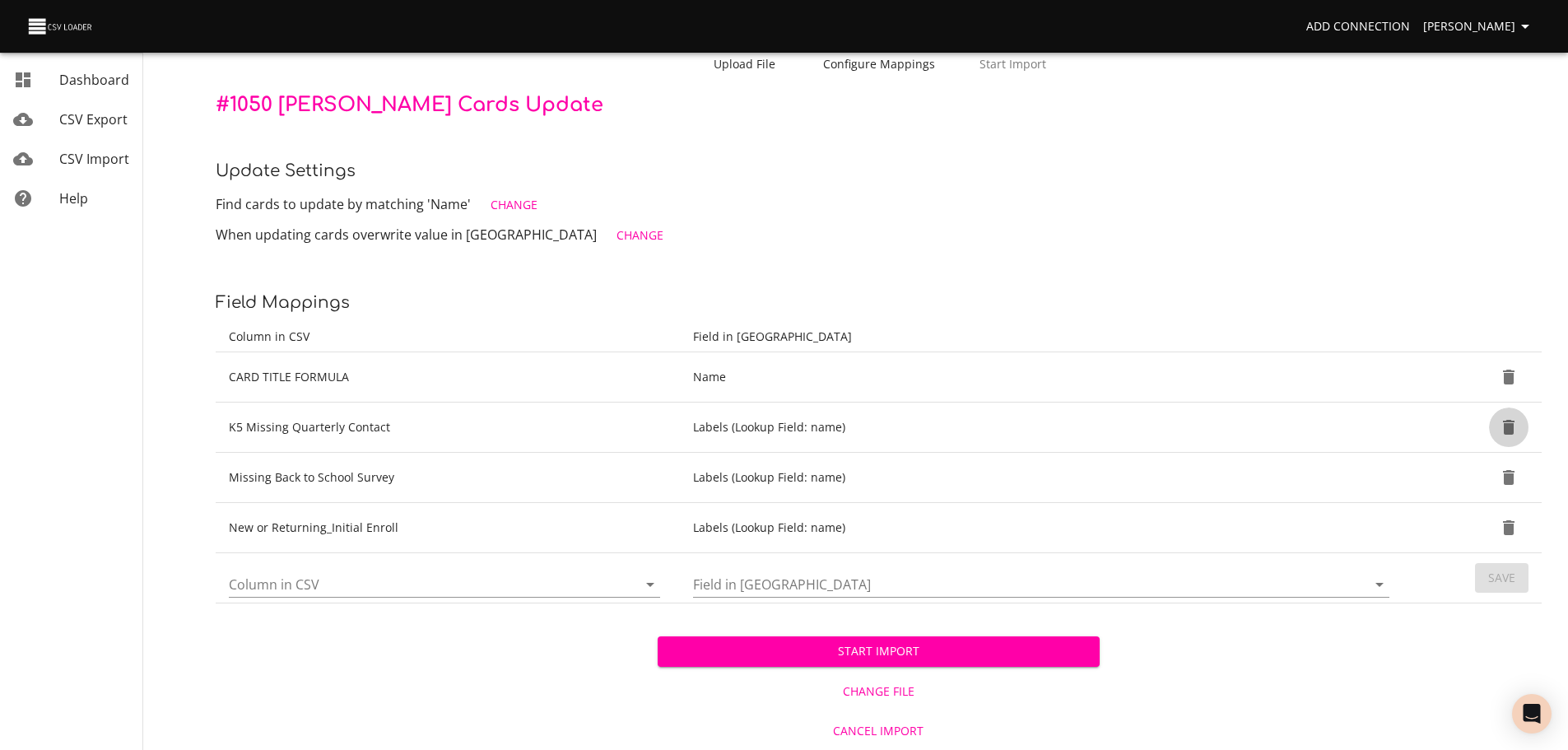
click at [1509, 415] on button "Delete" at bounding box center [1509, 427] width 40 height 40
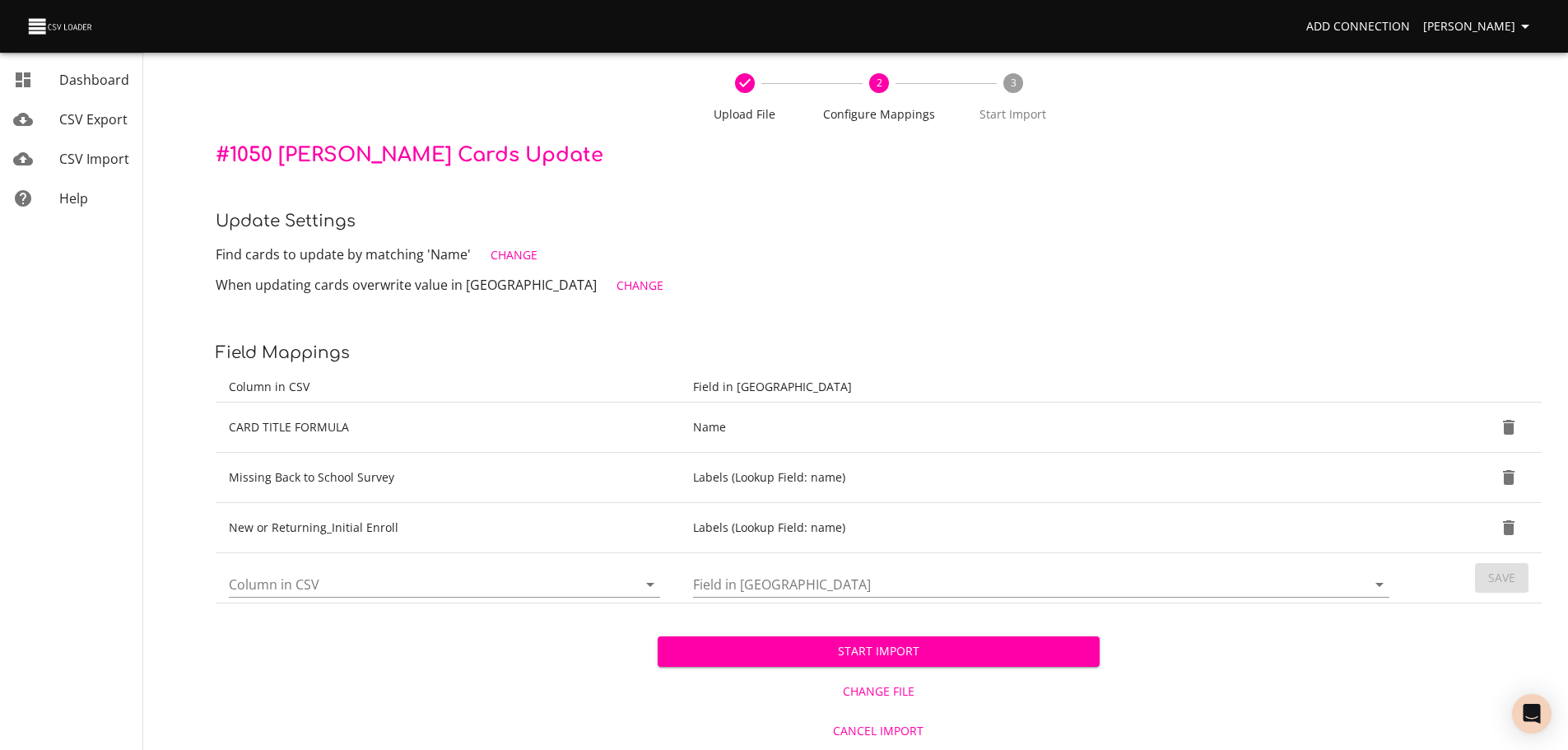
scroll to position [65, 0]
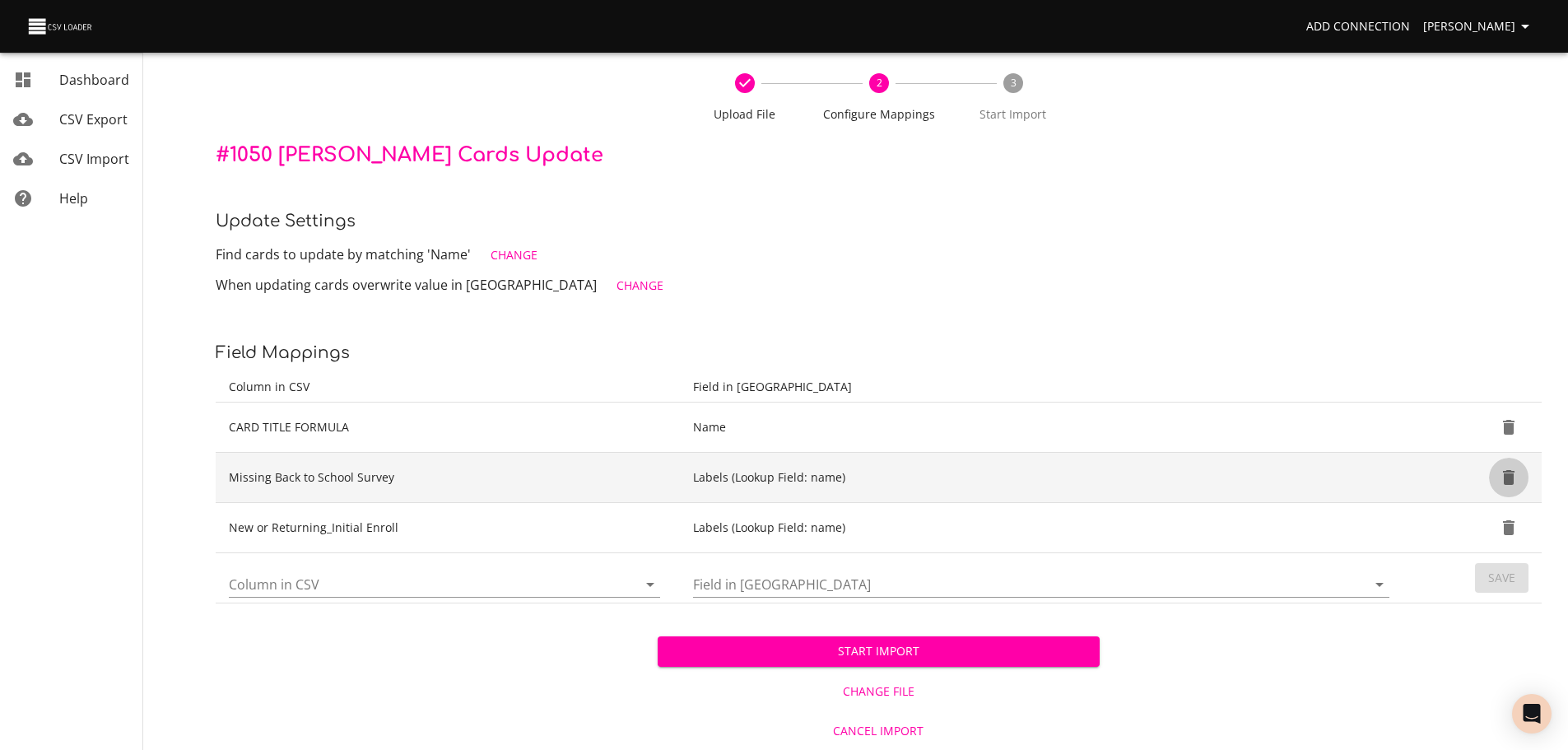
click at [1509, 473] on icon "Delete" at bounding box center [1509, 478] width 20 height 20
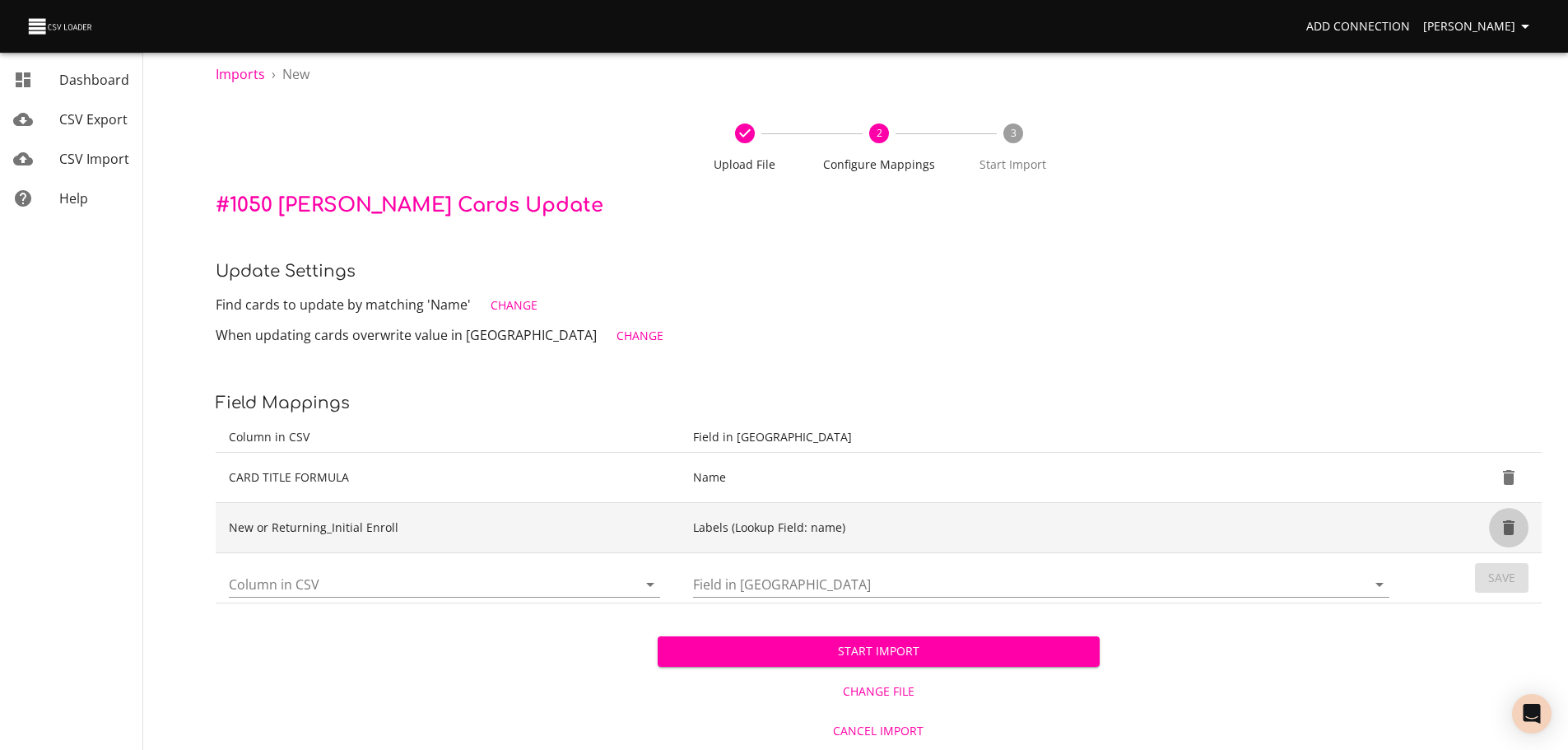
click at [1512, 524] on icon "Delete" at bounding box center [1509, 527] width 20 height 20
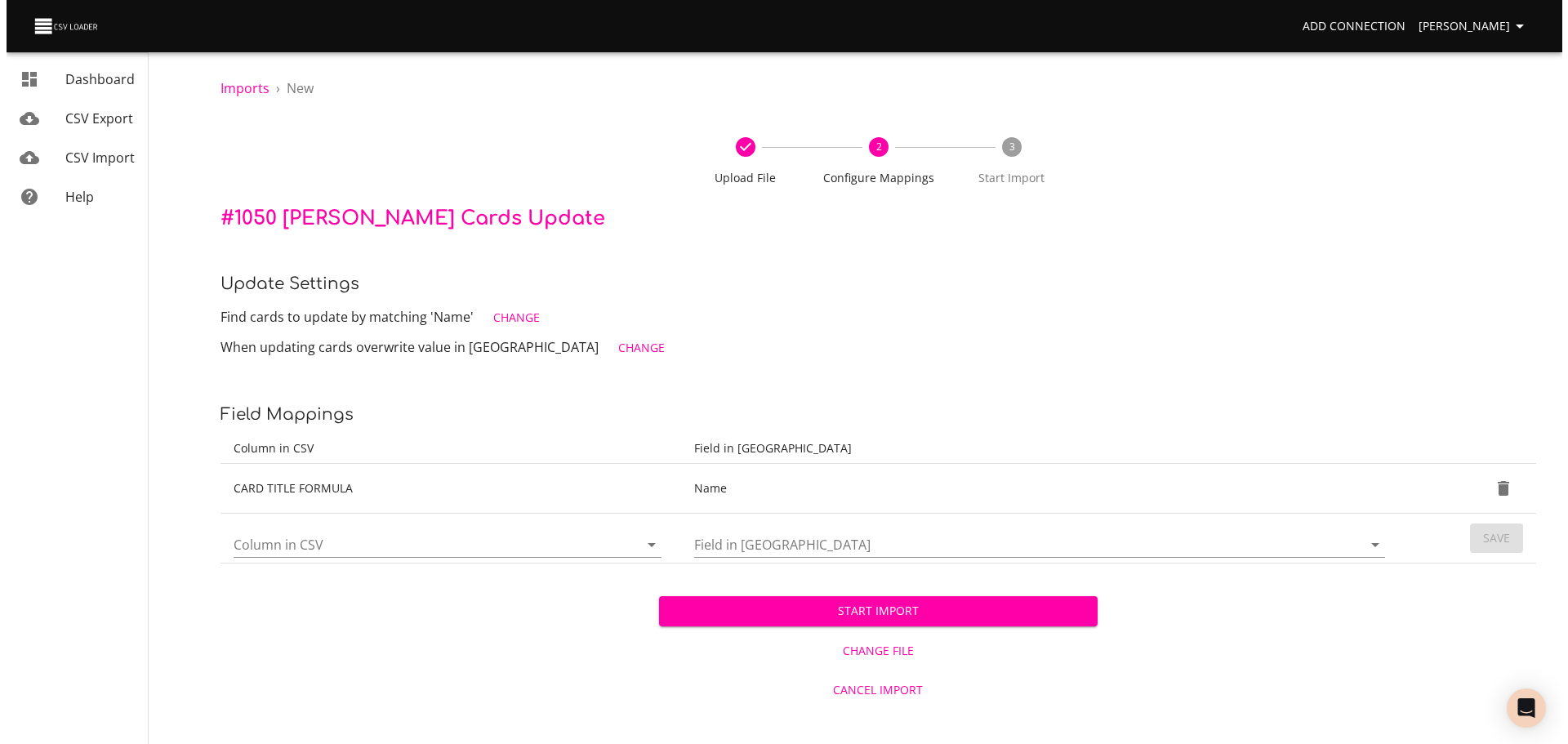
scroll to position [0, 0]
click at [649, 545] on icon "Open" at bounding box center [649, 545] width 8 height 4
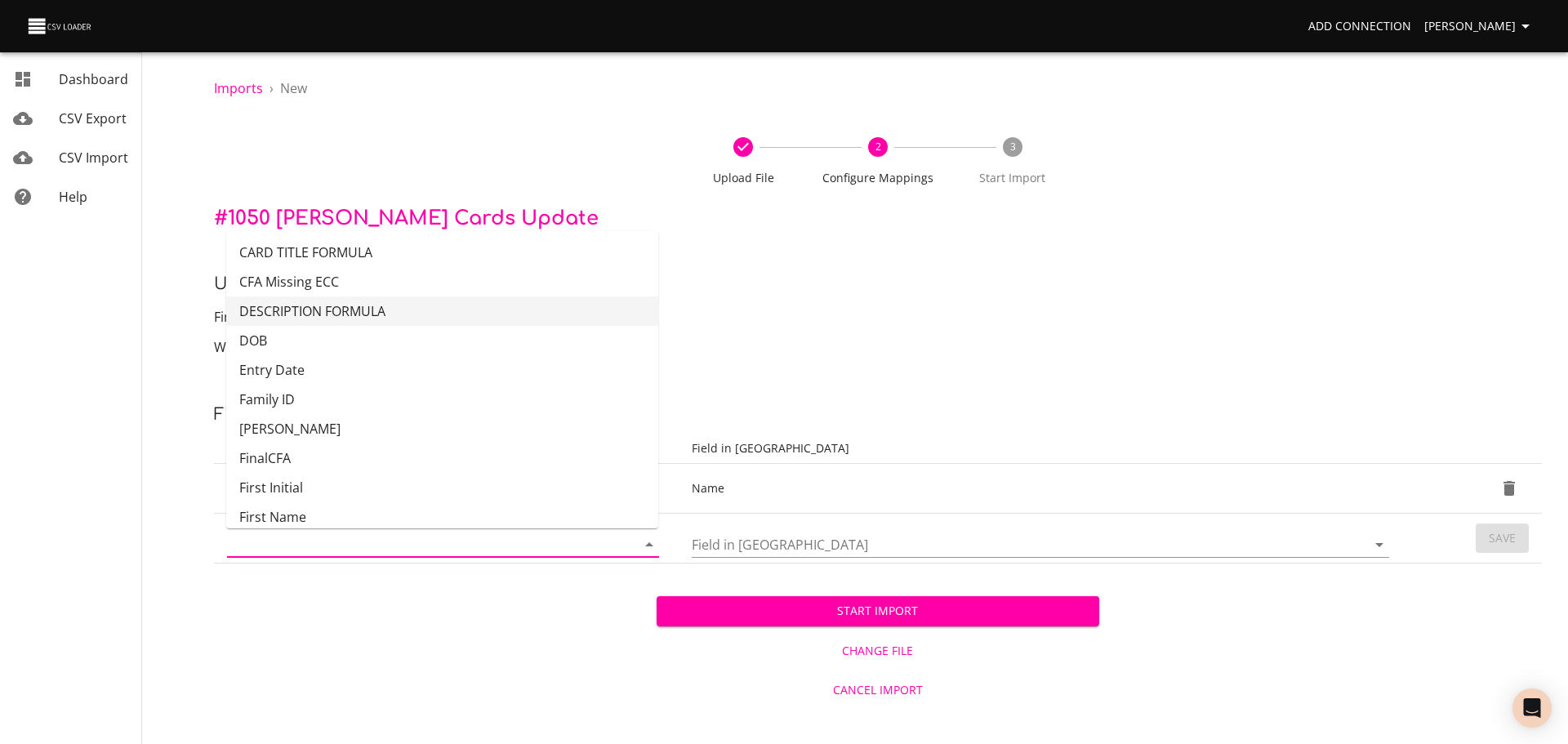
click at [536, 311] on li "DESCRIPTION FORMULA" at bounding box center [442, 311] width 432 height 29
type input "DESCRIPTION FORMULA"
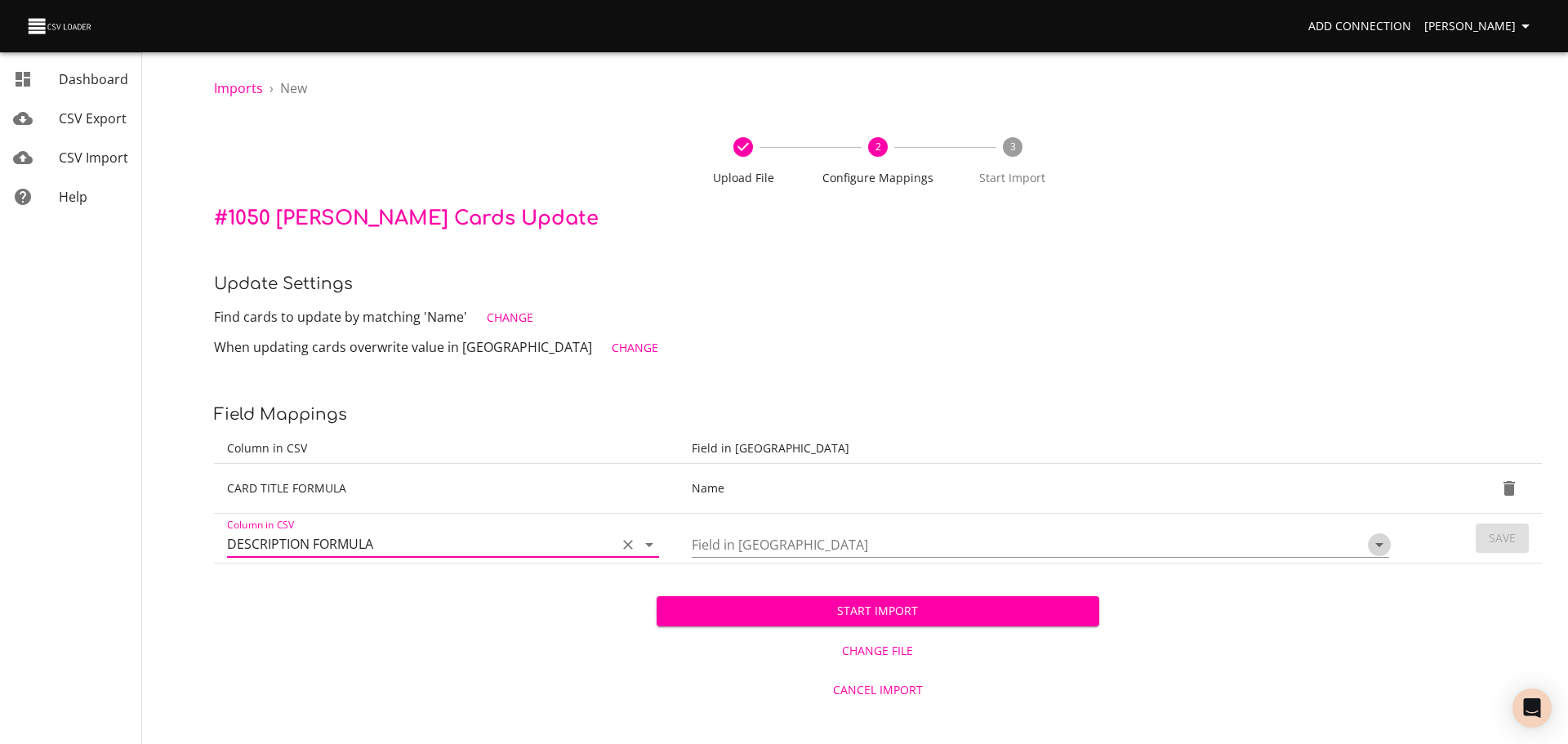
click at [1390, 541] on button "Open" at bounding box center [1380, 545] width 23 height 23
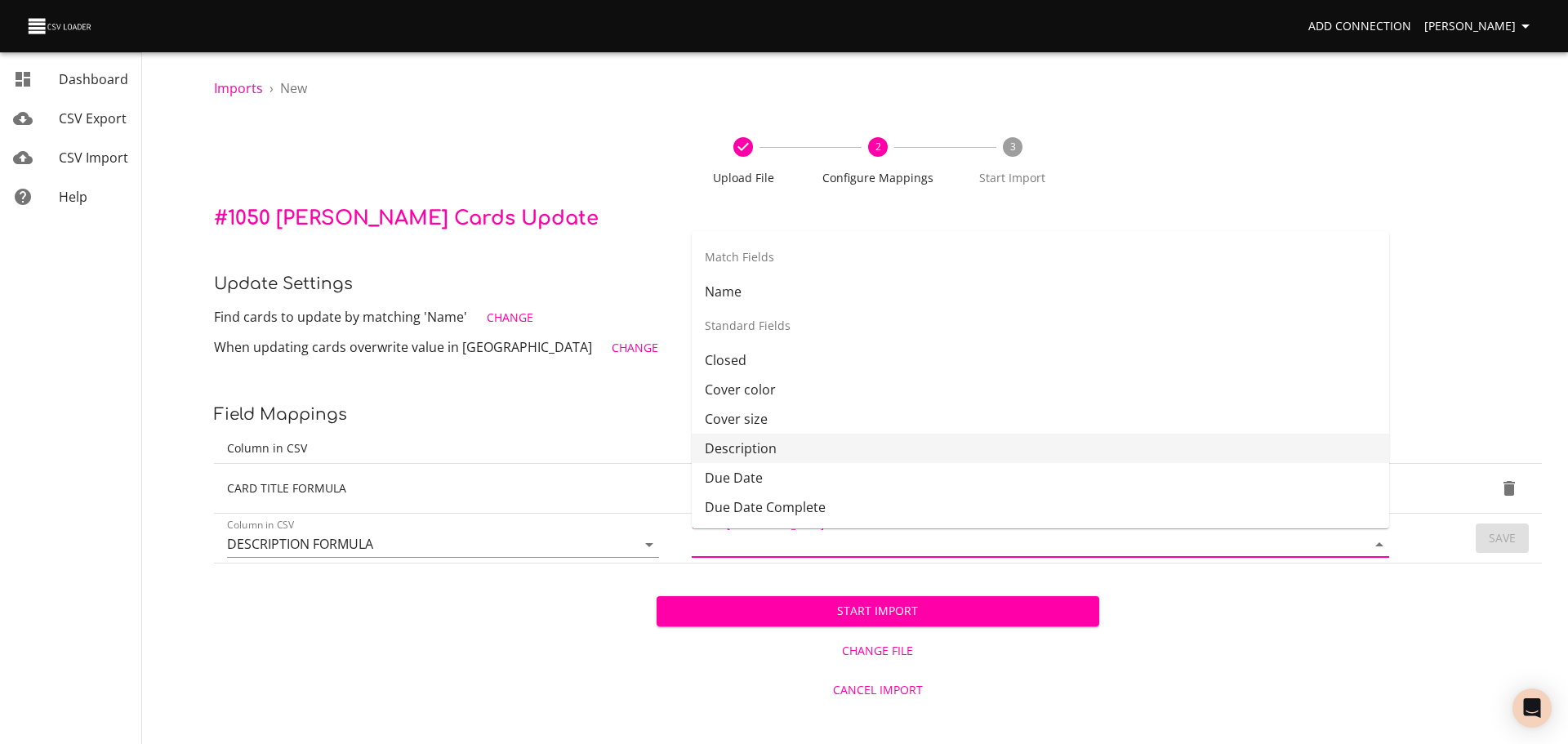
click at [1191, 443] on li "Description" at bounding box center [1041, 448] width 697 height 29
type input "Description"
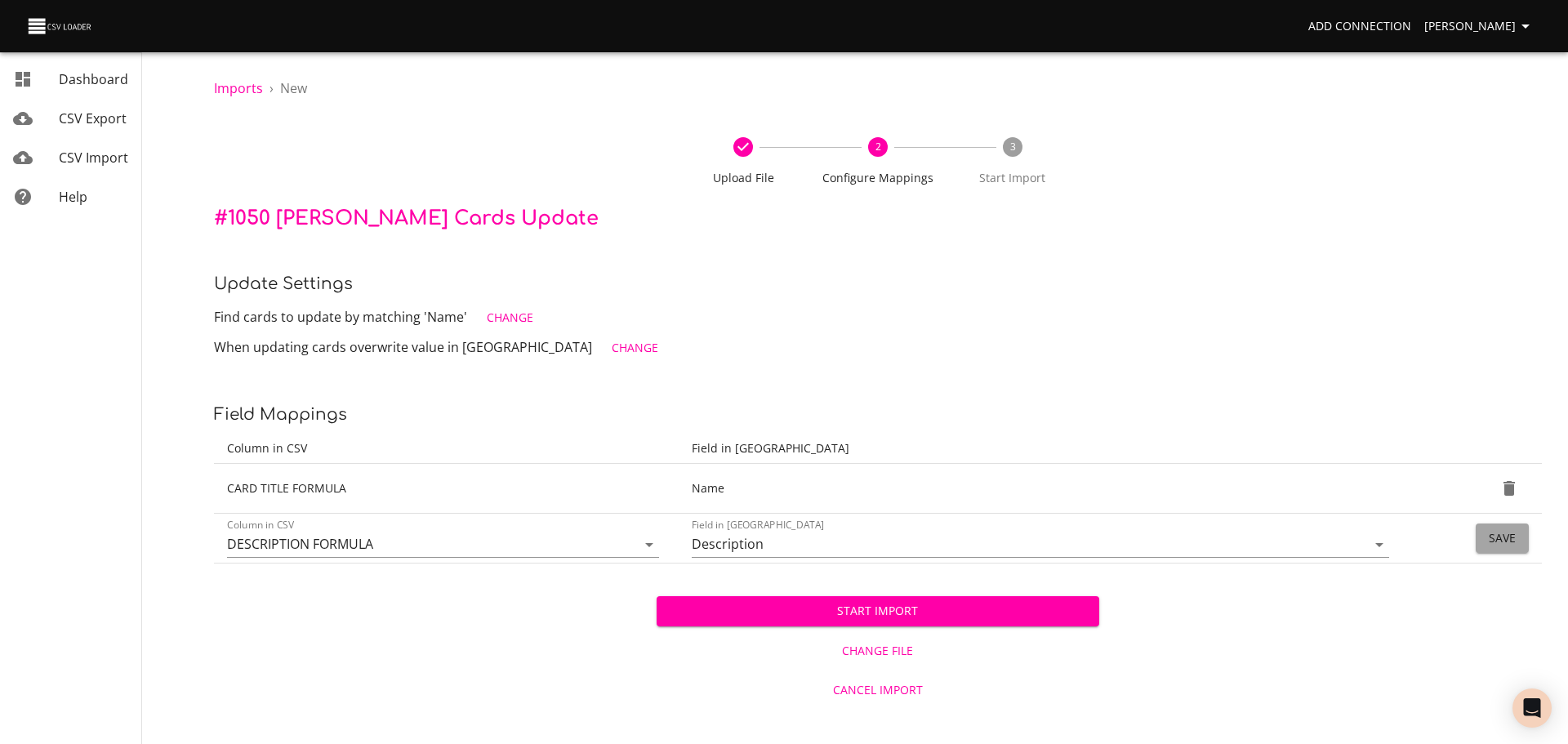
click at [1486, 533] on button "Save" at bounding box center [1502, 539] width 53 height 30
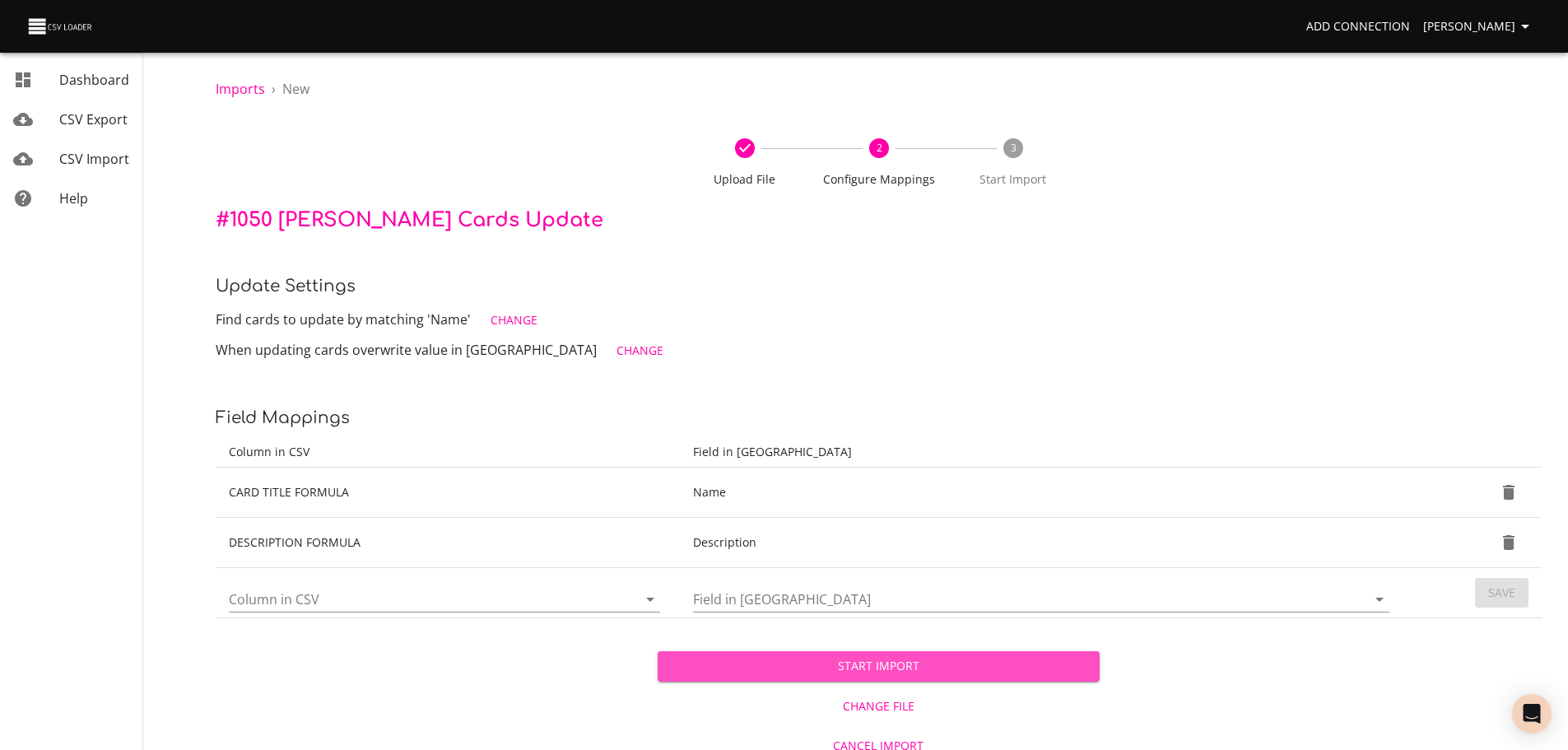
click at [995, 674] on span "Start Import" at bounding box center [879, 666] width 415 height 20
